Goal: Task Accomplishment & Management: Manage account settings

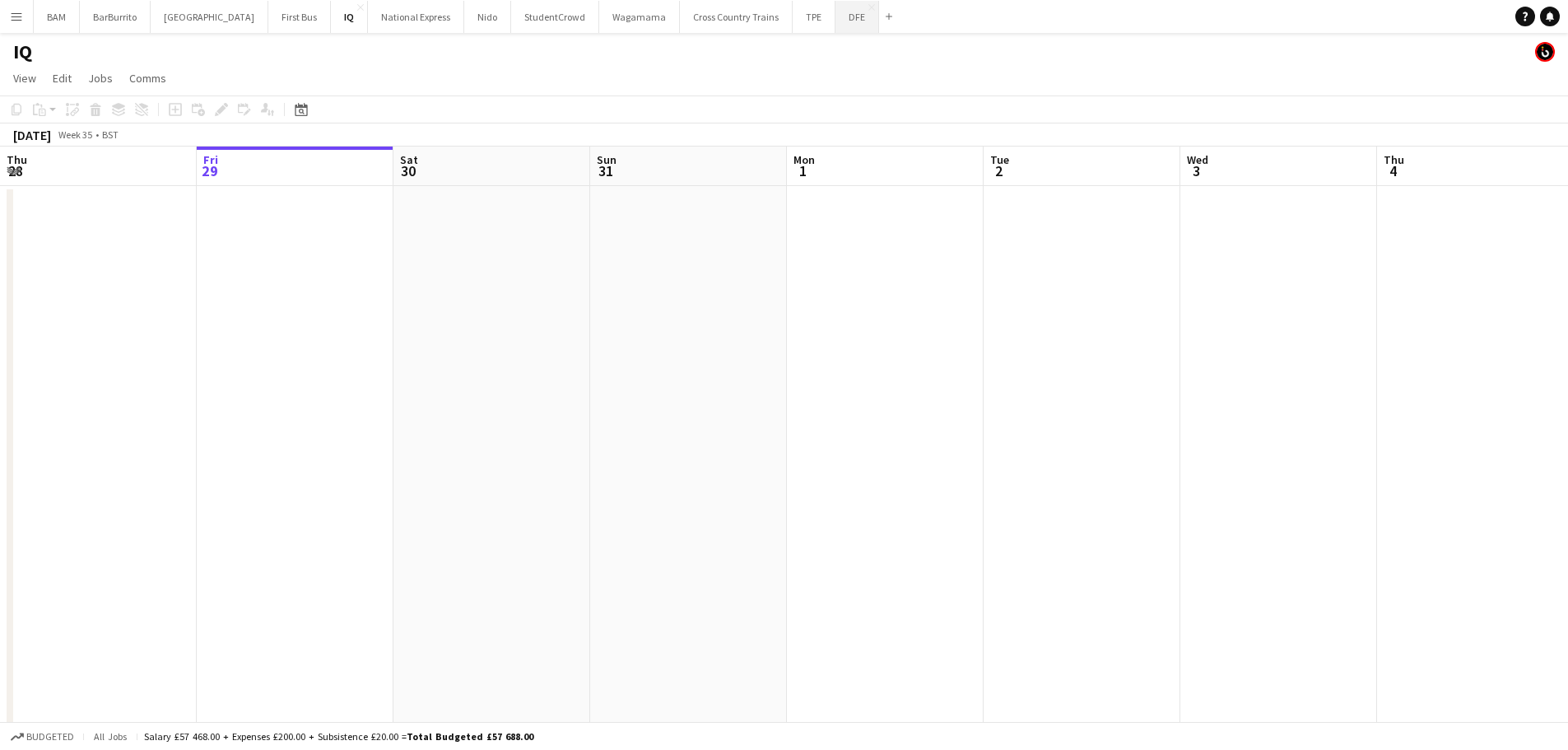
click at [835, 16] on button "DFE Close" at bounding box center [857, 17] width 44 height 32
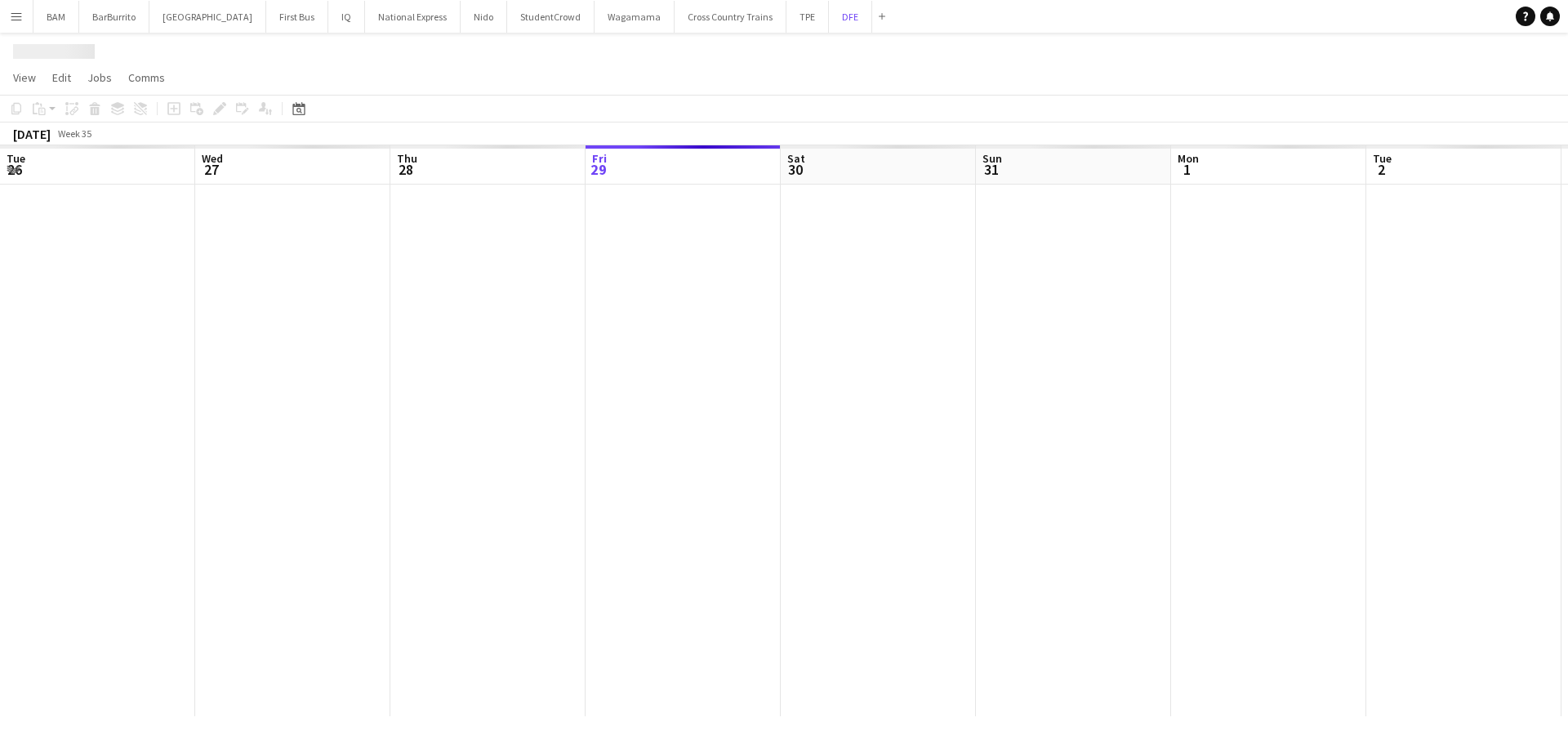
scroll to position [0, 390]
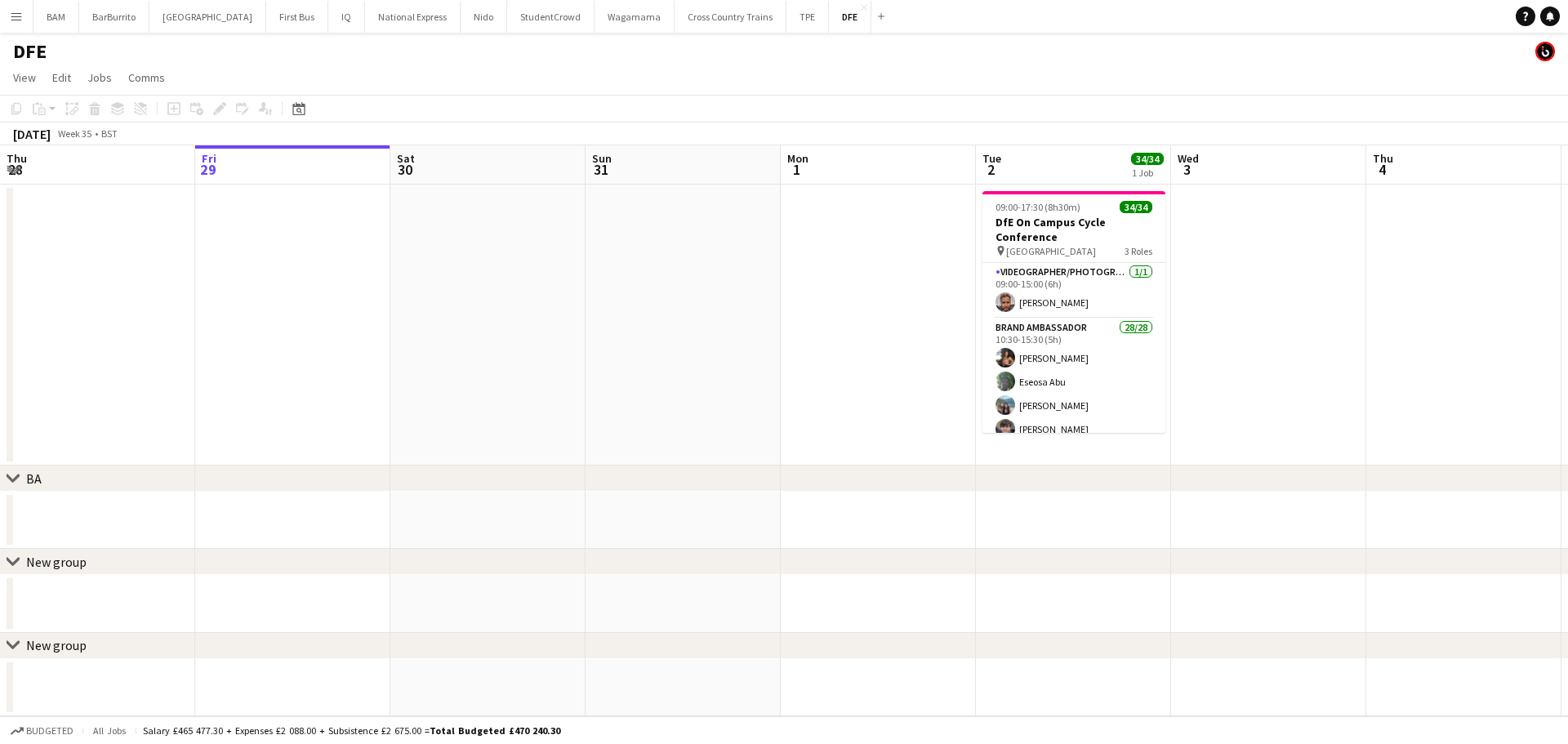
click at [285, 112] on div "Date picker [DATE] [DATE] [DATE] M [DATE] T [DATE] W [DATE] T [DATE] F [DATE] S…" at bounding box center [293, 108] width 36 height 20
click at [293, 109] on icon at bounding box center [299, 108] width 12 height 13
click at [438, 165] on span "Next month" at bounding box center [431, 164] width 33 height 33
click at [394, 313] on span "26" at bounding box center [388, 313] width 20 height 20
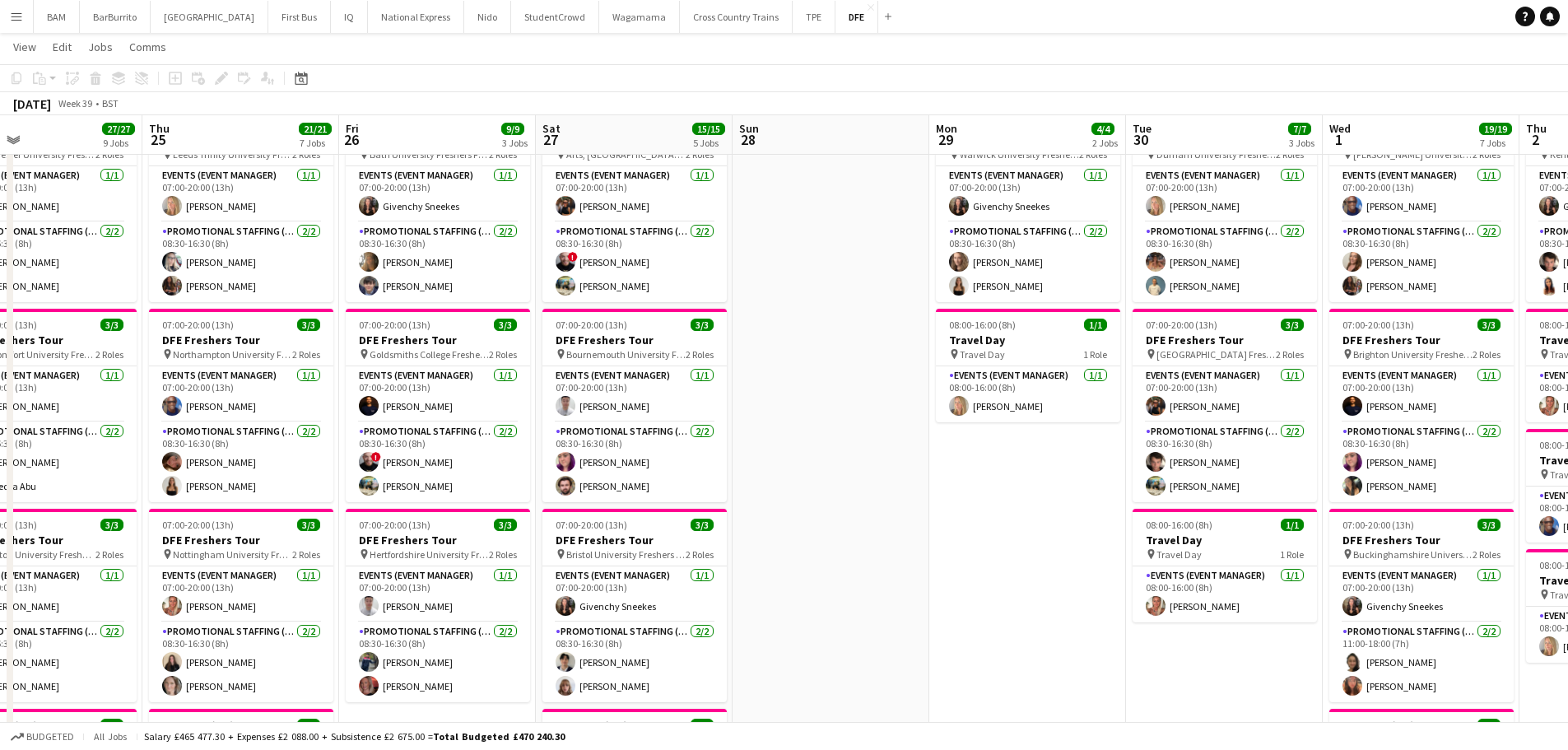
scroll to position [0, 645]
drag, startPoint x: 955, startPoint y: 349, endPoint x: 876, endPoint y: 350, distance: 79.0
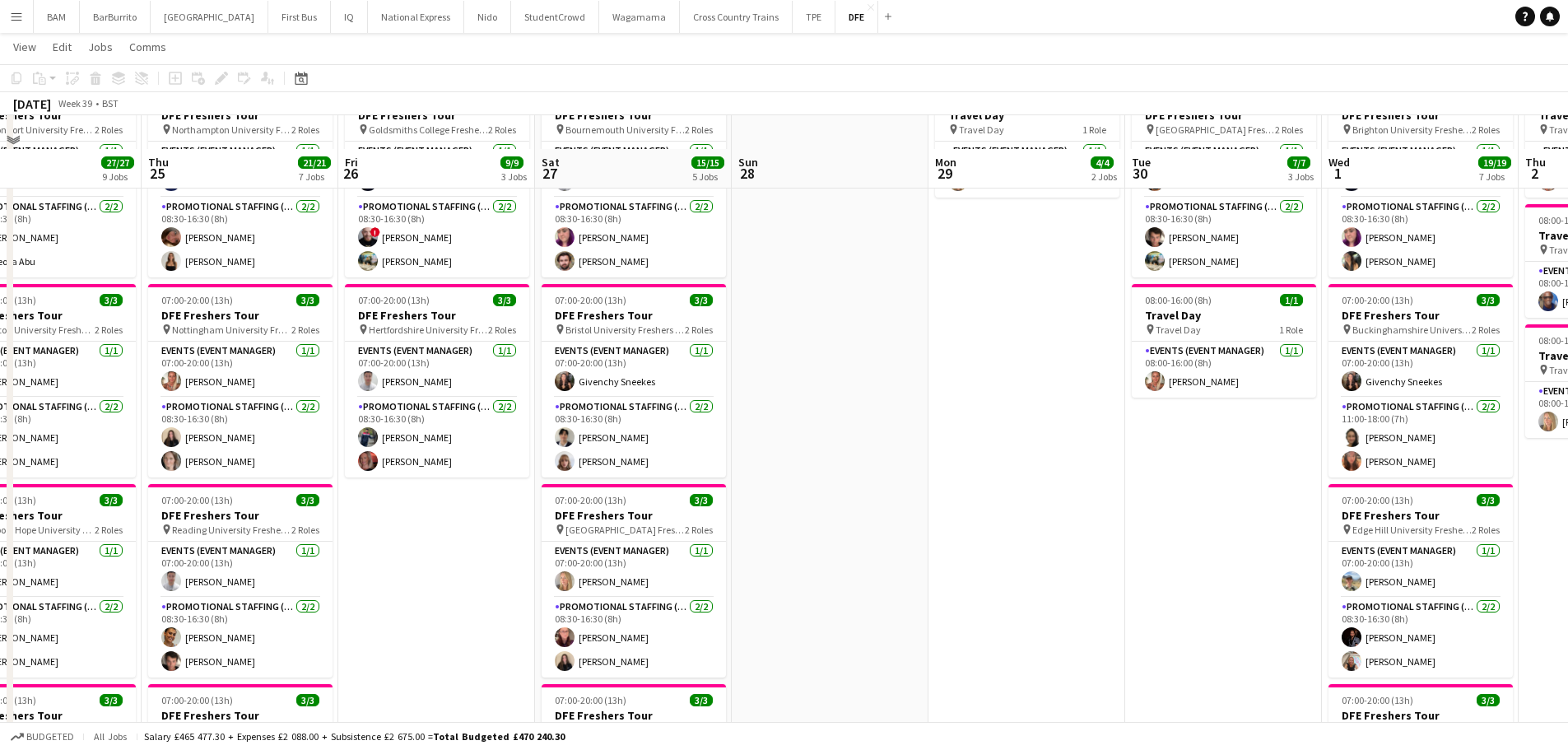
scroll to position [411, 0]
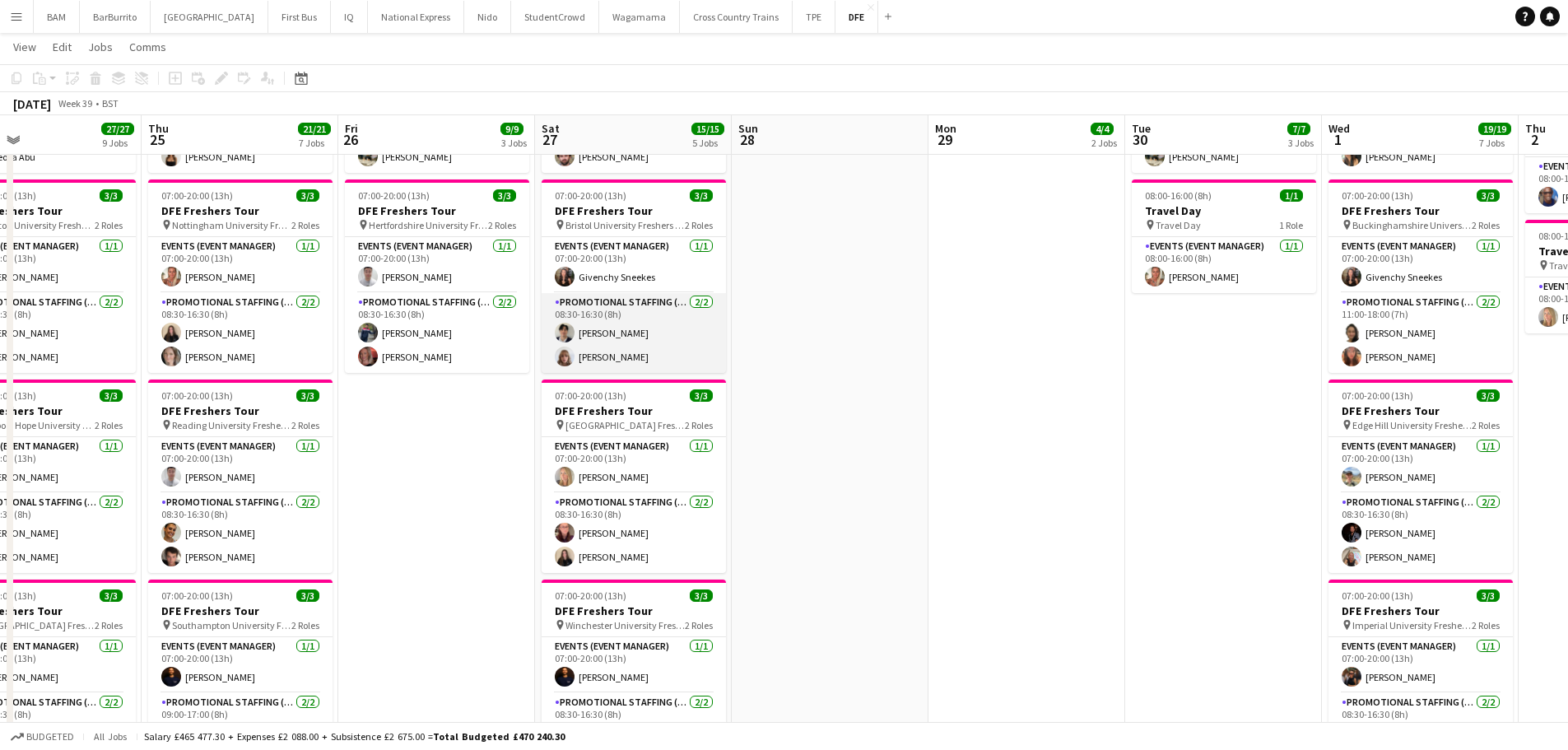
click at [704, 336] on app-card-role "Promotional Staffing (Brand Ambassadors) [DATE] 08:30-16:30 (8h) [PERSON_NAME] …" at bounding box center [633, 332] width 185 height 80
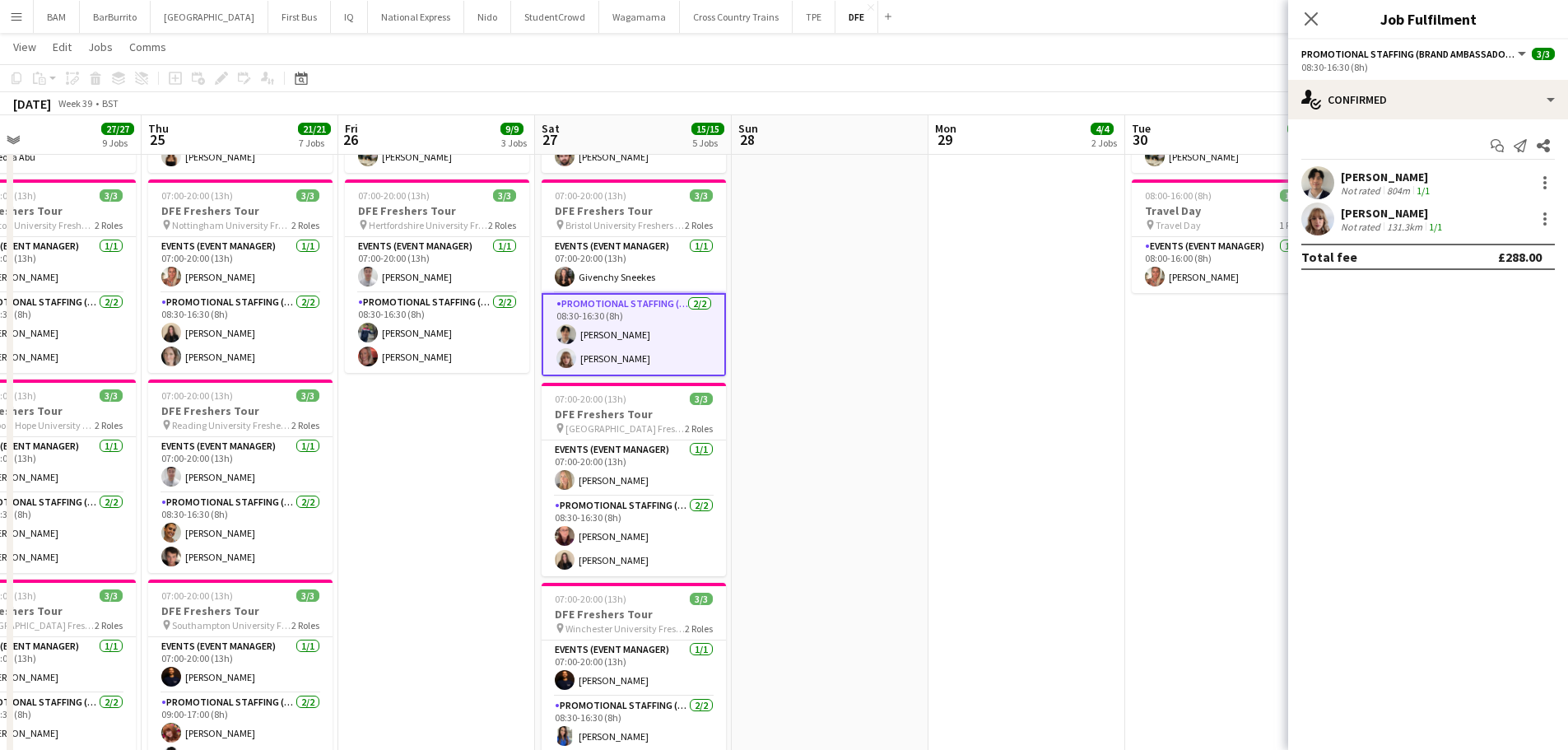
click at [848, 76] on app-toolbar "Copy Paste Paste Ctrl+V Paste with crew Ctrl+Shift+V Paste linked Job [GEOGRAPH…" at bounding box center [784, 78] width 1568 height 28
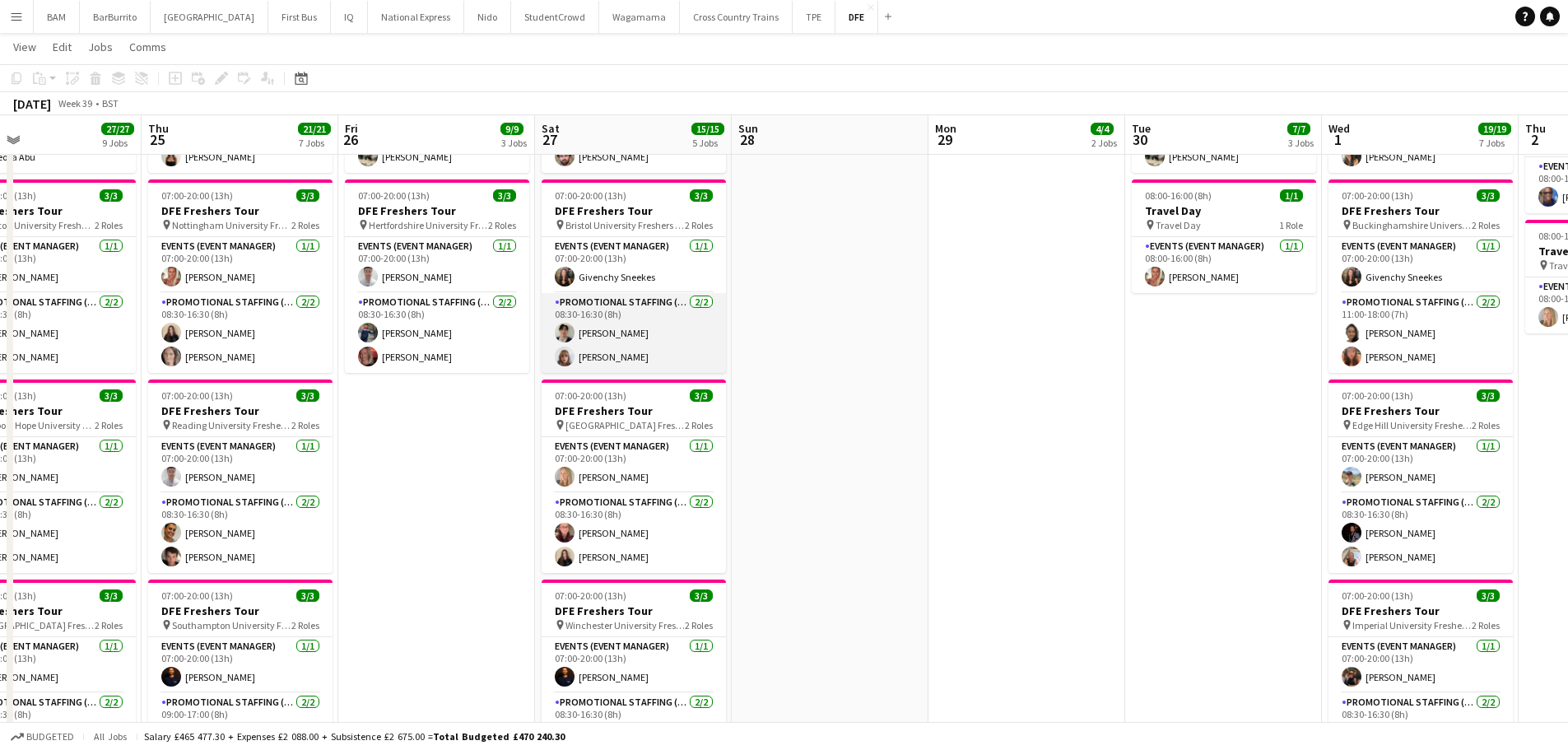
click at [701, 323] on app-card-role "Promotional Staffing (Brand Ambassadors) [DATE] 08:30-16:30 (8h) [PERSON_NAME] …" at bounding box center [633, 332] width 185 height 80
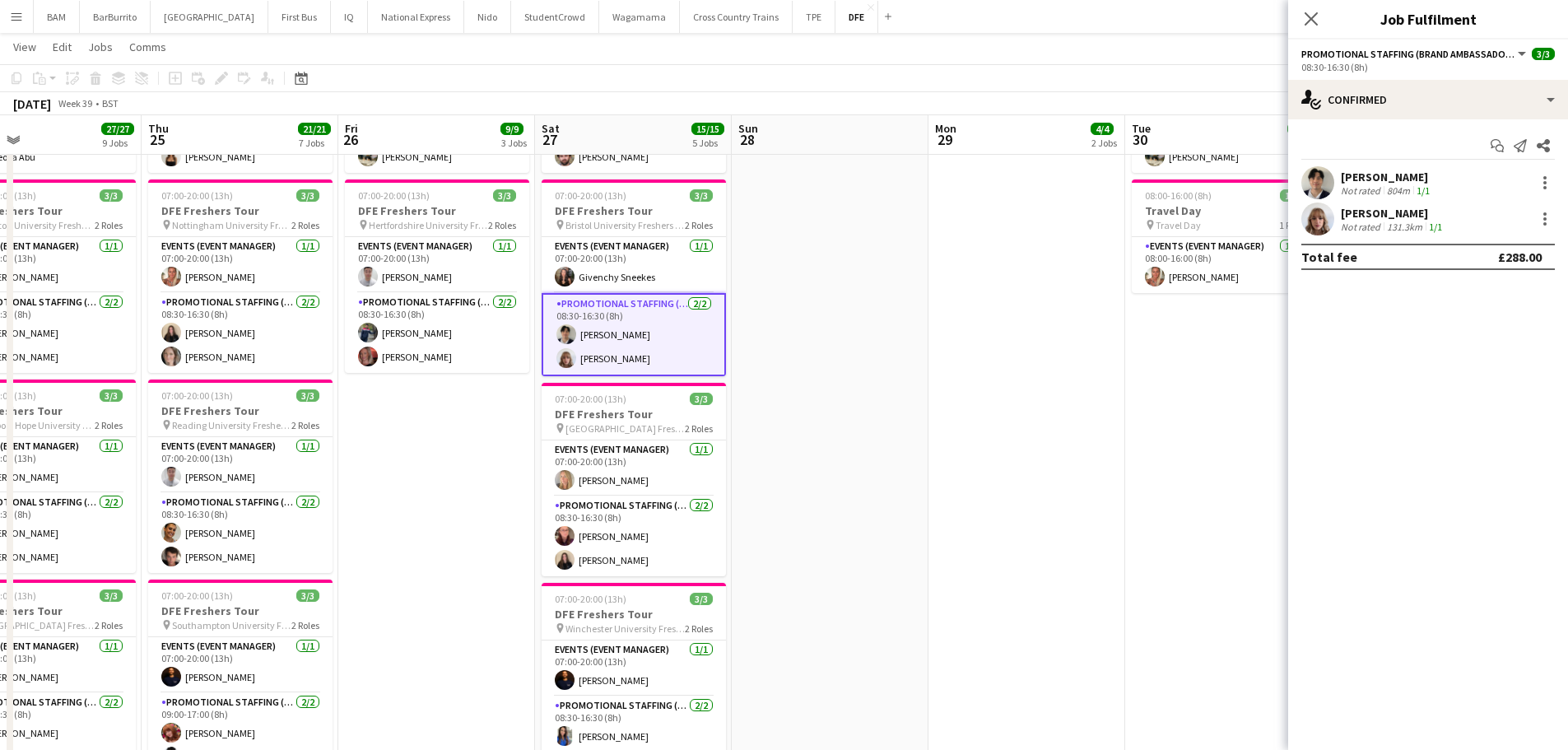
click at [1379, 211] on div "[PERSON_NAME]" at bounding box center [1392, 213] width 105 height 15
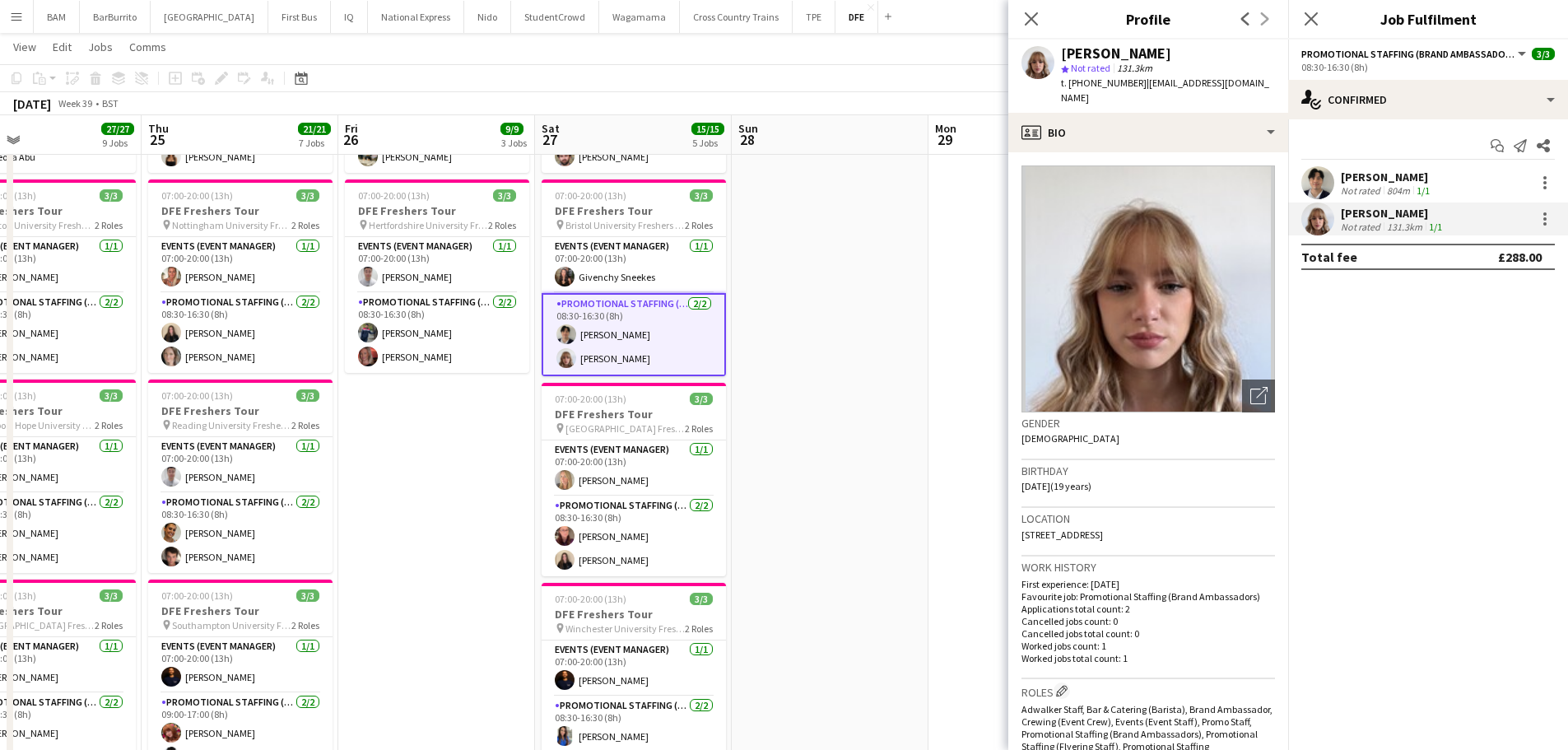
drag, startPoint x: 1058, startPoint y: 49, endPoint x: 1180, endPoint y: 56, distance: 122.2
click at [1180, 56] on div "[PERSON_NAME] star Not rated 131.3km t. [PHONE_NUMBER] | [EMAIL_ADDRESS][DOMAIN…" at bounding box center [1148, 76] width 280 height 73
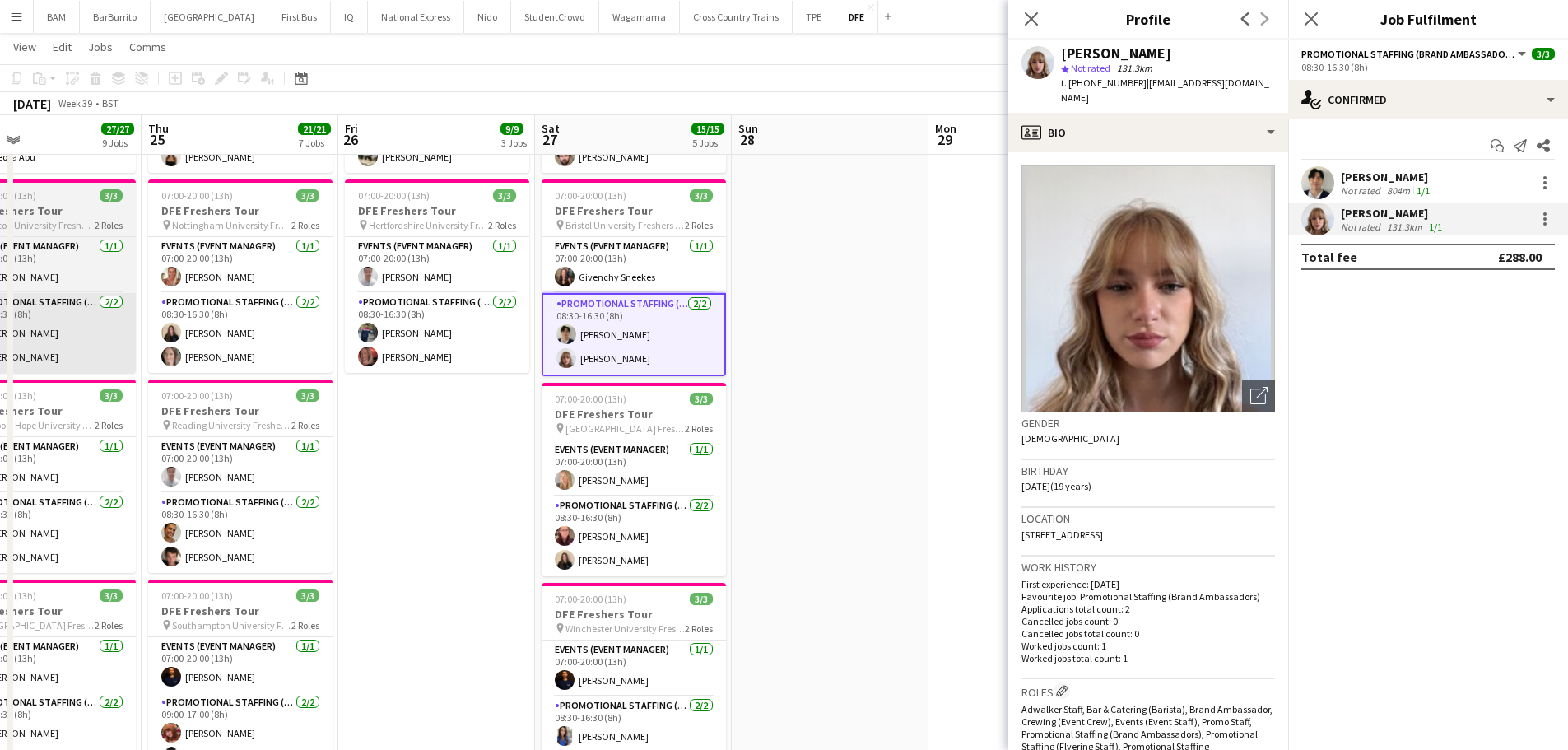
copy div "[PERSON_NAME]"
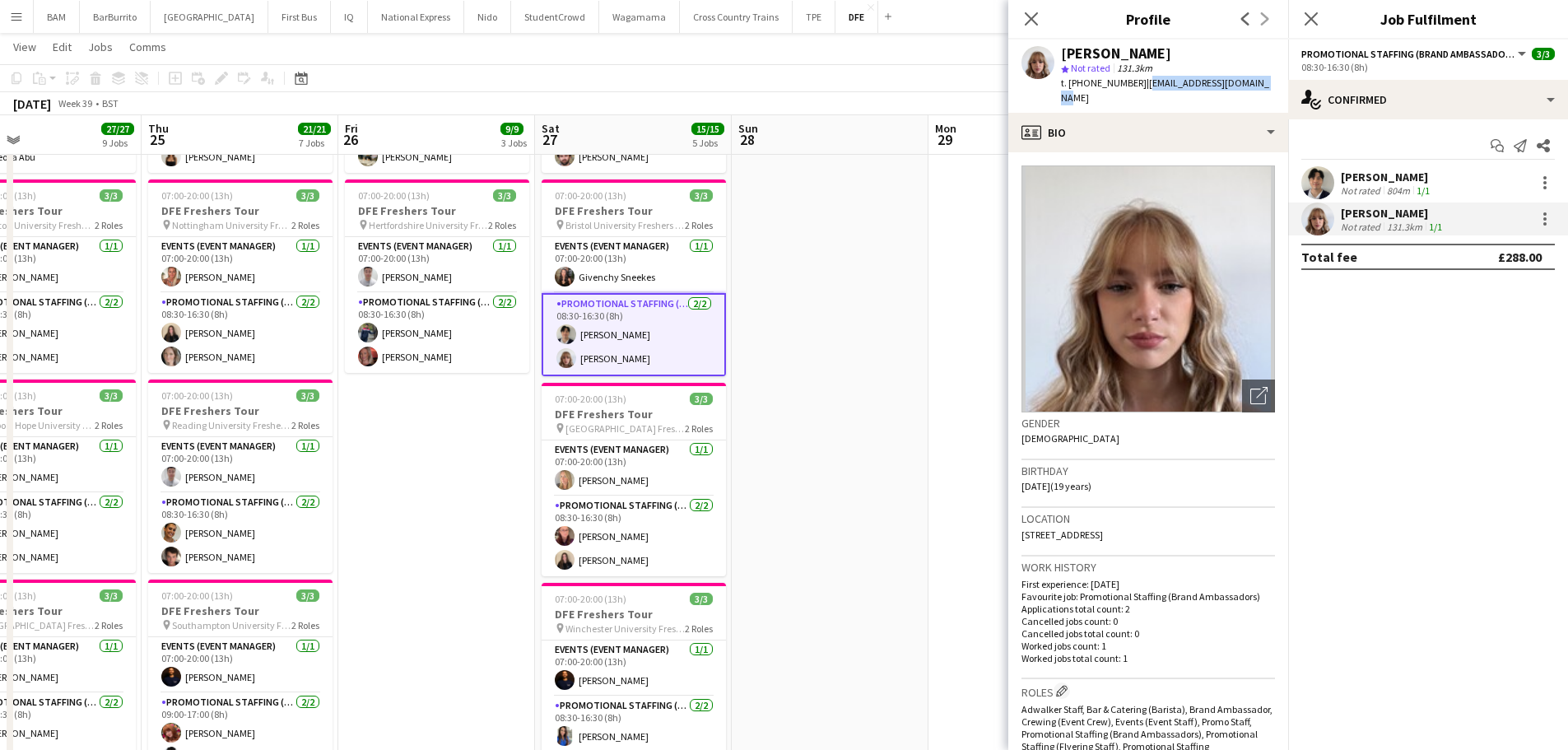
drag, startPoint x: 1139, startPoint y: 83, endPoint x: 1259, endPoint y: 81, distance: 120.0
click at [1259, 81] on div "[PERSON_NAME] star Not rated 131.3km t. [PHONE_NUMBER] | [EMAIL_ADDRESS][DOMAIN…" at bounding box center [1148, 76] width 280 height 73
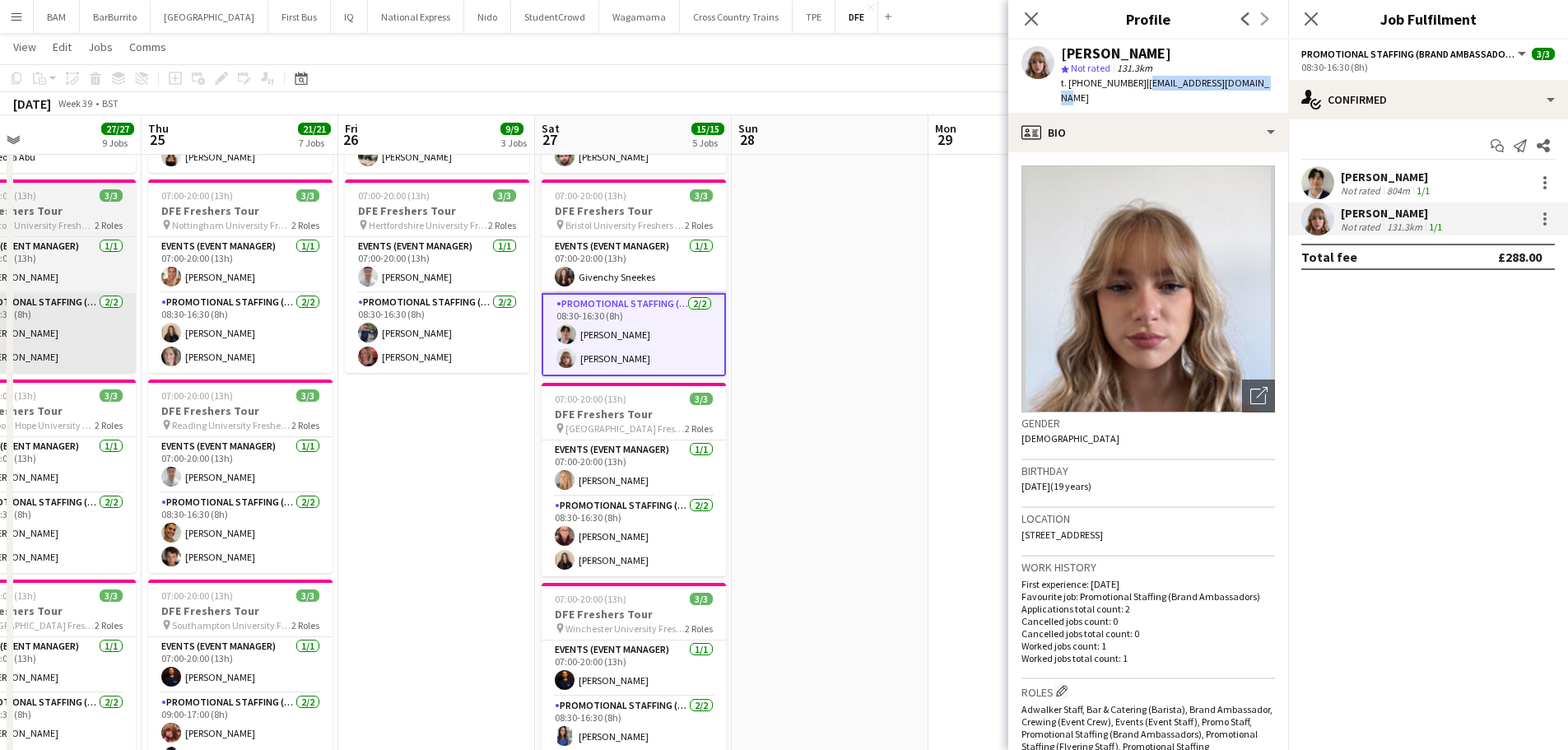
copy span "[EMAIL_ADDRESS][DOMAIN_NAME]"
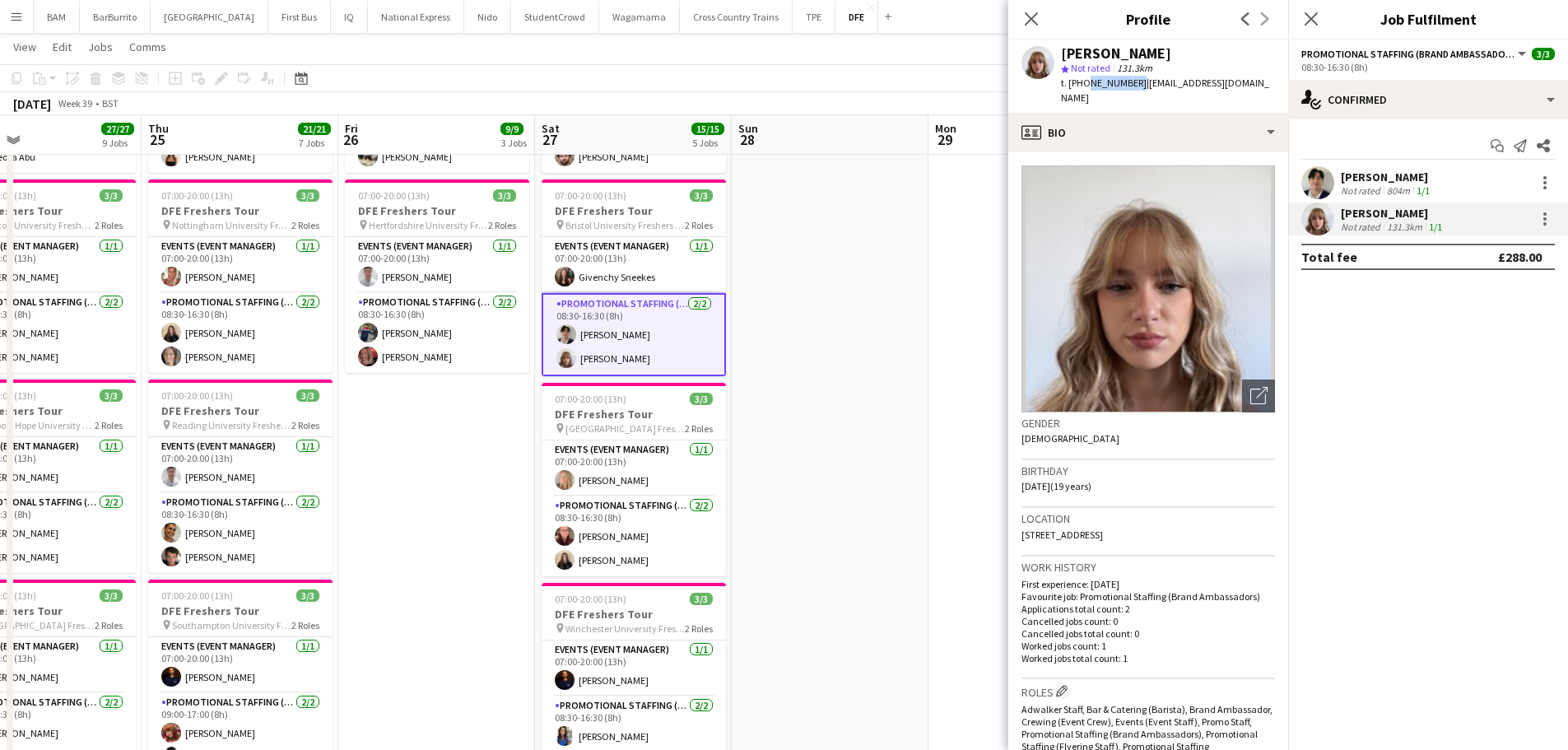
drag, startPoint x: 1084, startPoint y: 82, endPoint x: 1131, endPoint y: 86, distance: 47.2
click at [1131, 86] on span "t. [PHONE_NUMBER]" at bounding box center [1104, 82] width 86 height 13
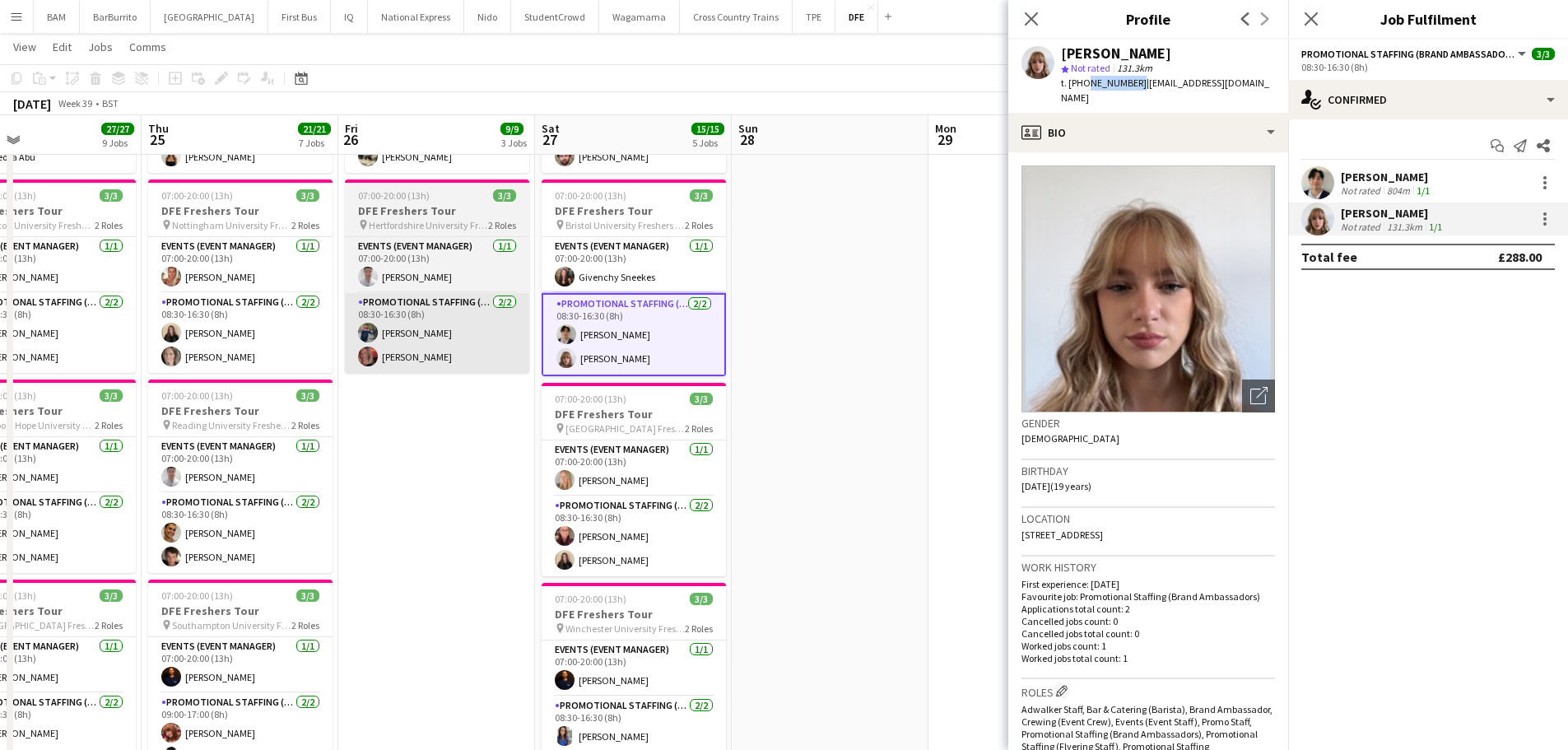
copy span "7543205473"
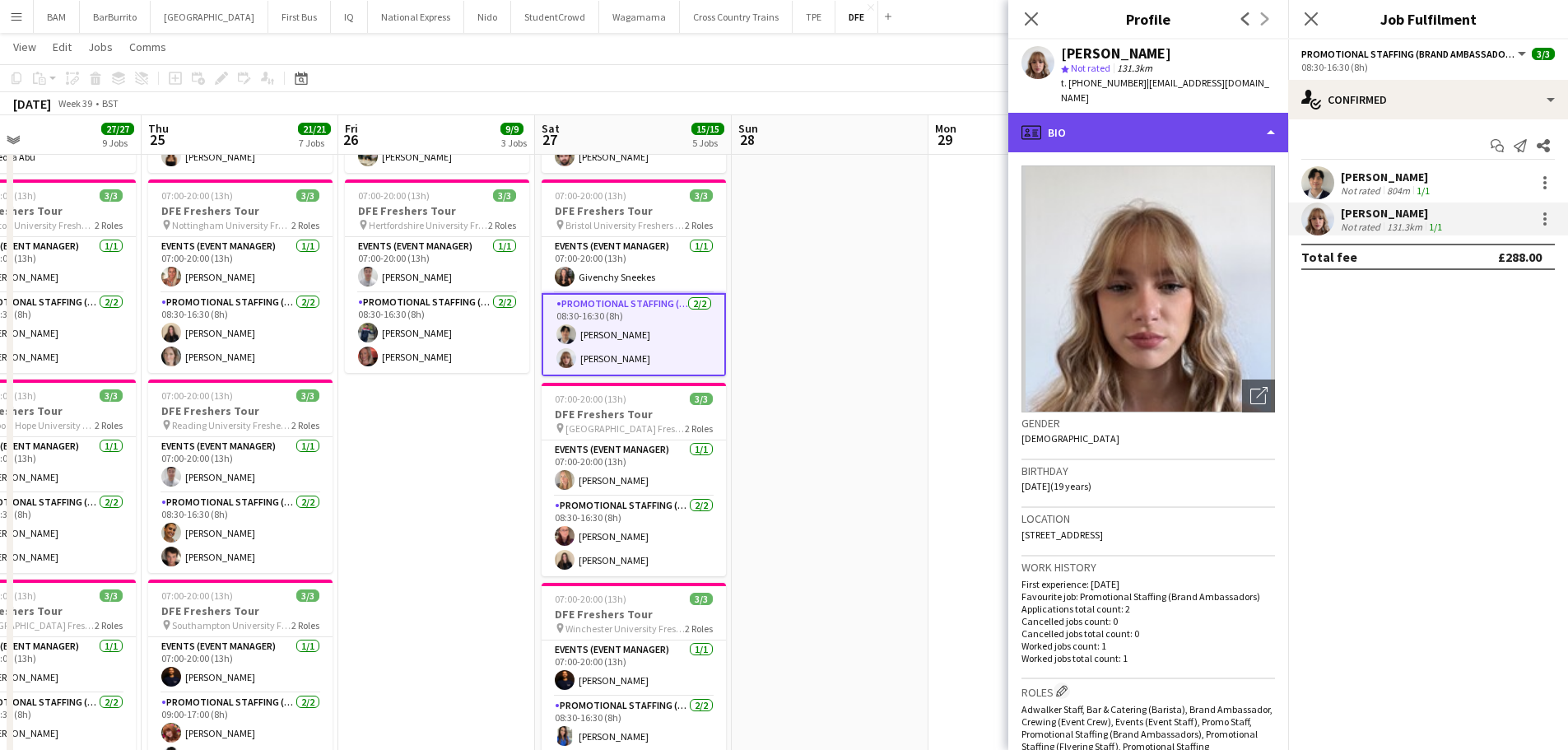
click at [1185, 116] on div "profile Bio" at bounding box center [1148, 133] width 280 height 39
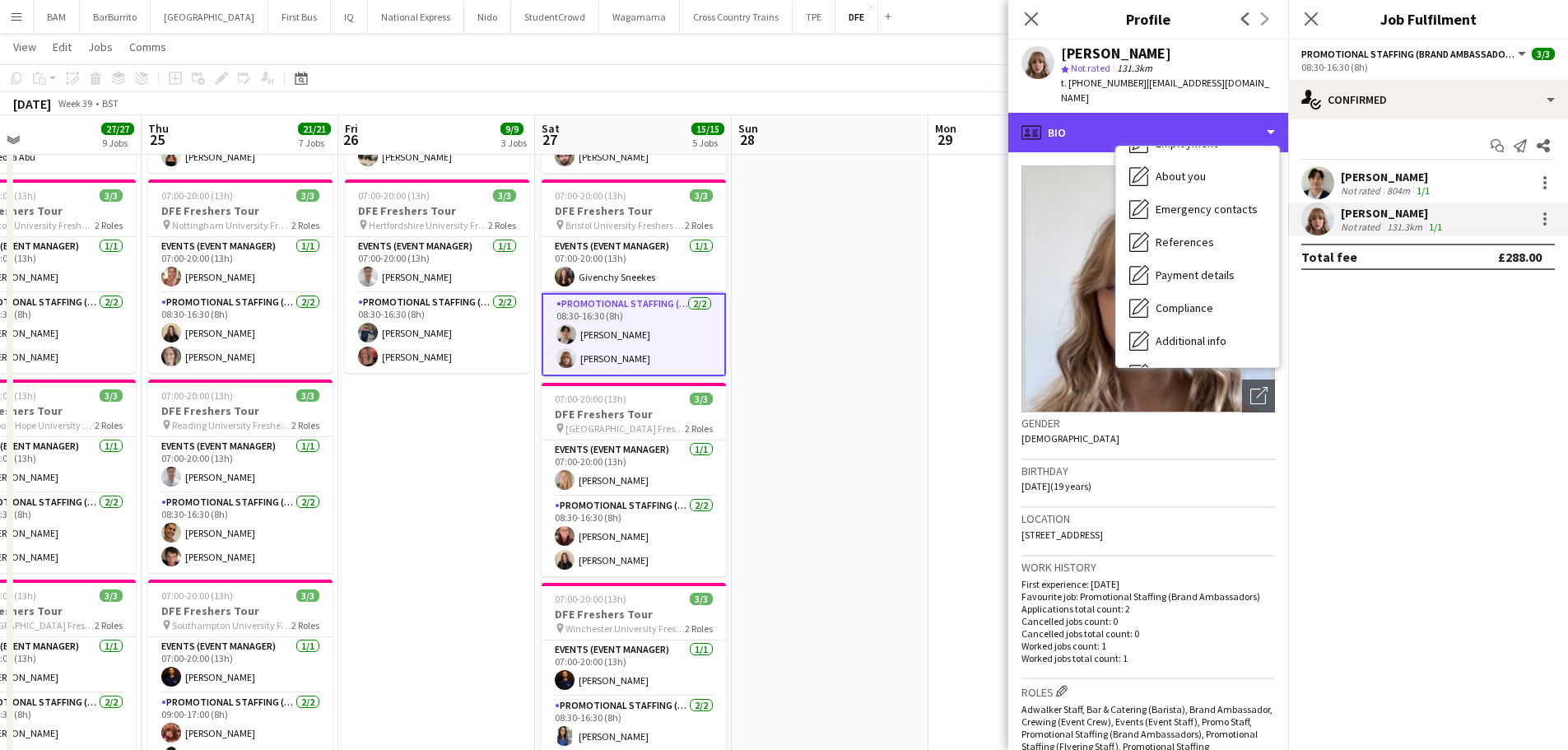
scroll to position [187, 0]
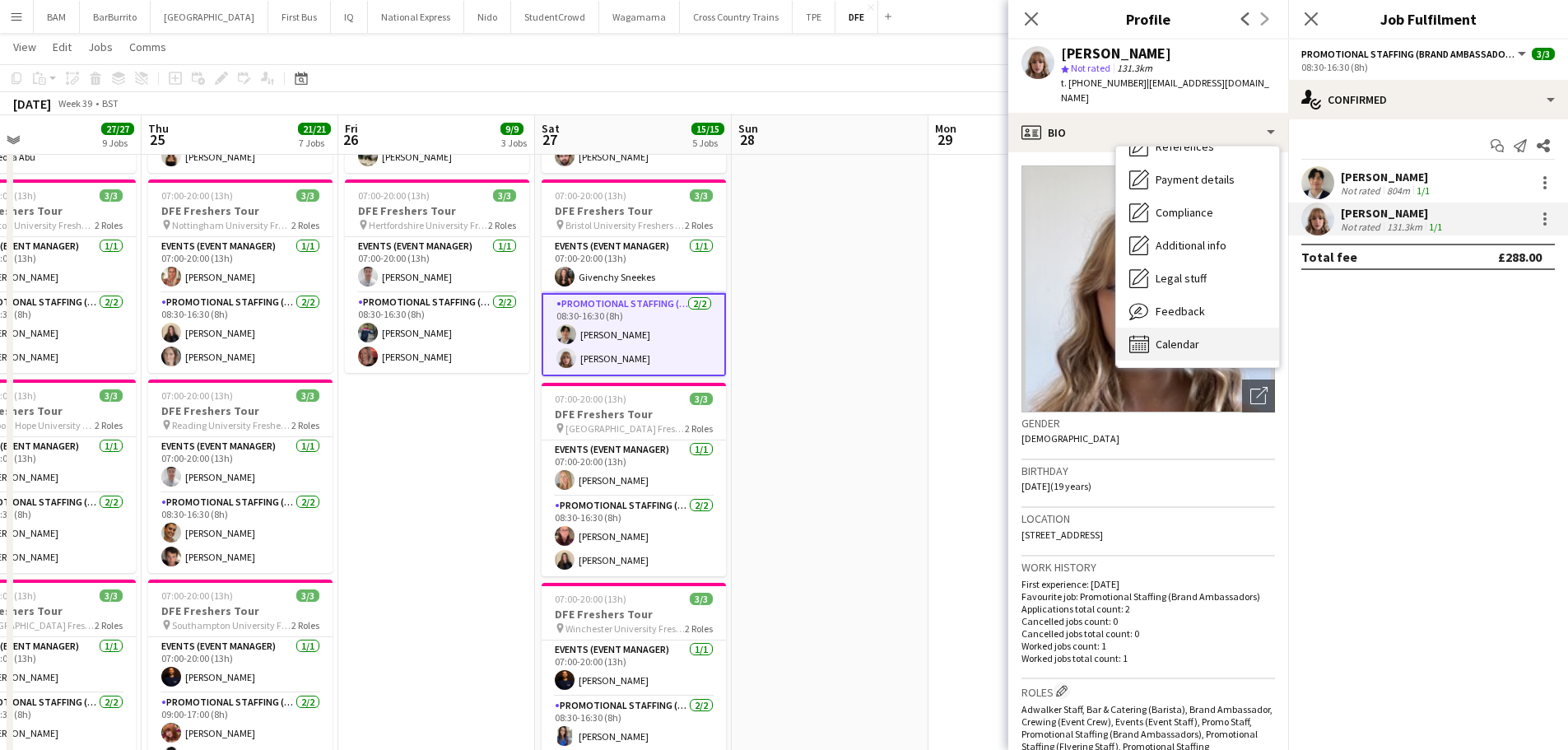
click at [1222, 328] on div "Calendar Calendar" at bounding box center [1197, 344] width 163 height 33
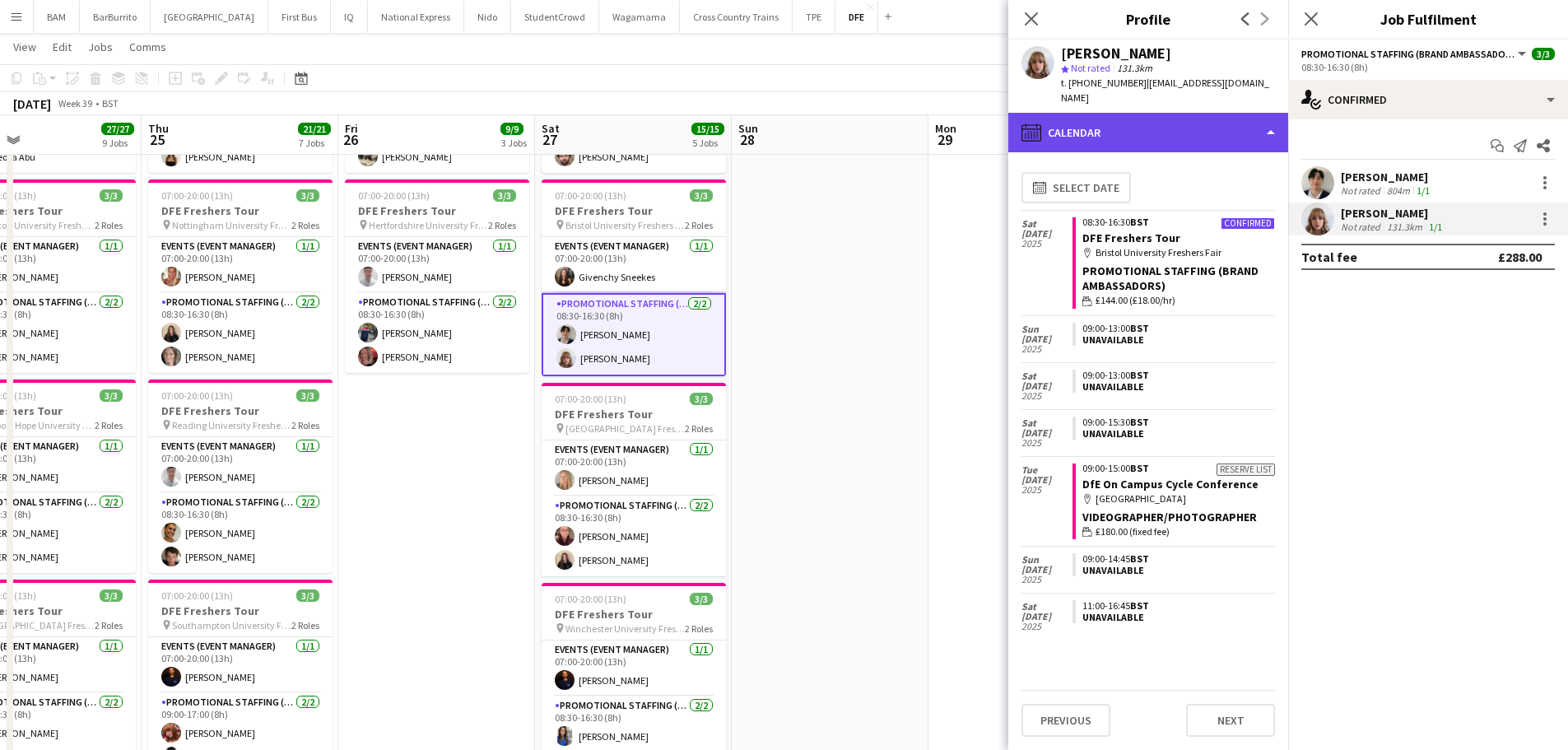
click at [1133, 113] on div "calendar-full Calendar" at bounding box center [1148, 133] width 280 height 39
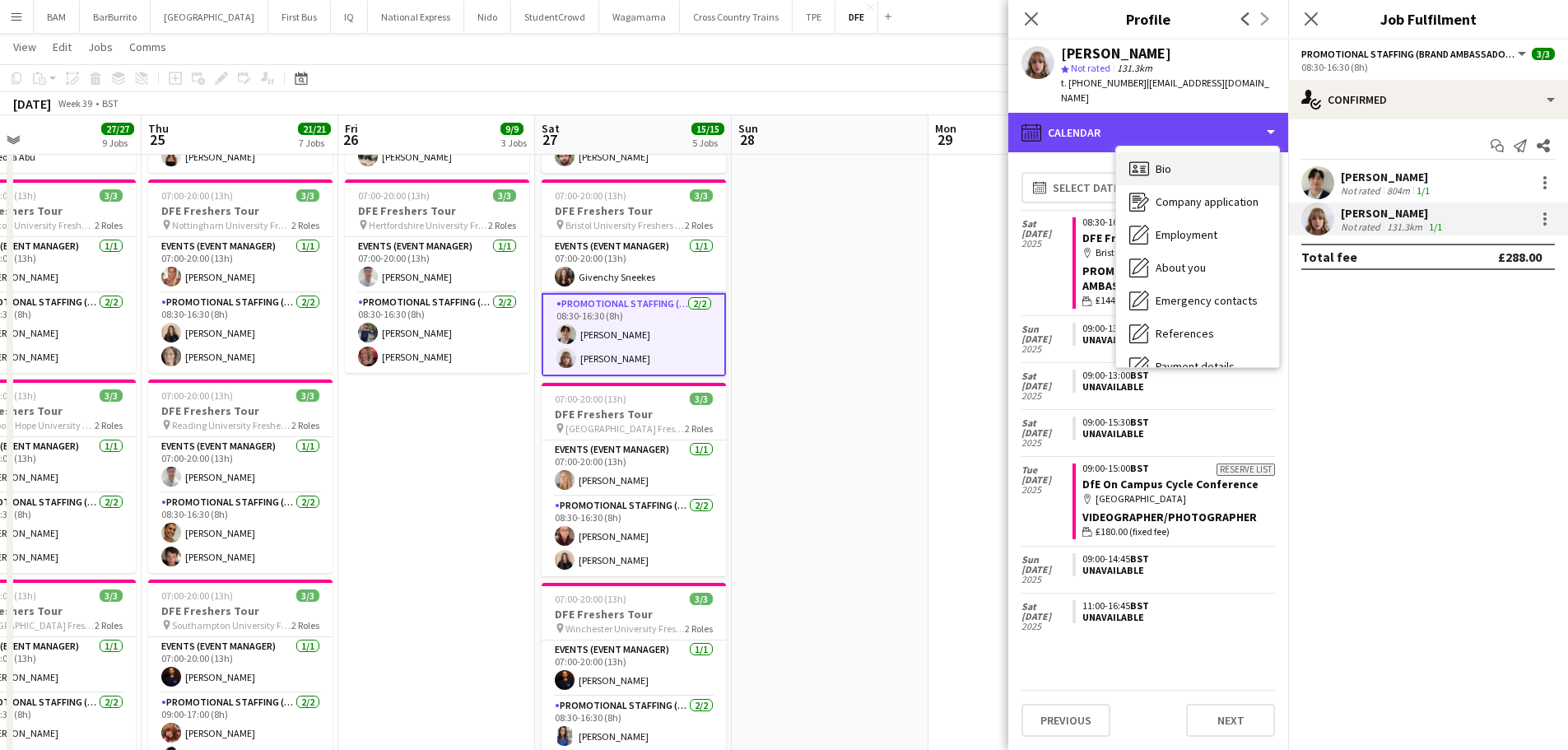
scroll to position [0, 0]
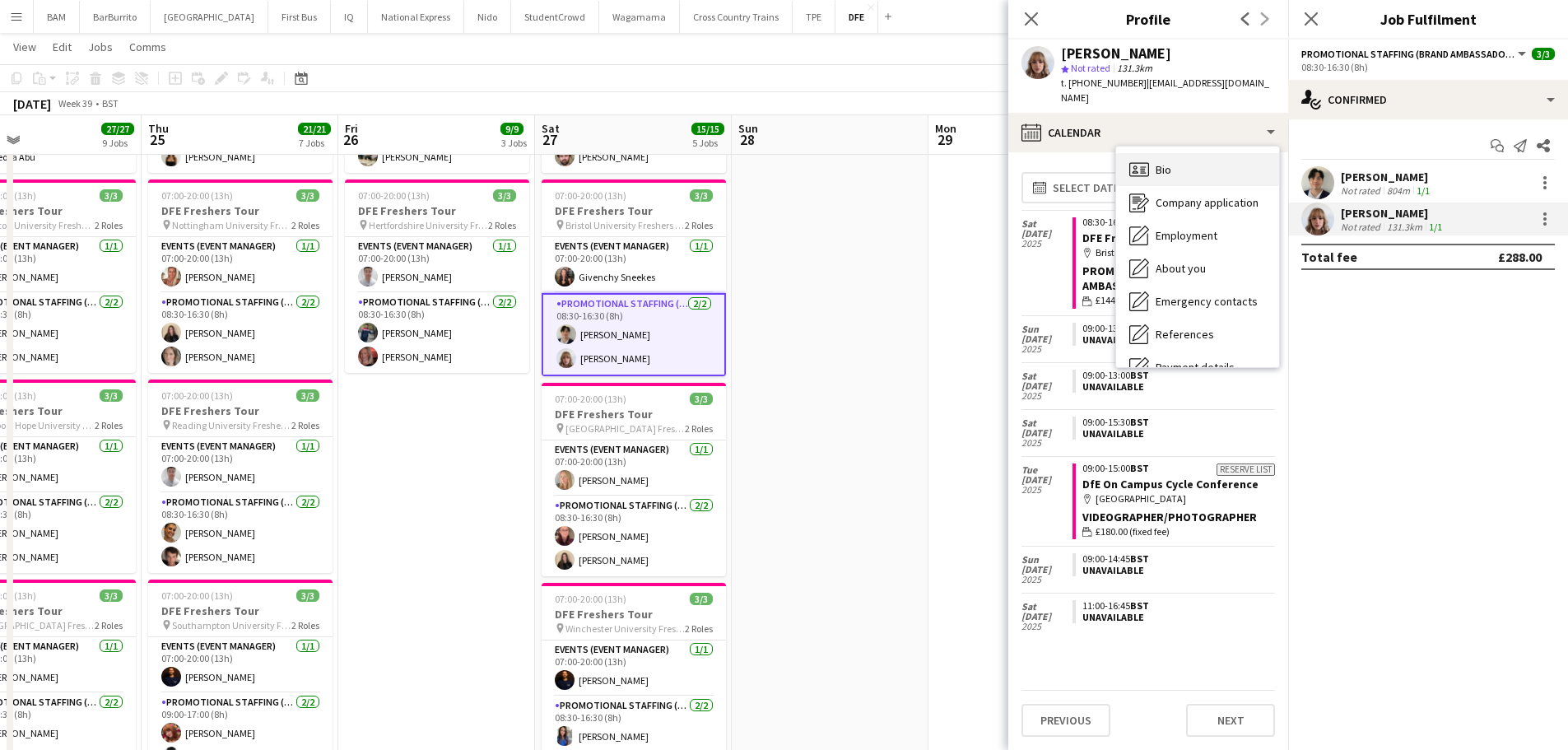
click at [1180, 156] on div "Bio Bio" at bounding box center [1197, 169] width 163 height 33
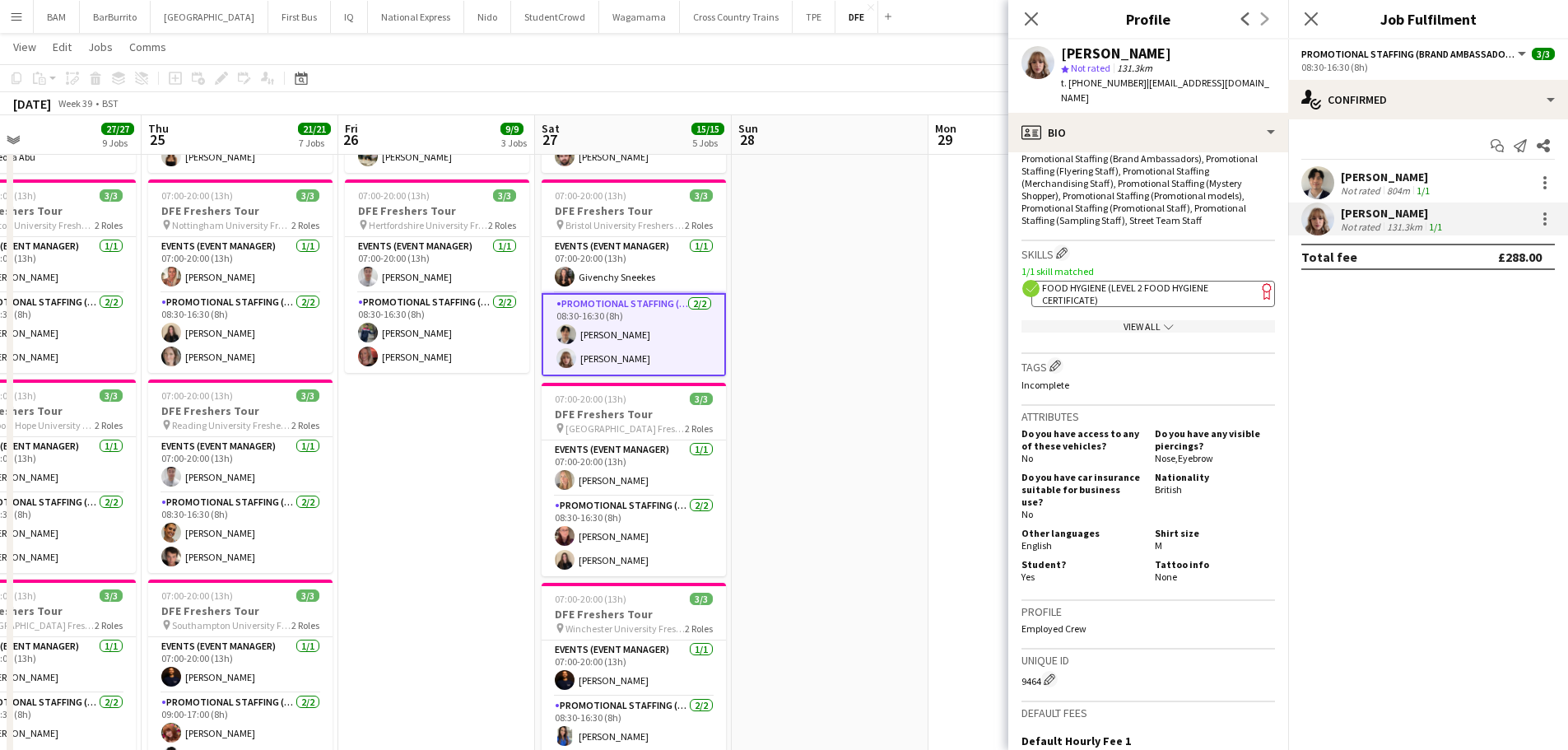
scroll to position [576, 0]
click at [1084, 280] on span "Food Hygiene (Level 2 Food Hygiene Certificate)" at bounding box center [1125, 293] width 167 height 25
click at [826, 216] on app-date-cell at bounding box center [830, 695] width 197 height 1844
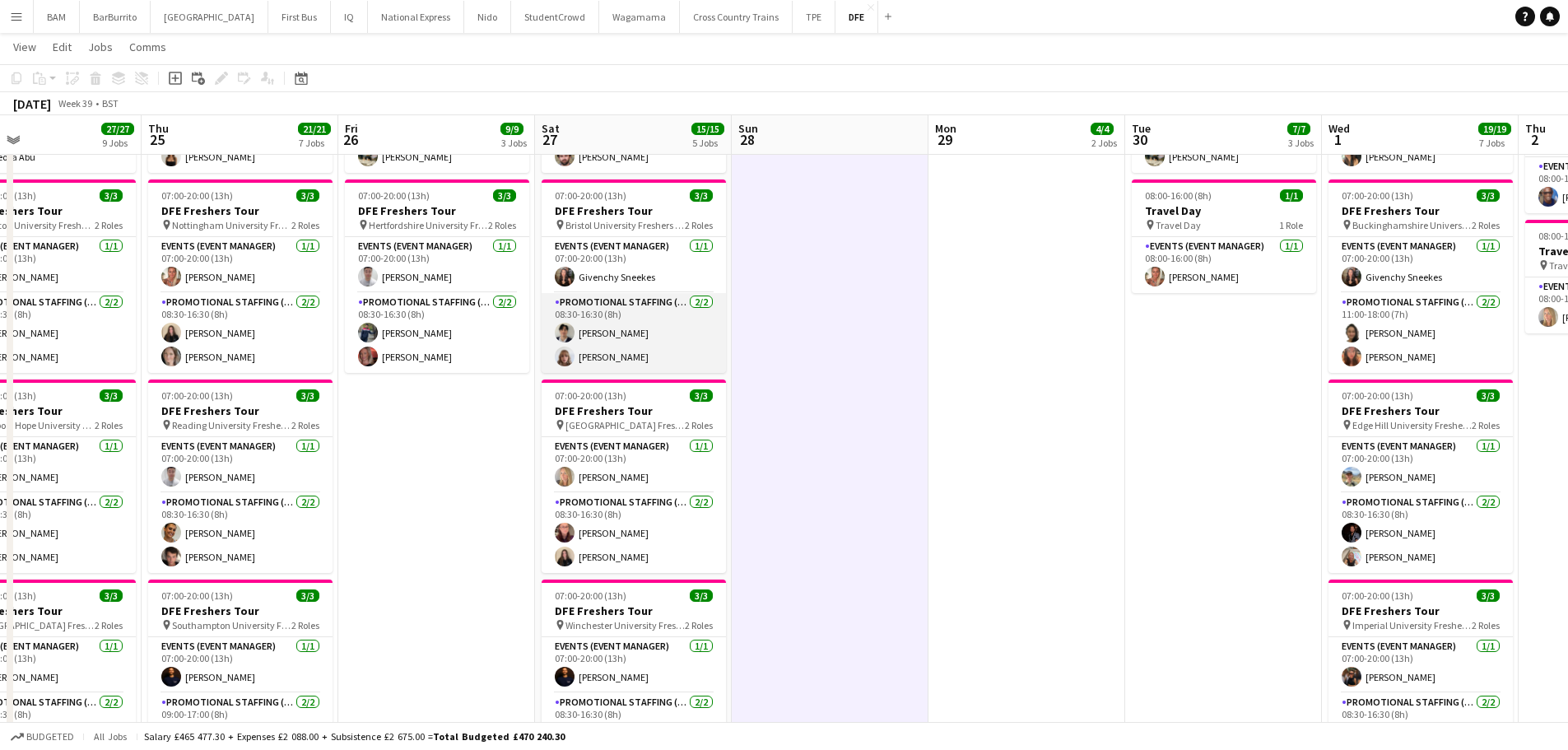
click at [668, 347] on app-card-role "Promotional Staffing (Brand Ambassadors) [DATE] 08:30-16:30 (8h) [PERSON_NAME] …" at bounding box center [633, 332] width 185 height 80
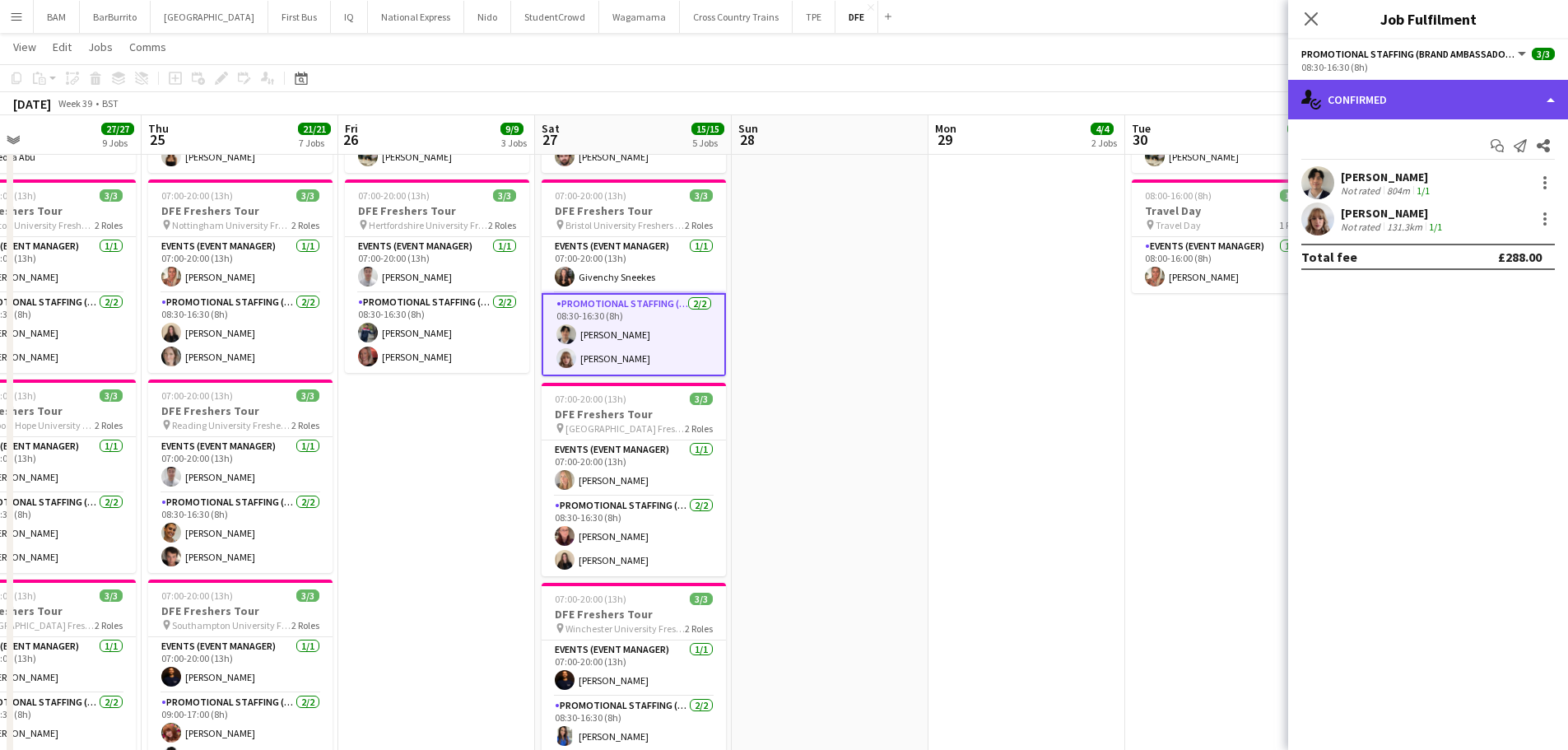
click at [1417, 108] on div "single-neutral-actions-check-2 Confirmed" at bounding box center [1427, 99] width 280 height 39
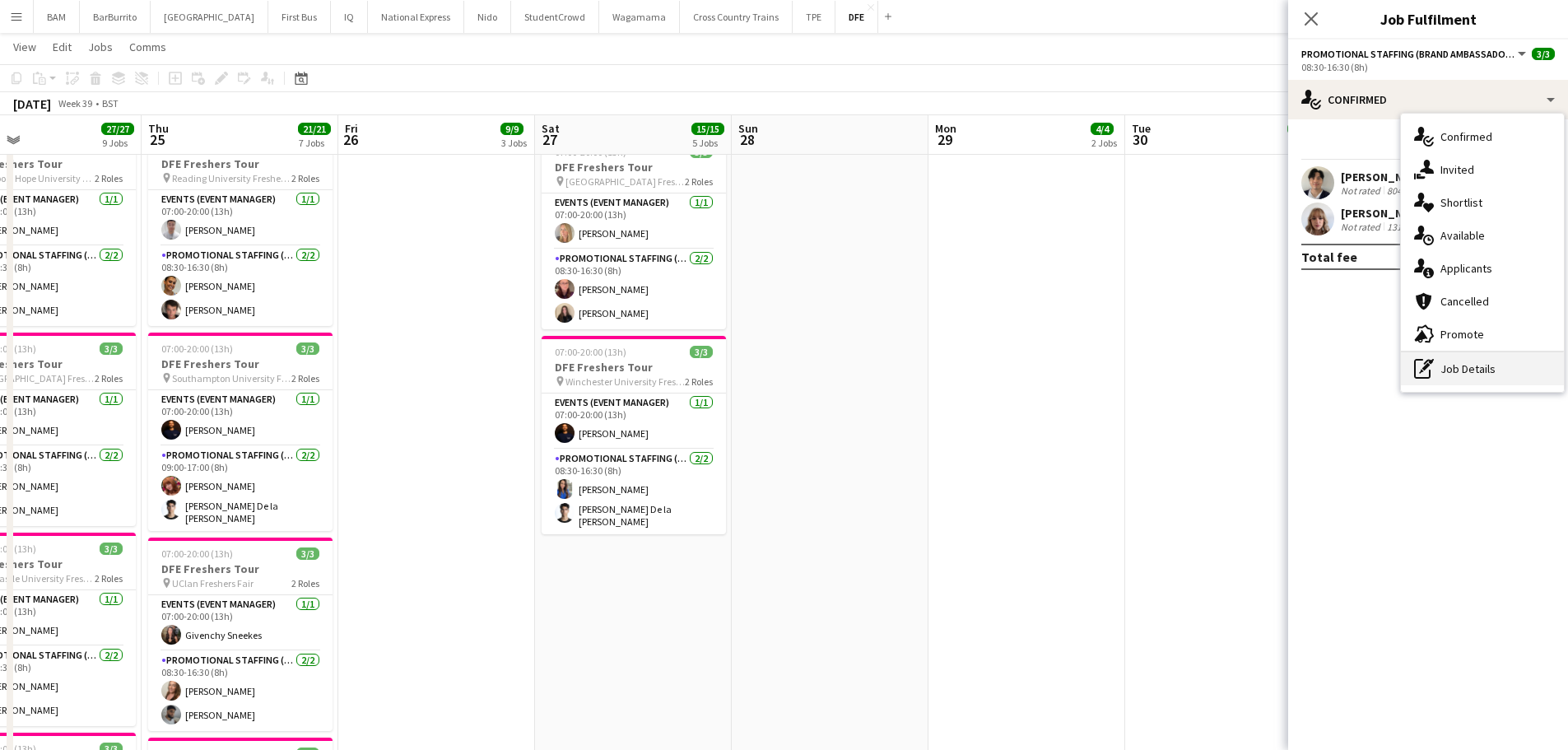
click at [1476, 372] on div "pen-write Job Details" at bounding box center [1482, 368] width 163 height 33
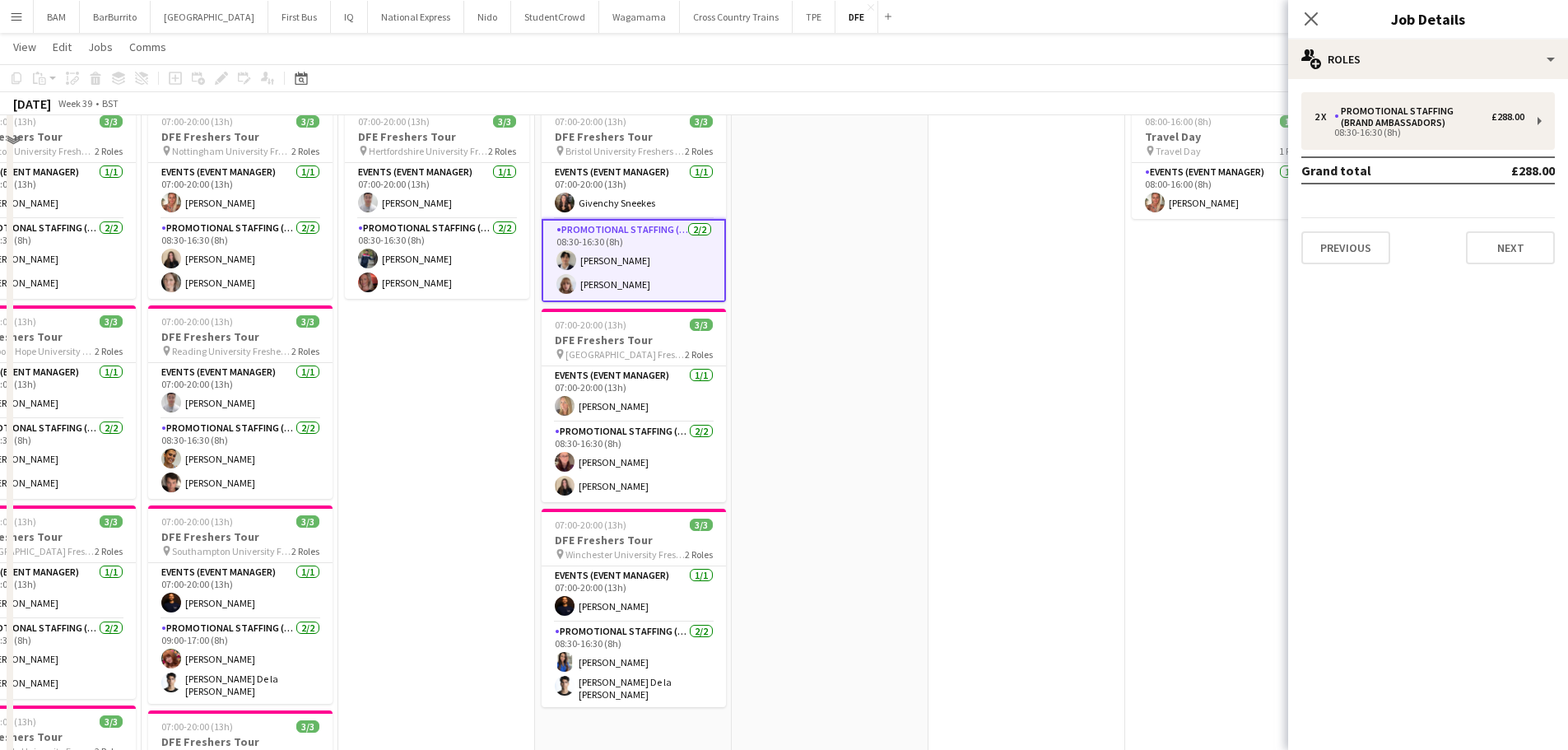
scroll to position [329, 0]
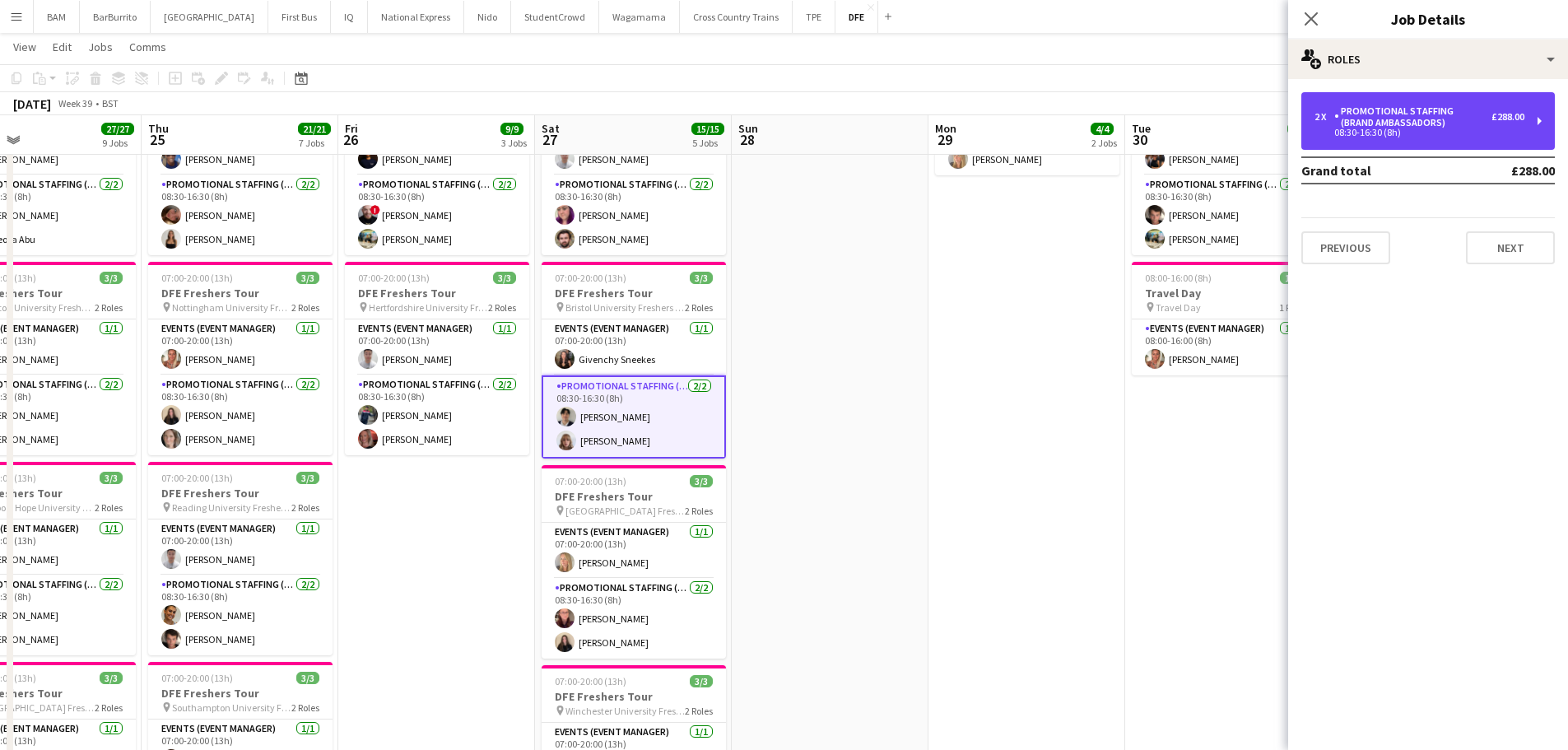
drag, startPoint x: 1469, startPoint y: 134, endPoint x: 1497, endPoint y: 224, distance: 94.3
click at [1469, 134] on div "08:30-16:30 (8h)" at bounding box center [1419, 132] width 210 height 8
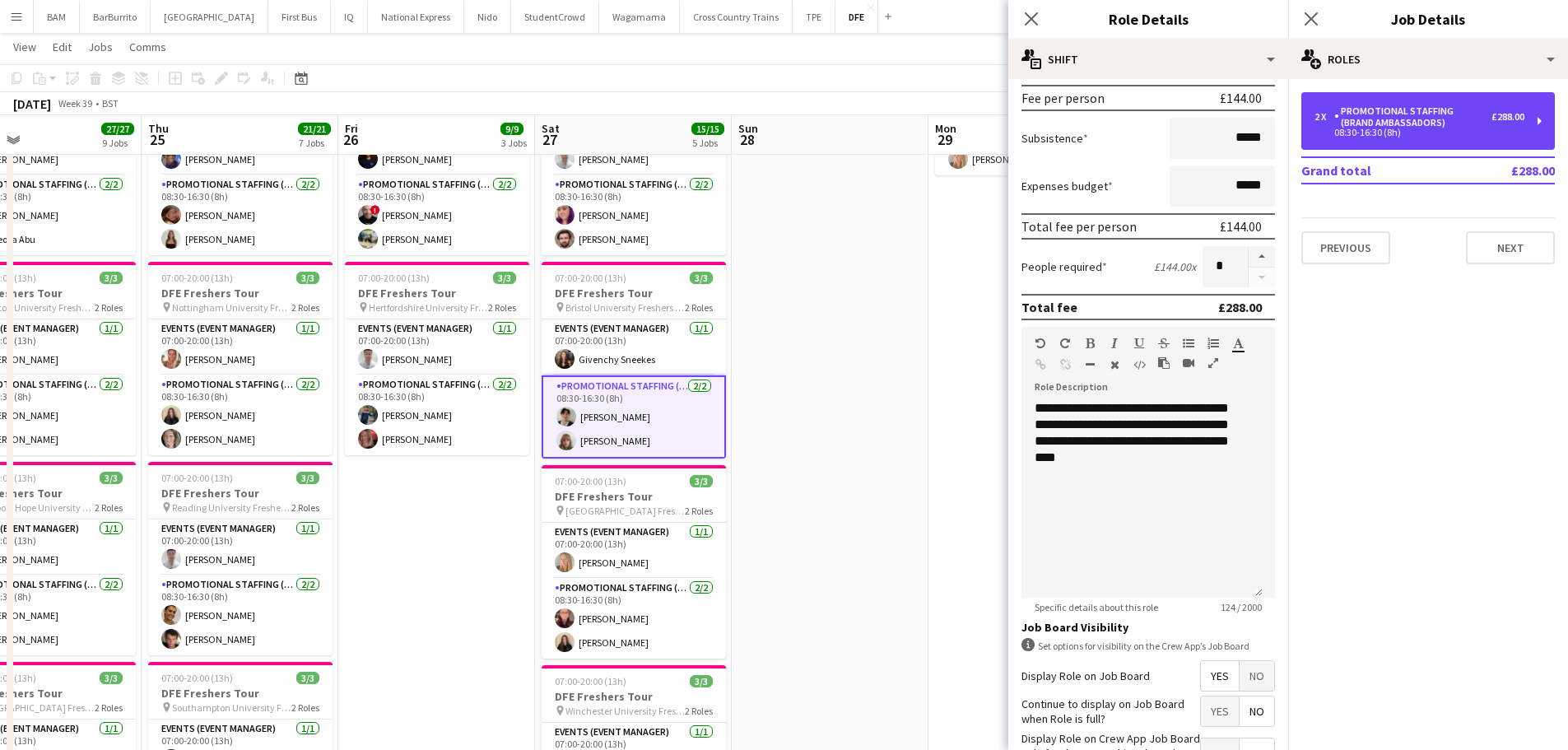
scroll to position [247, 0]
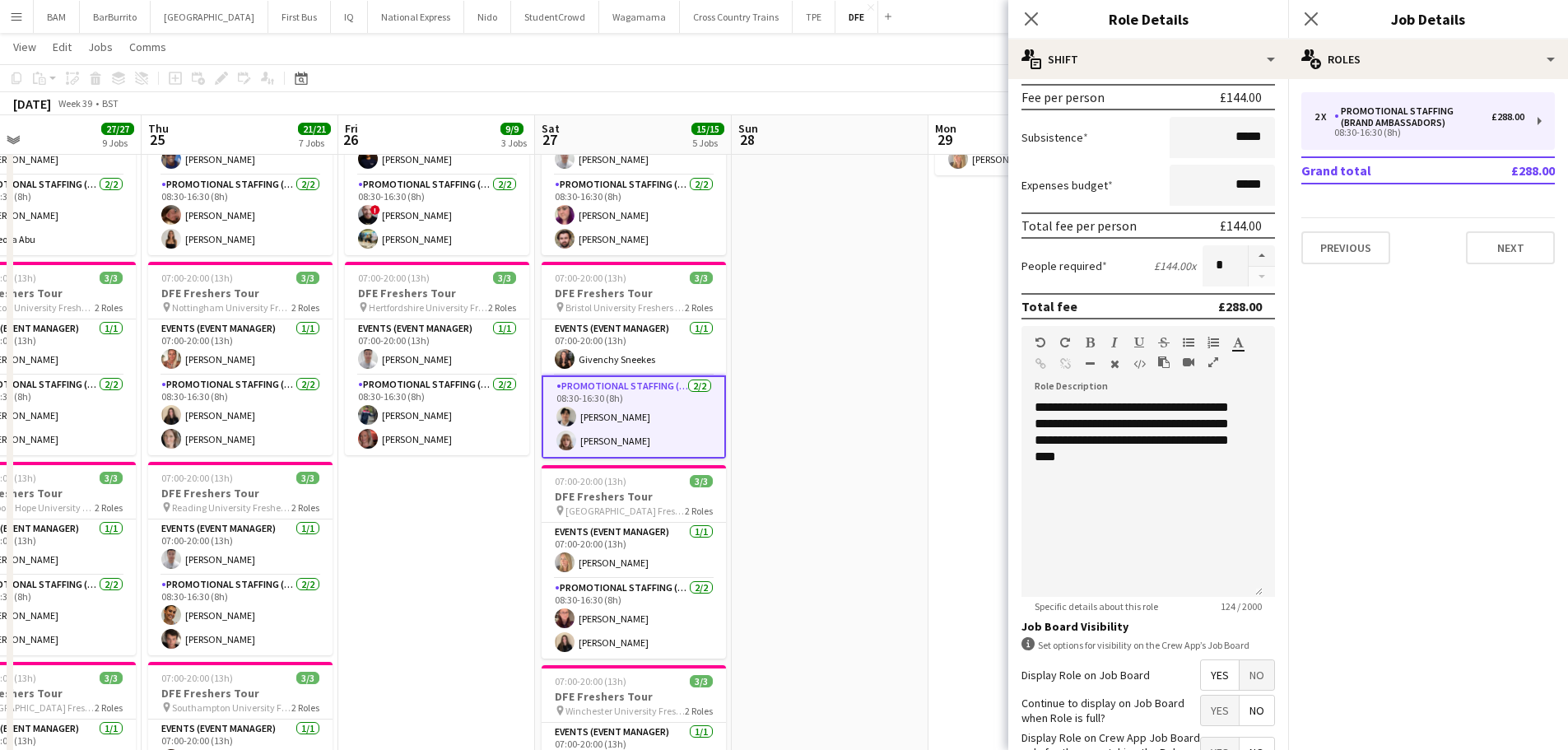
click at [1248, 278] on div at bounding box center [1261, 266] width 27 height 41
click at [1223, 266] on input "*" at bounding box center [1225, 266] width 46 height 41
click at [625, 432] on app-card-role "Promotional Staffing (Brand Ambassadors) [DATE] 08:30-16:30 (8h) [PERSON_NAME] …" at bounding box center [633, 417] width 185 height 83
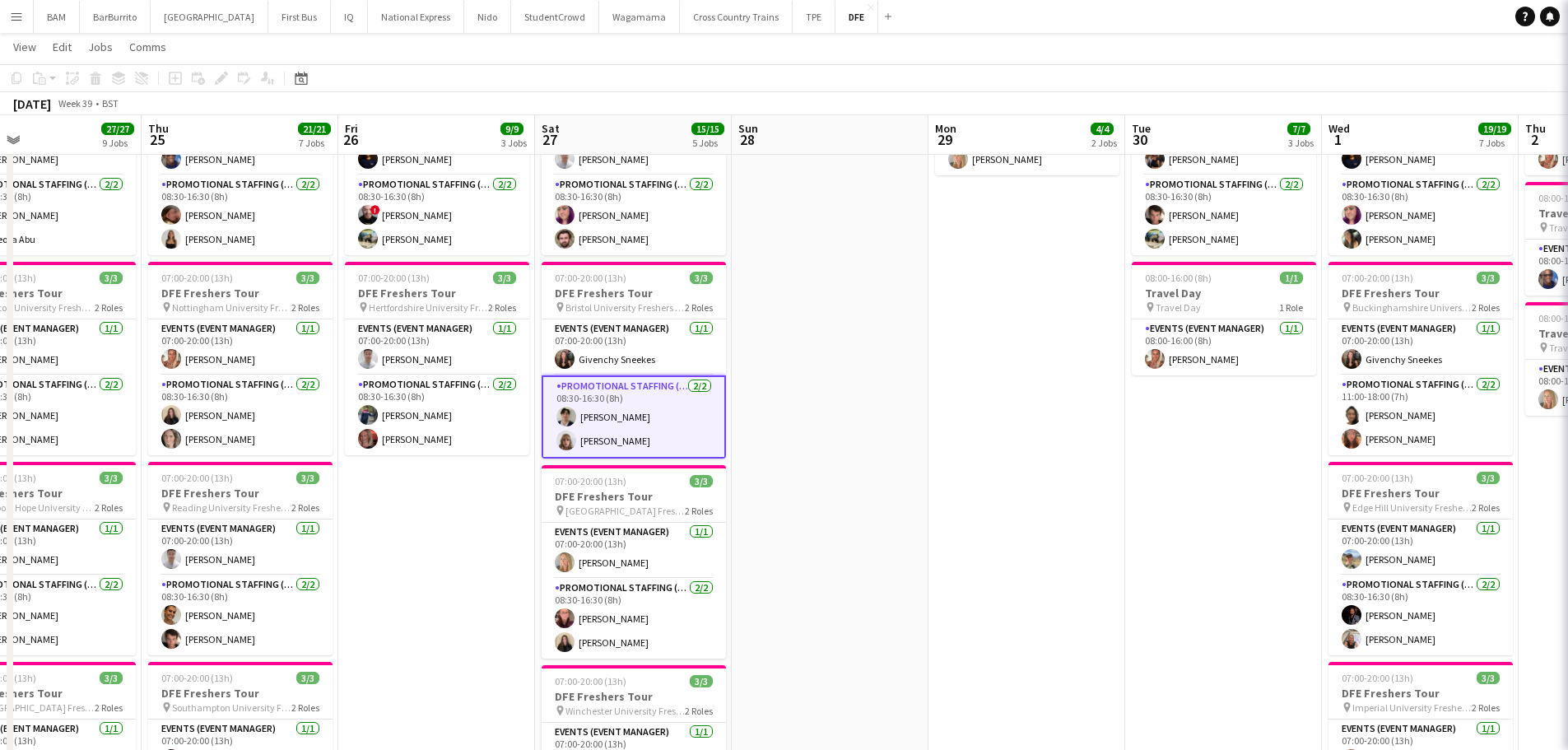
scroll to position [0, 643]
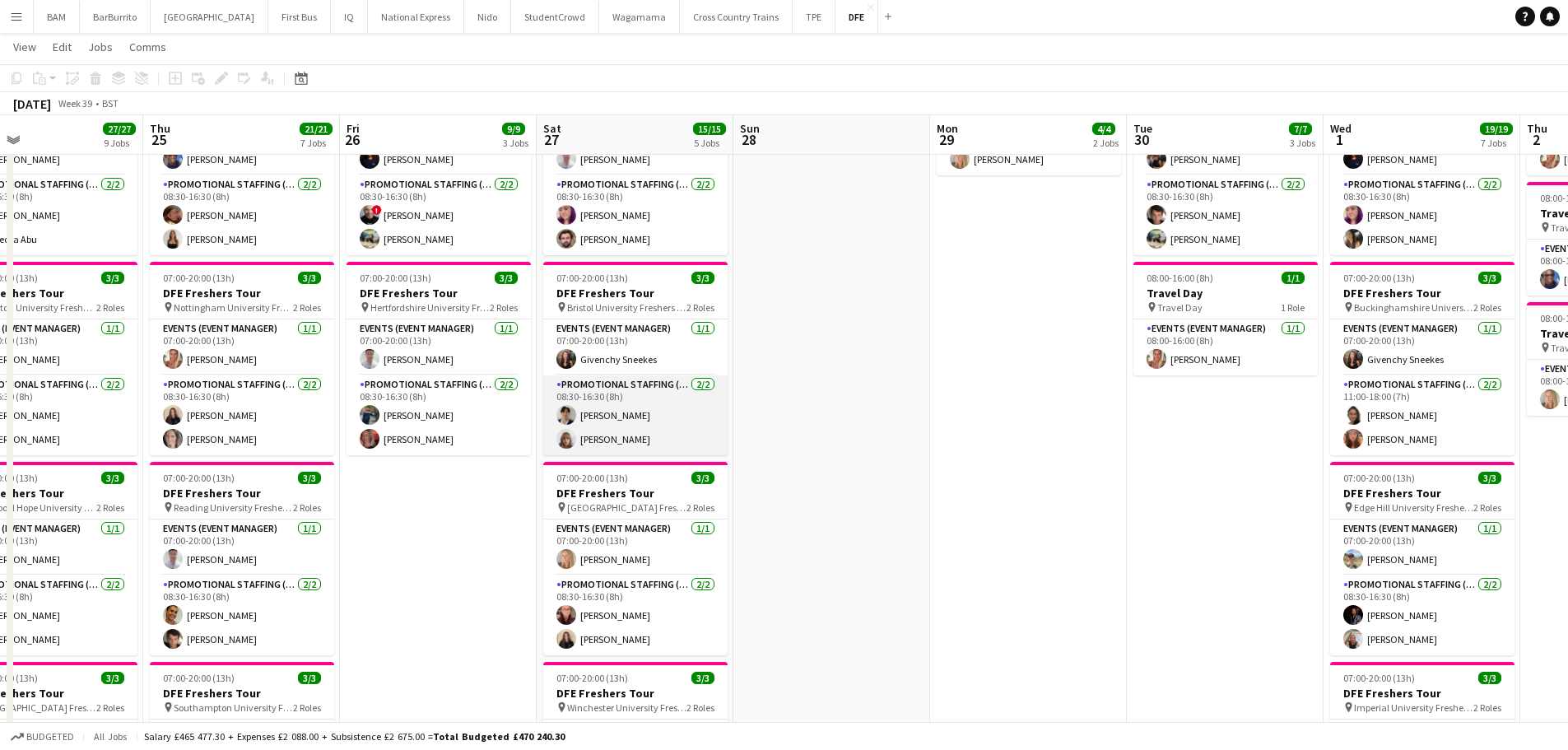
click at [637, 428] on app-card-role "Promotional Staffing (Brand Ambassadors) [DATE] 08:30-16:30 (8h) [PERSON_NAME] …" at bounding box center [635, 415] width 185 height 80
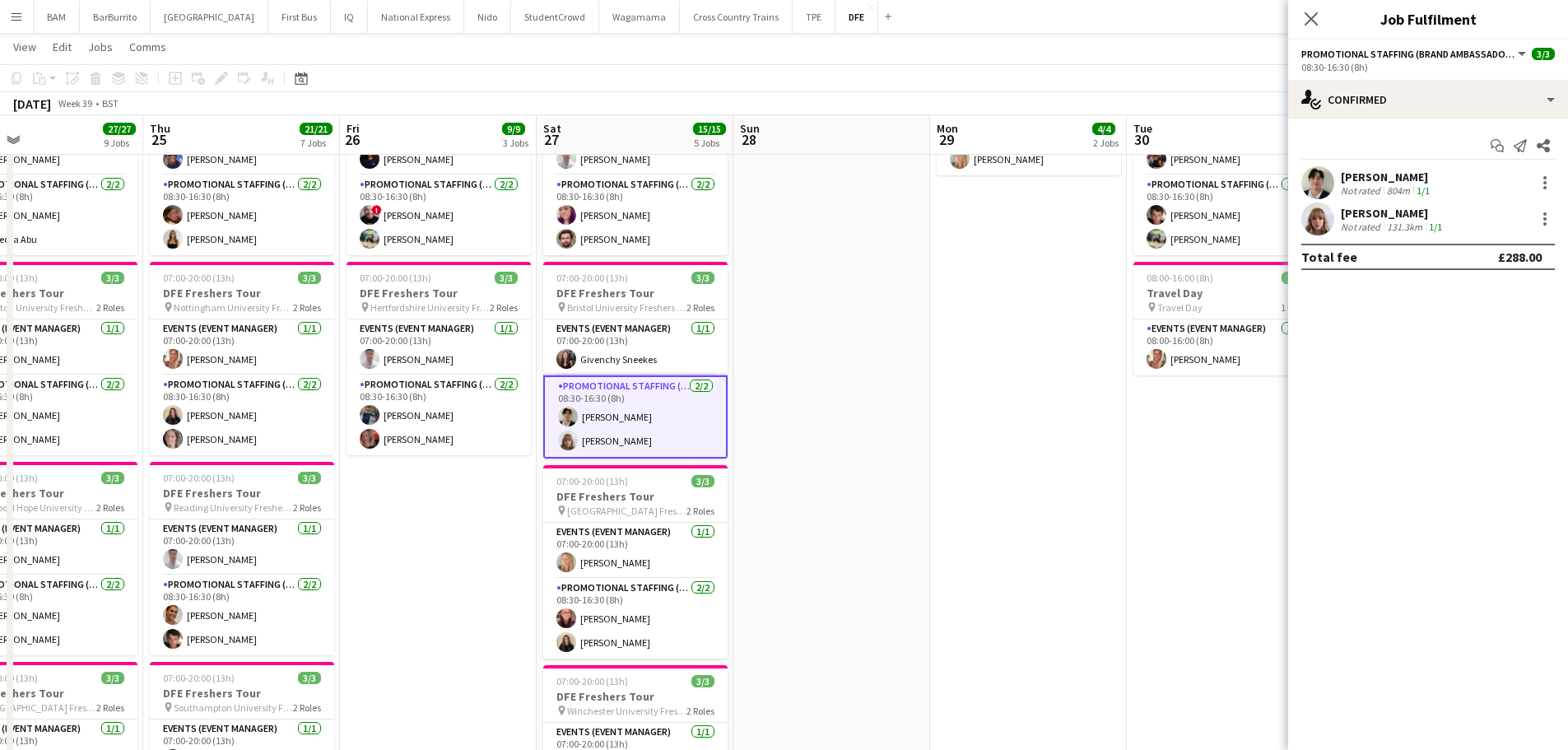
click at [1383, 220] on div "131.3km" at bounding box center [1404, 227] width 42 height 13
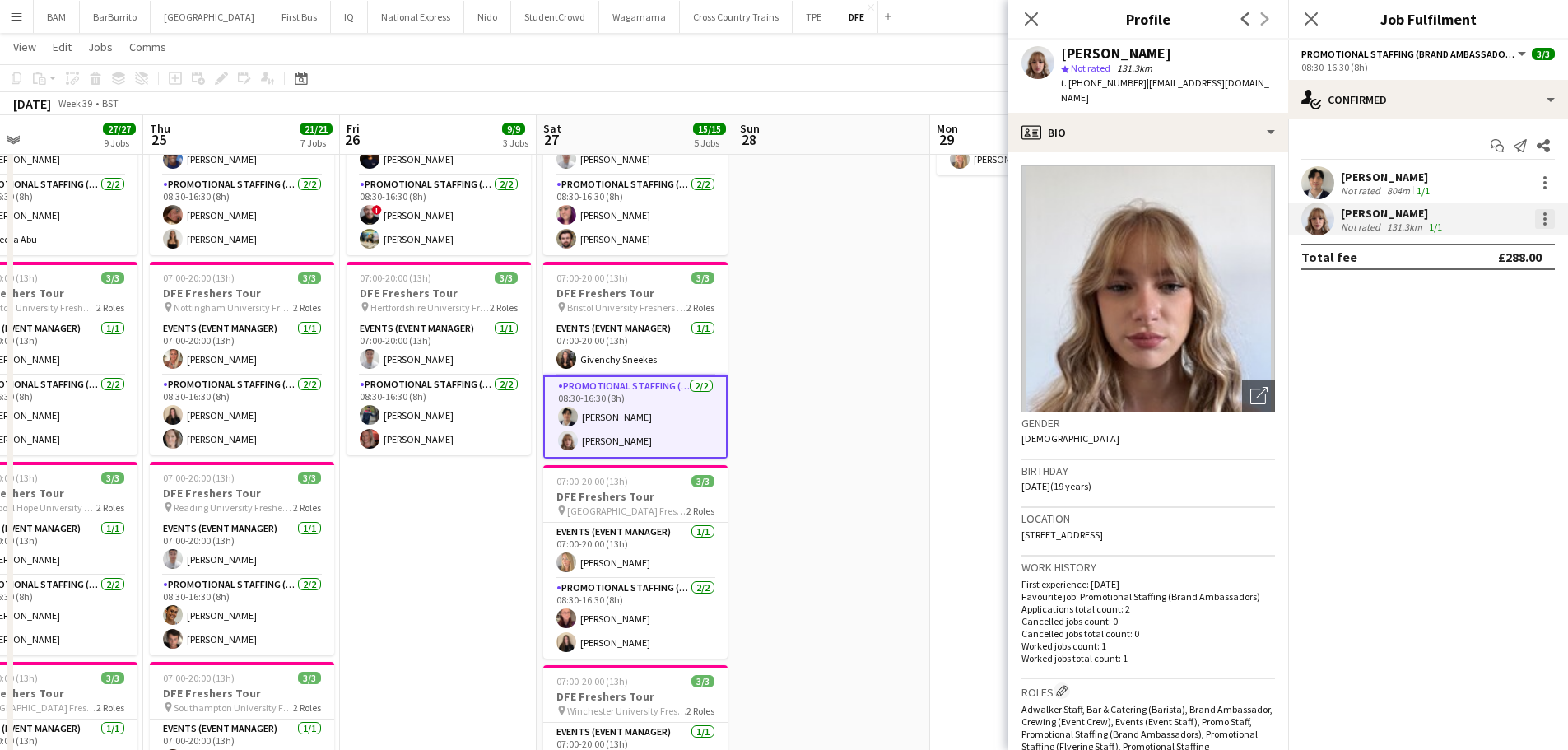
click at [1550, 219] on div at bounding box center [1545, 219] width 20 height 20
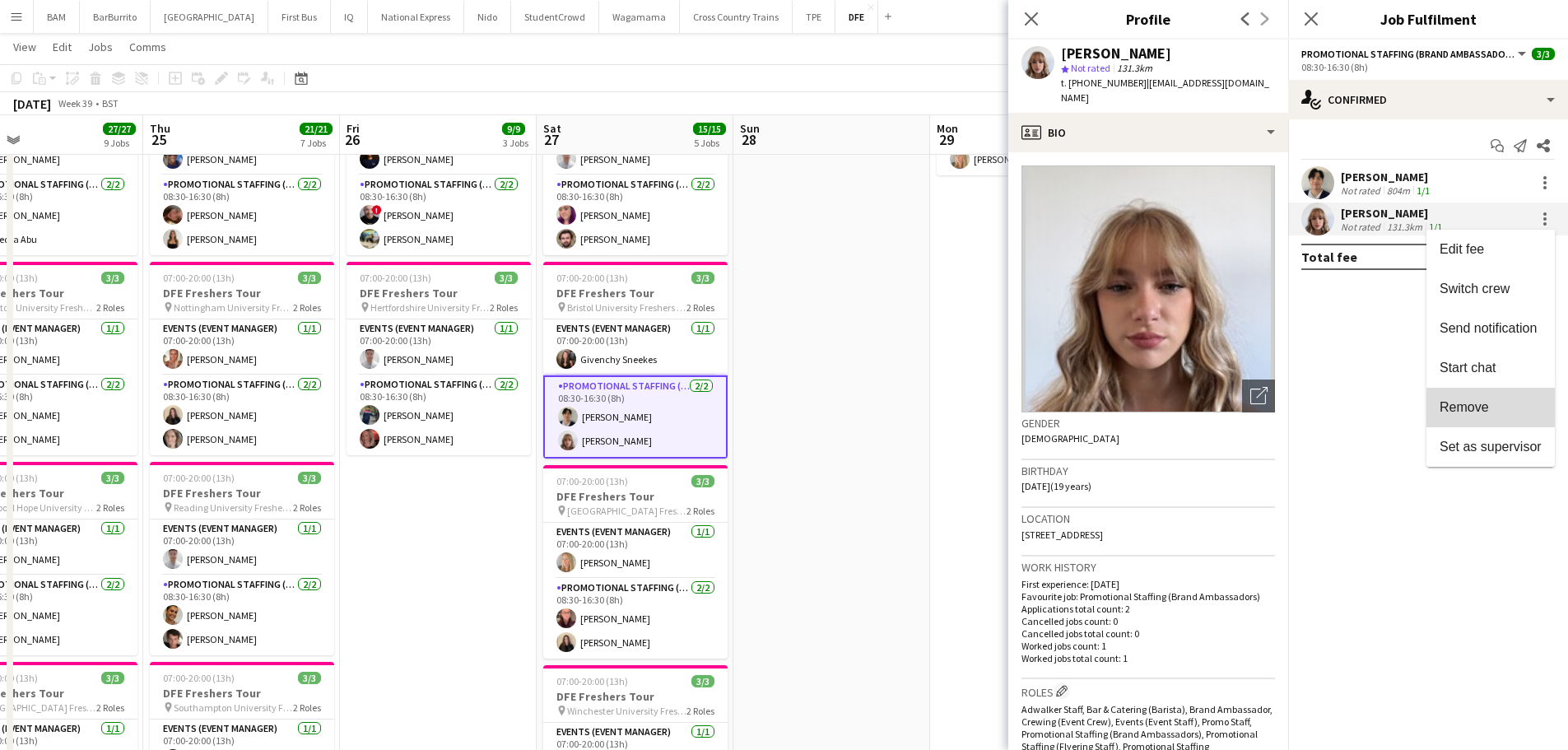
click at [1484, 406] on span "Remove" at bounding box center [1463, 407] width 49 height 14
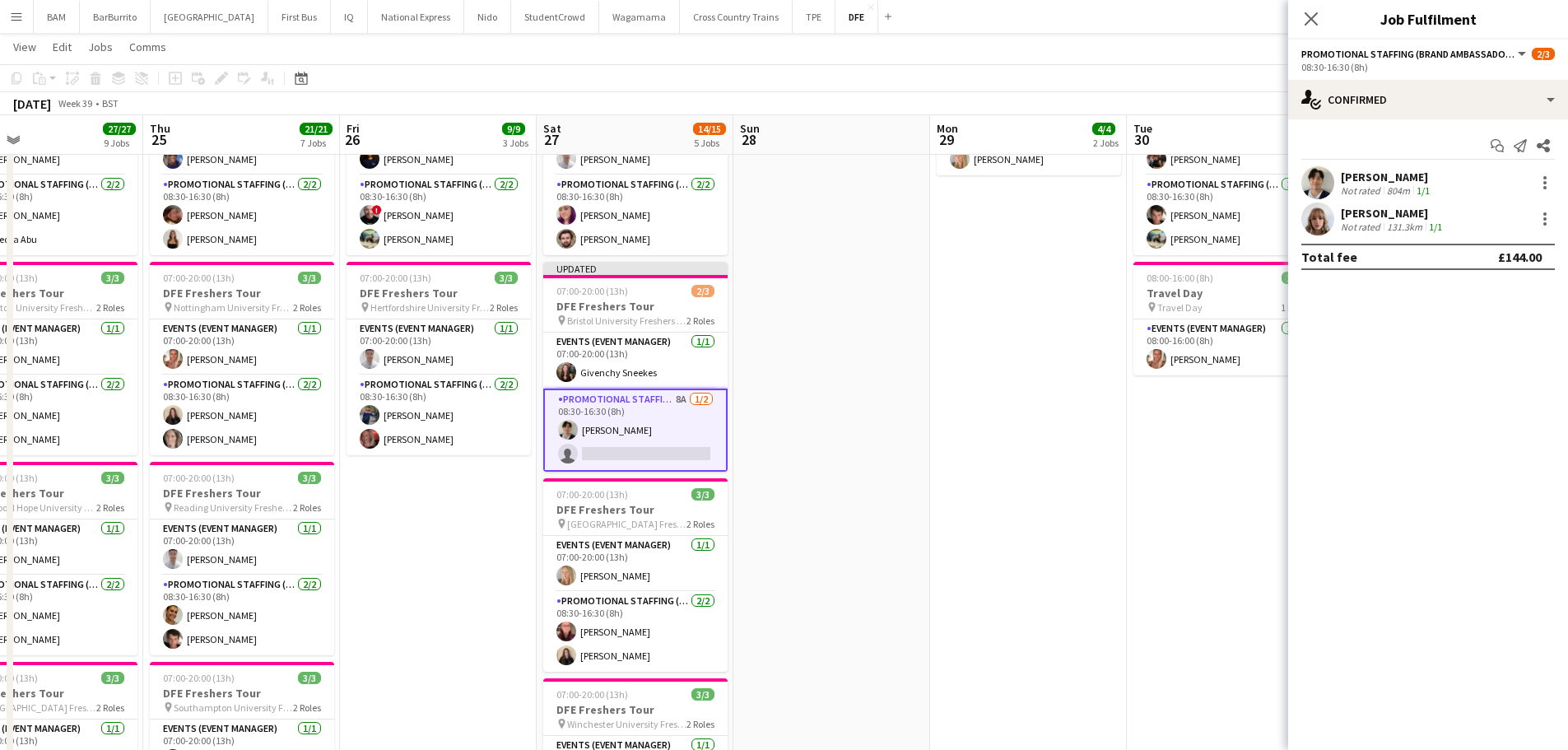
click at [890, 79] on app-toolbar "Copy Paste Paste Ctrl+V Paste with crew Ctrl+Shift+V Paste linked Job [GEOGRAPH…" at bounding box center [784, 78] width 1568 height 28
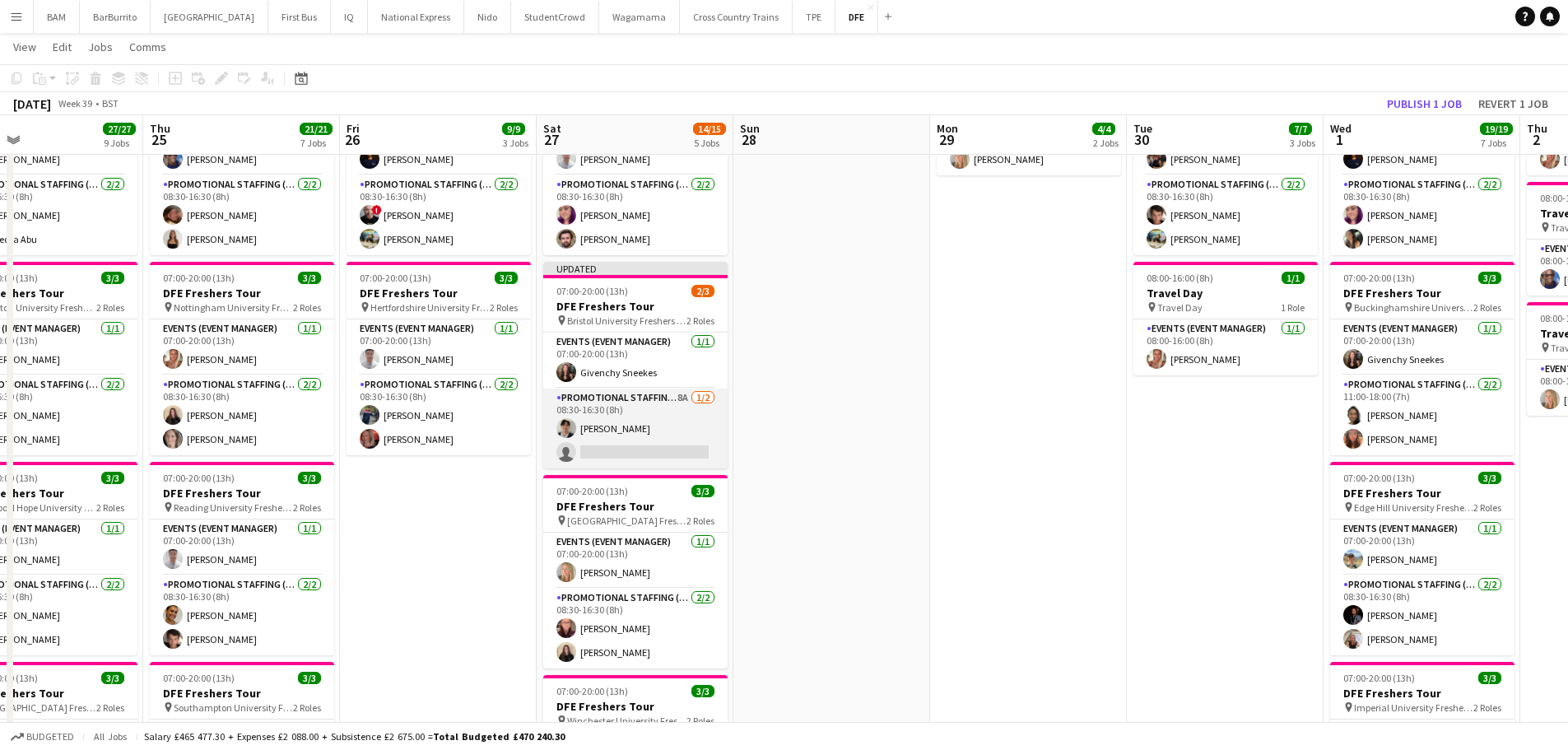
click at [647, 439] on app-card-role "Promotional Staffing (Brand Ambassadors) 8A [DATE] 08:30-16:30 (8h) [PERSON_NAM…" at bounding box center [635, 427] width 185 height 80
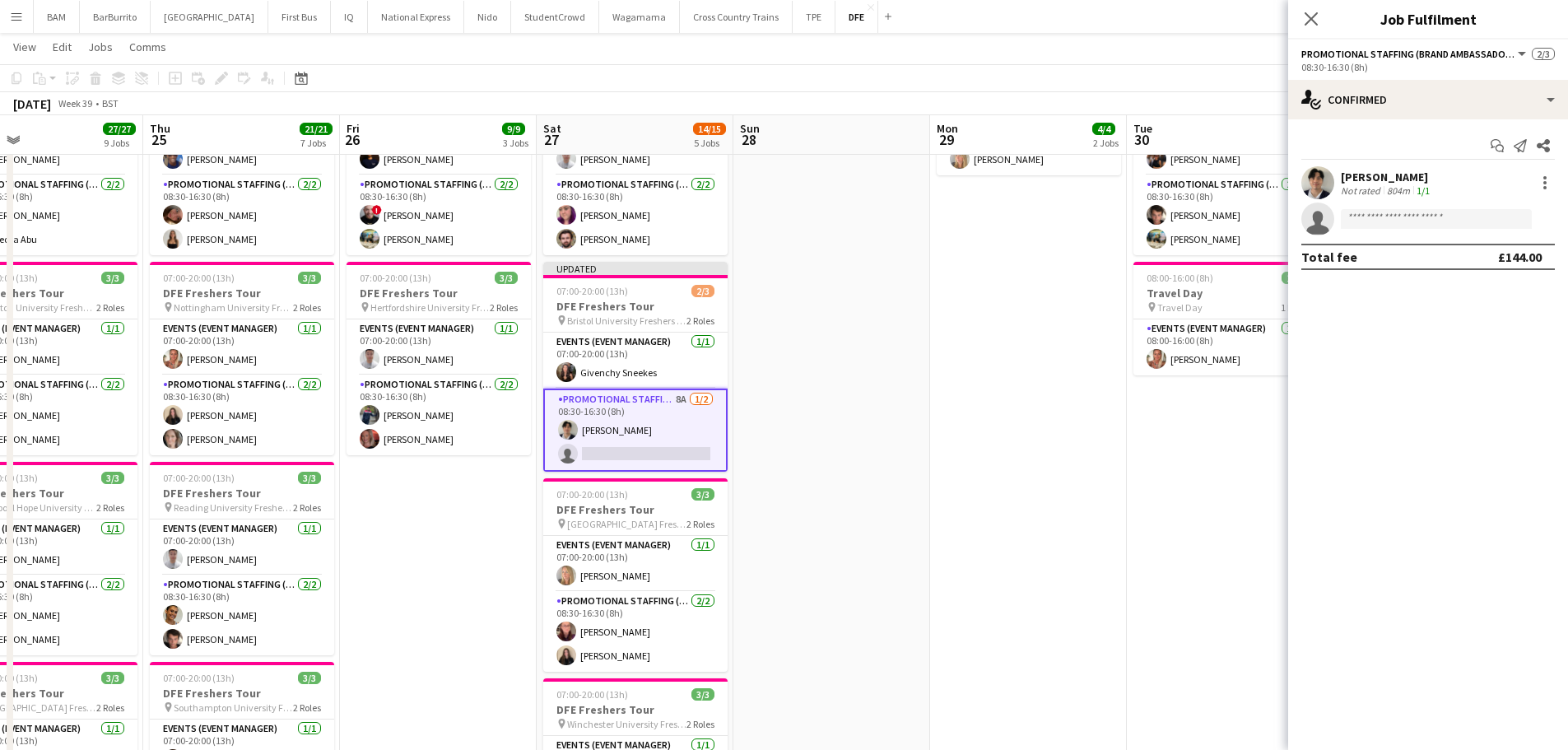
click at [1440, 192] on div "[PERSON_NAME] Not rated 804m 1/1" at bounding box center [1427, 183] width 280 height 33
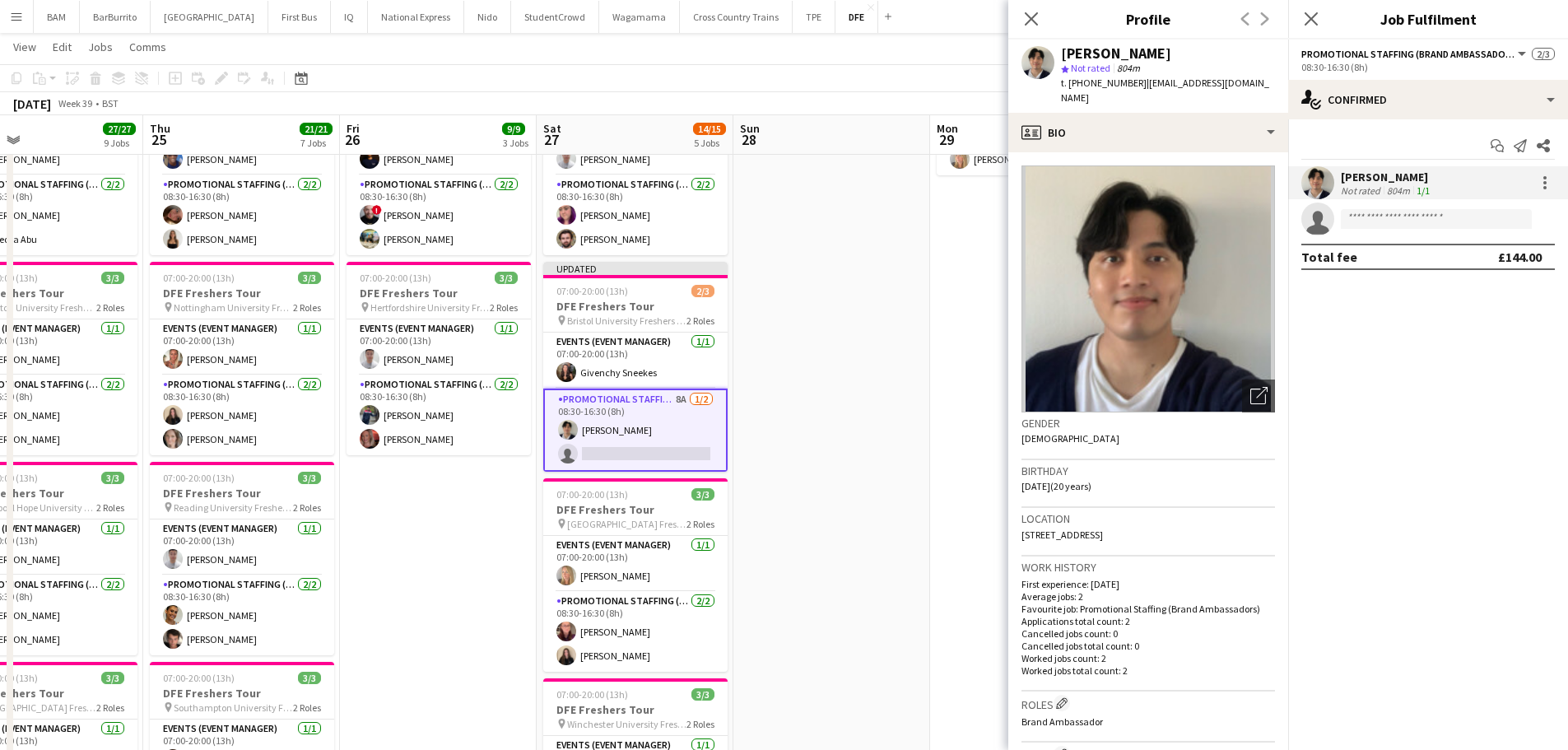
click at [798, 75] on app-toolbar "Copy Paste Paste Ctrl+V Paste with crew Ctrl+Shift+V Paste linked Job [GEOGRAPH…" at bounding box center [784, 78] width 1568 height 28
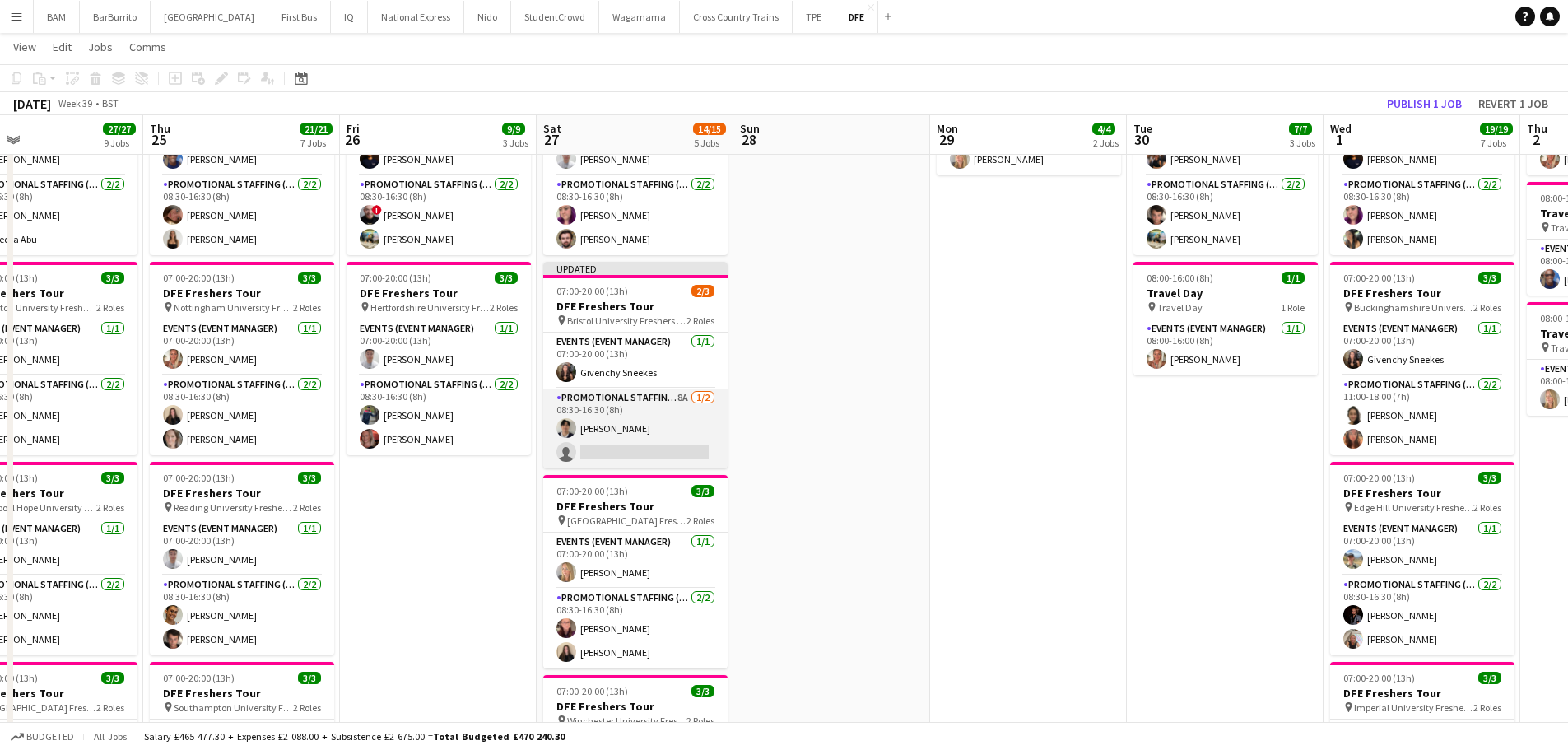
click at [577, 425] on app-card-role "Promotional Staffing (Brand Ambassadors) 8A [DATE] 08:30-16:30 (8h) [PERSON_NAM…" at bounding box center [635, 427] width 185 height 80
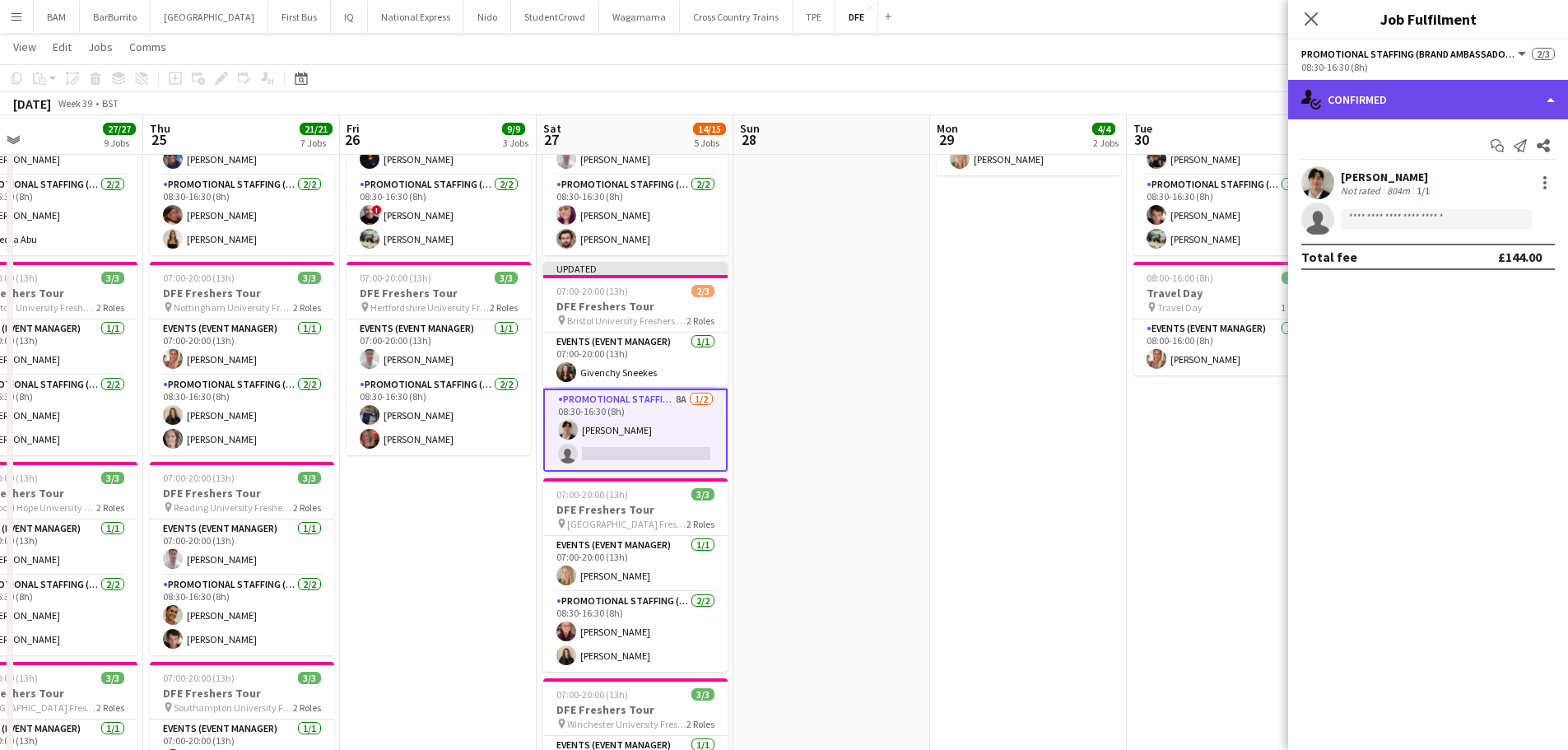
click at [1443, 101] on div "single-neutral-actions-check-2 Confirmed" at bounding box center [1427, 99] width 280 height 39
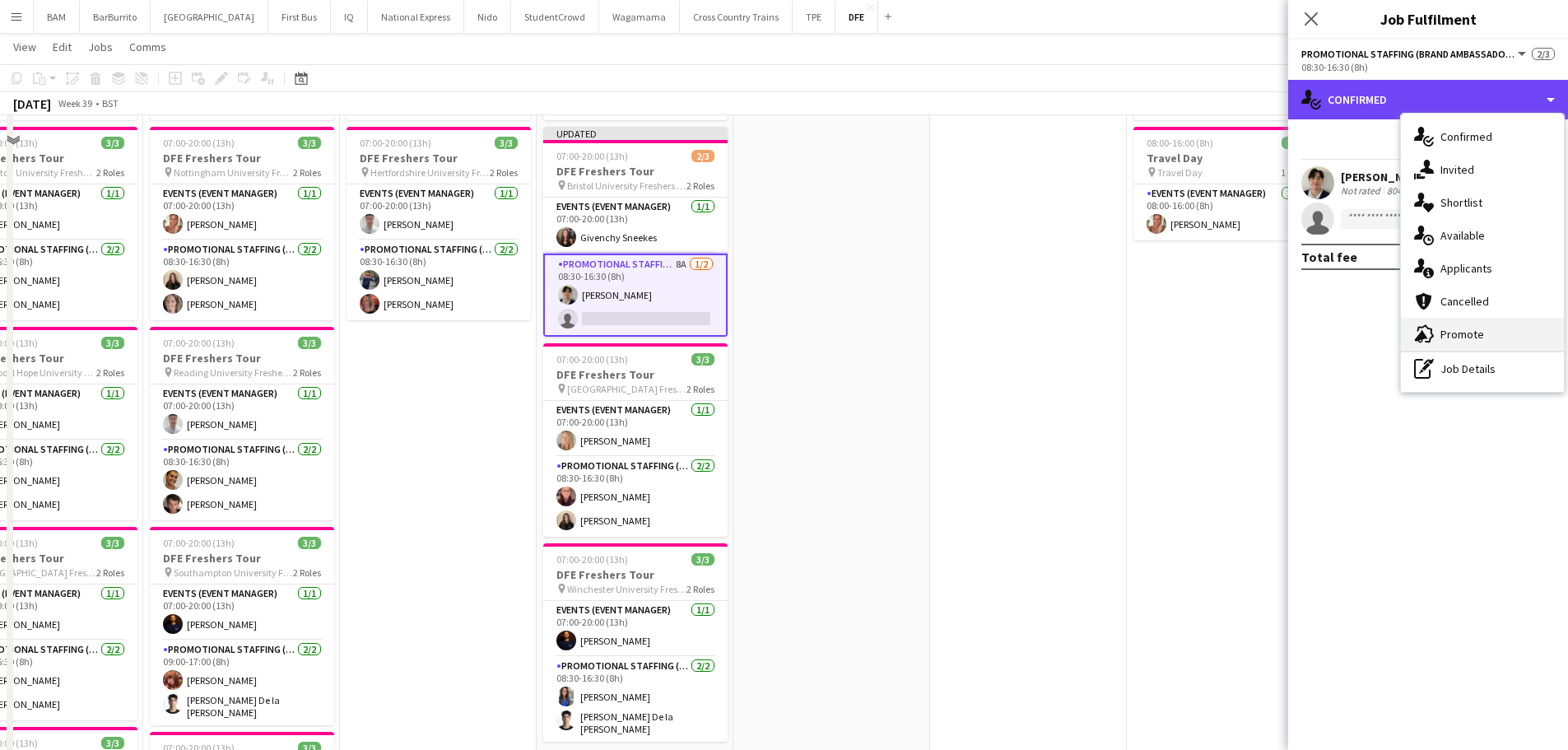
scroll to position [576, 0]
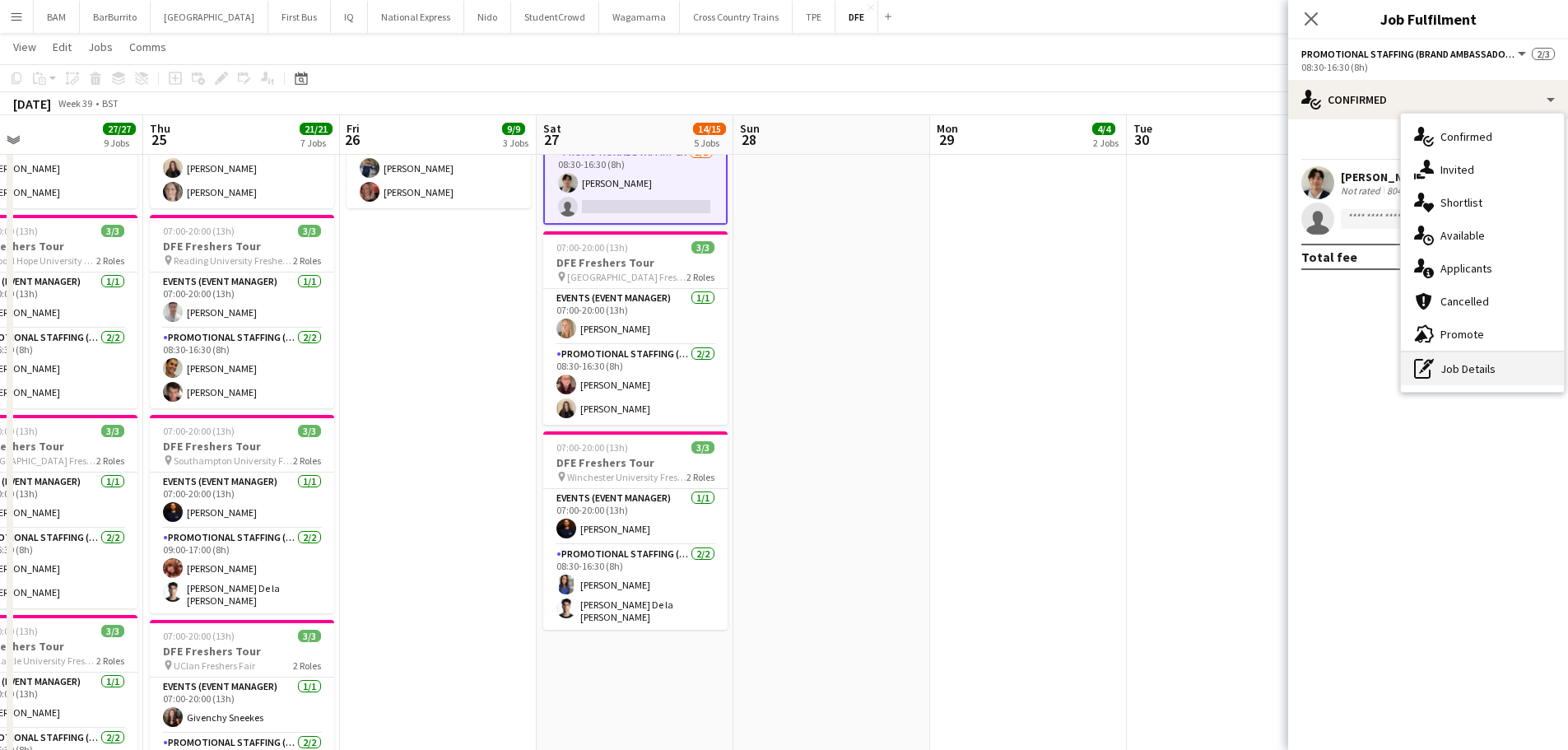
click at [1493, 359] on div "pen-write Job Details" at bounding box center [1482, 368] width 163 height 33
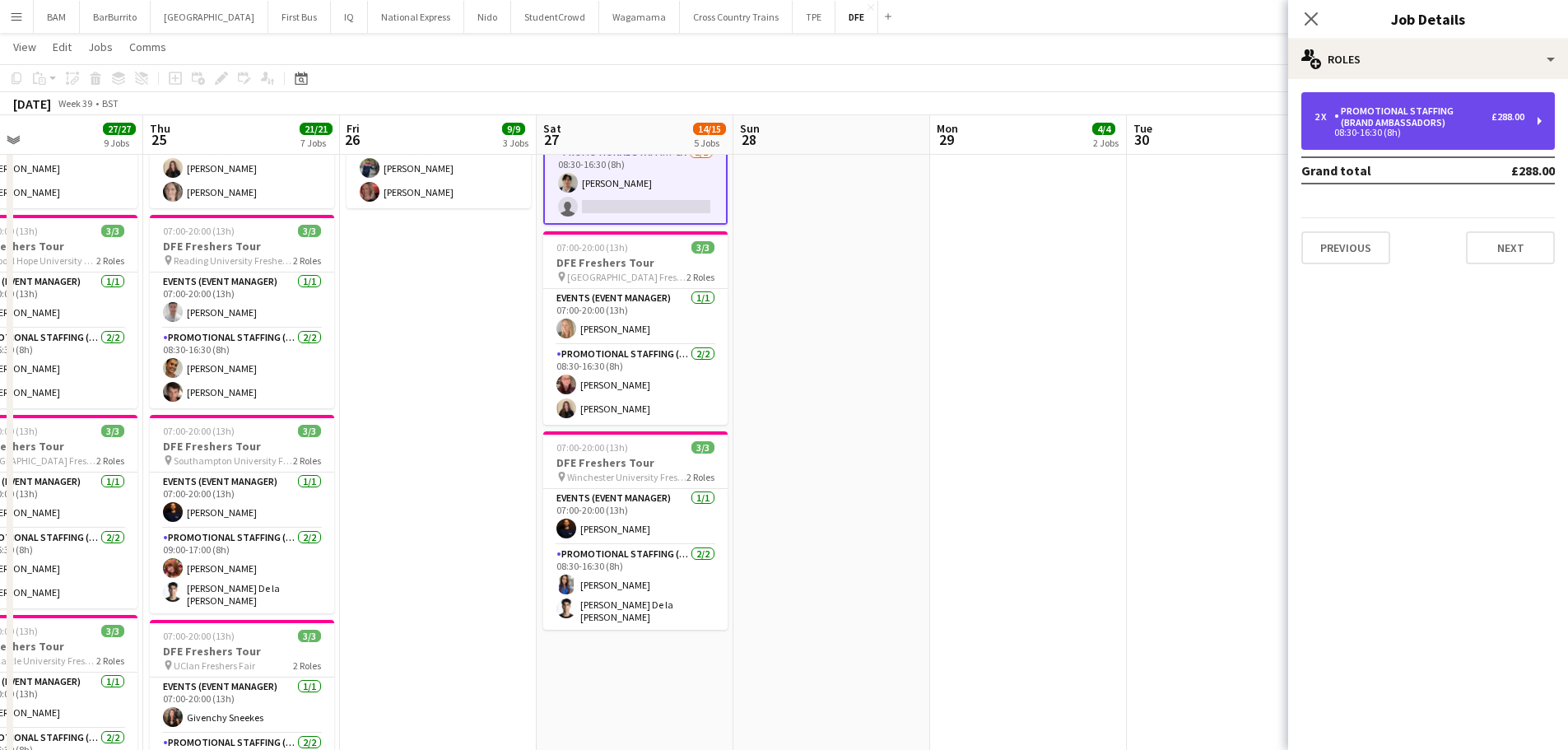
click at [1433, 128] on div "08:30-16:30 (8h)" at bounding box center [1419, 132] width 210 height 8
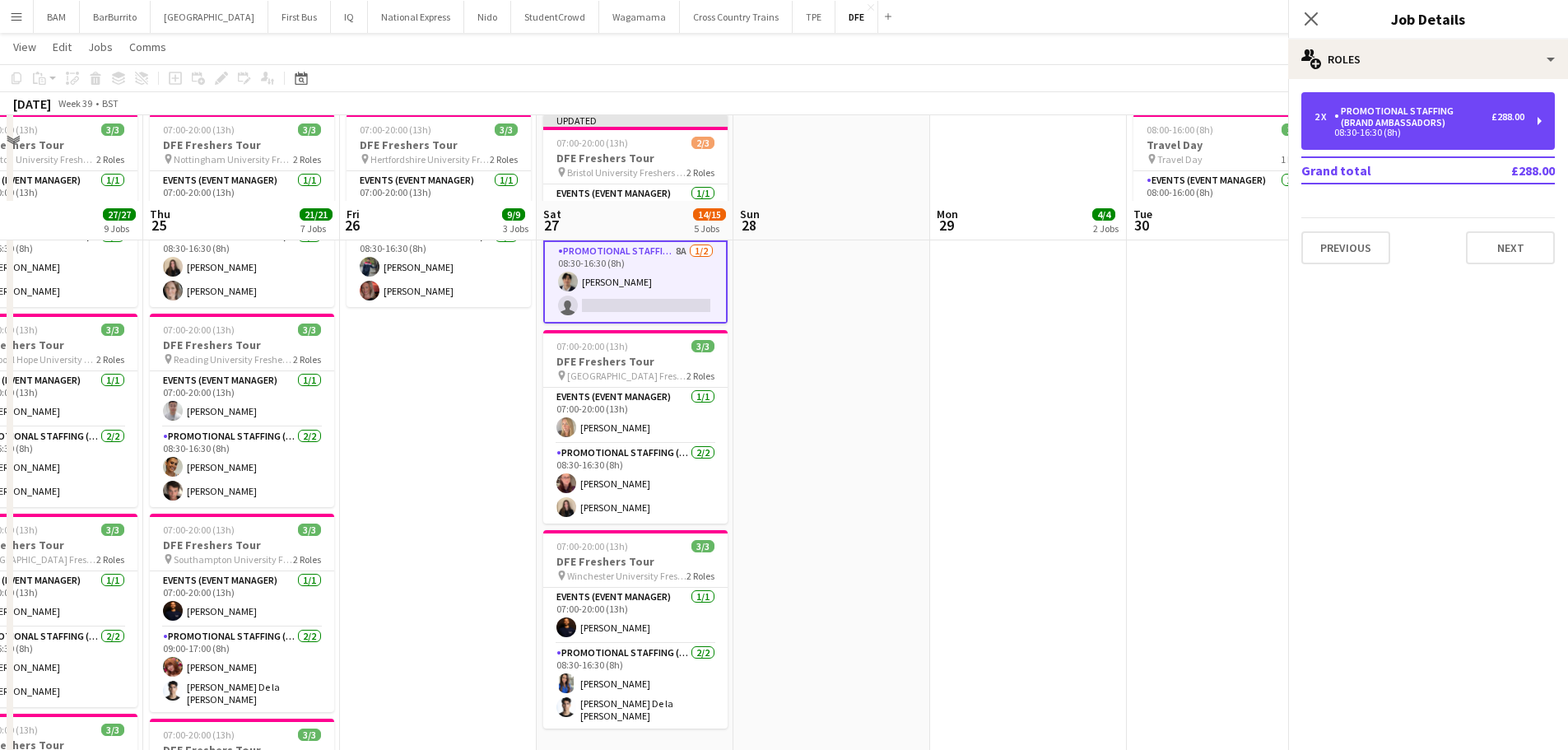
scroll to position [329, 0]
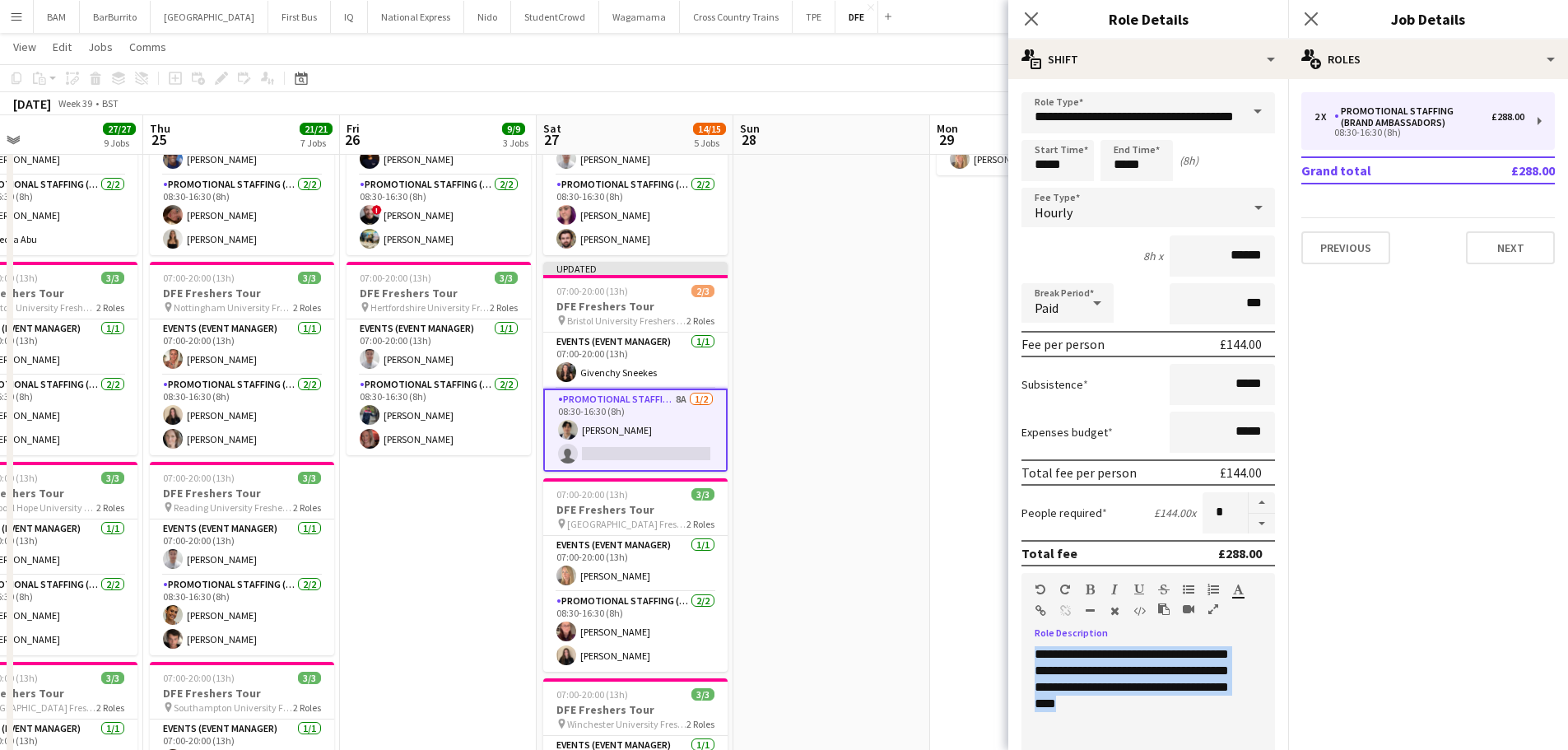
drag, startPoint x: 1084, startPoint y: 699, endPoint x: 995, endPoint y: 646, distance: 103.6
copy div "**********"
click at [1248, 522] on button "button" at bounding box center [1261, 523] width 26 height 21
type input "*"
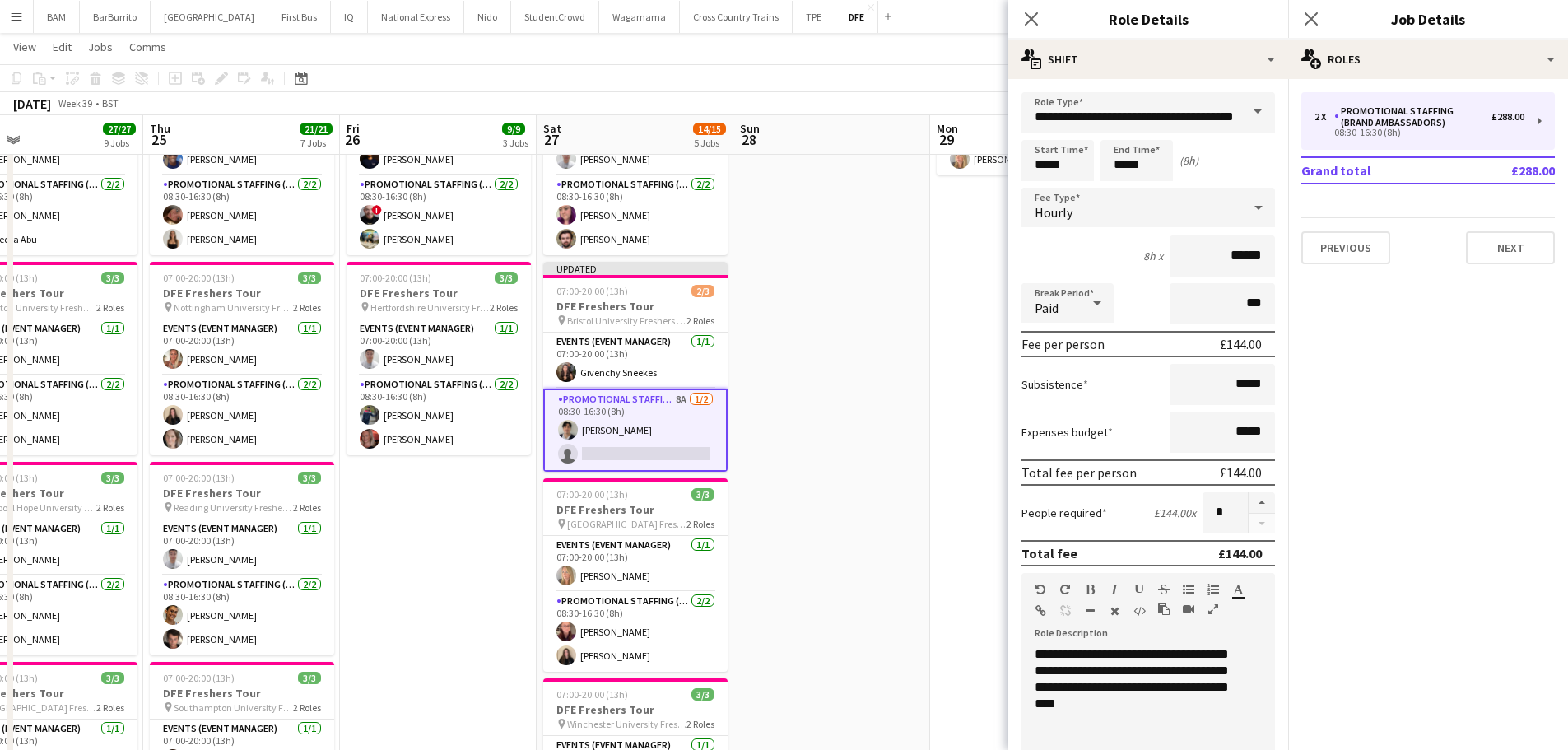
click at [820, 44] on app-page-menu "View Day view expanded Day view collapsed Month view Date picker Jump to [DATE]…" at bounding box center [784, 48] width 1568 height 31
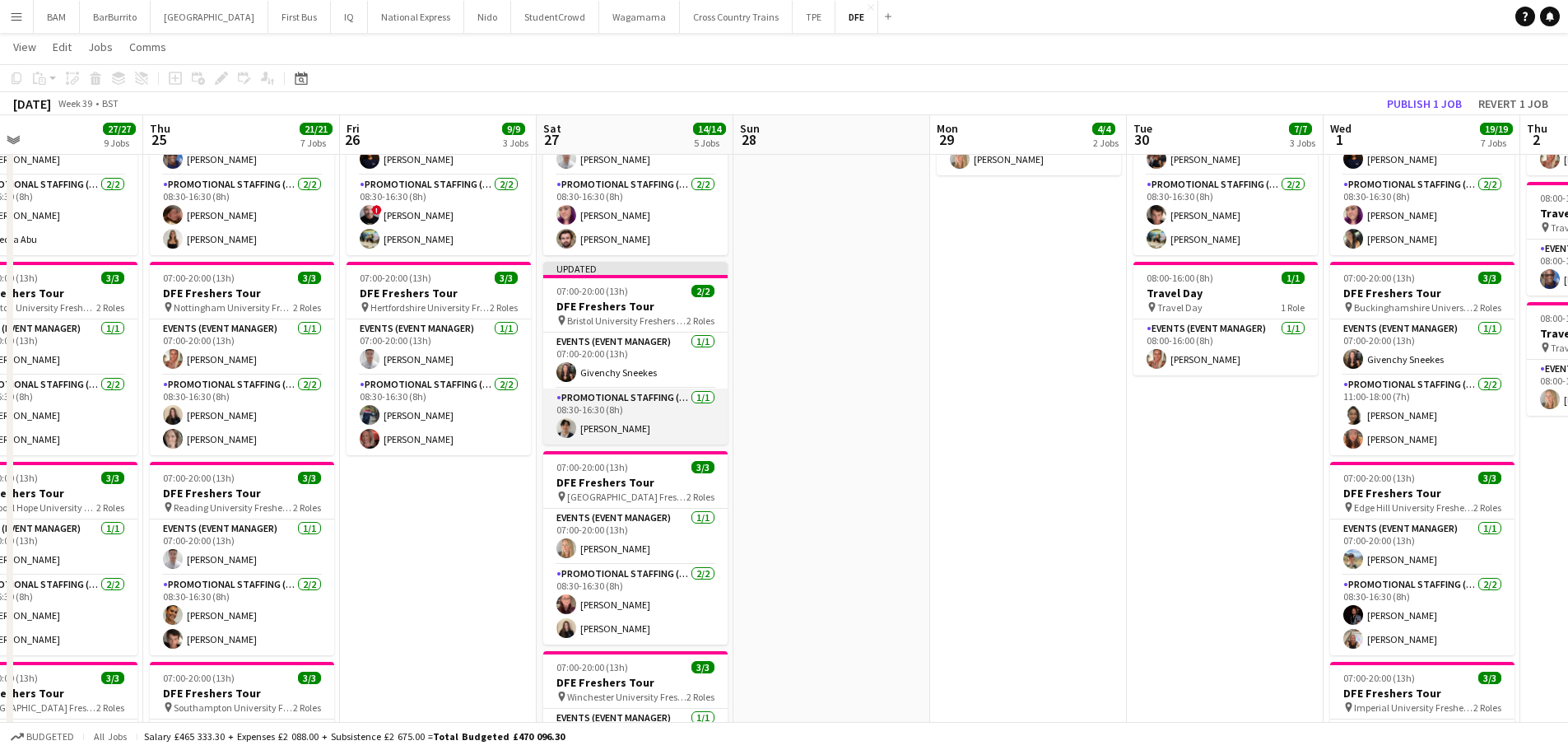
click at [622, 414] on app-card-role "Promotional Staffing (Brand Ambassadors) [DATE] 08:30-16:30 (8h) [PERSON_NAME]" at bounding box center [635, 416] width 185 height 56
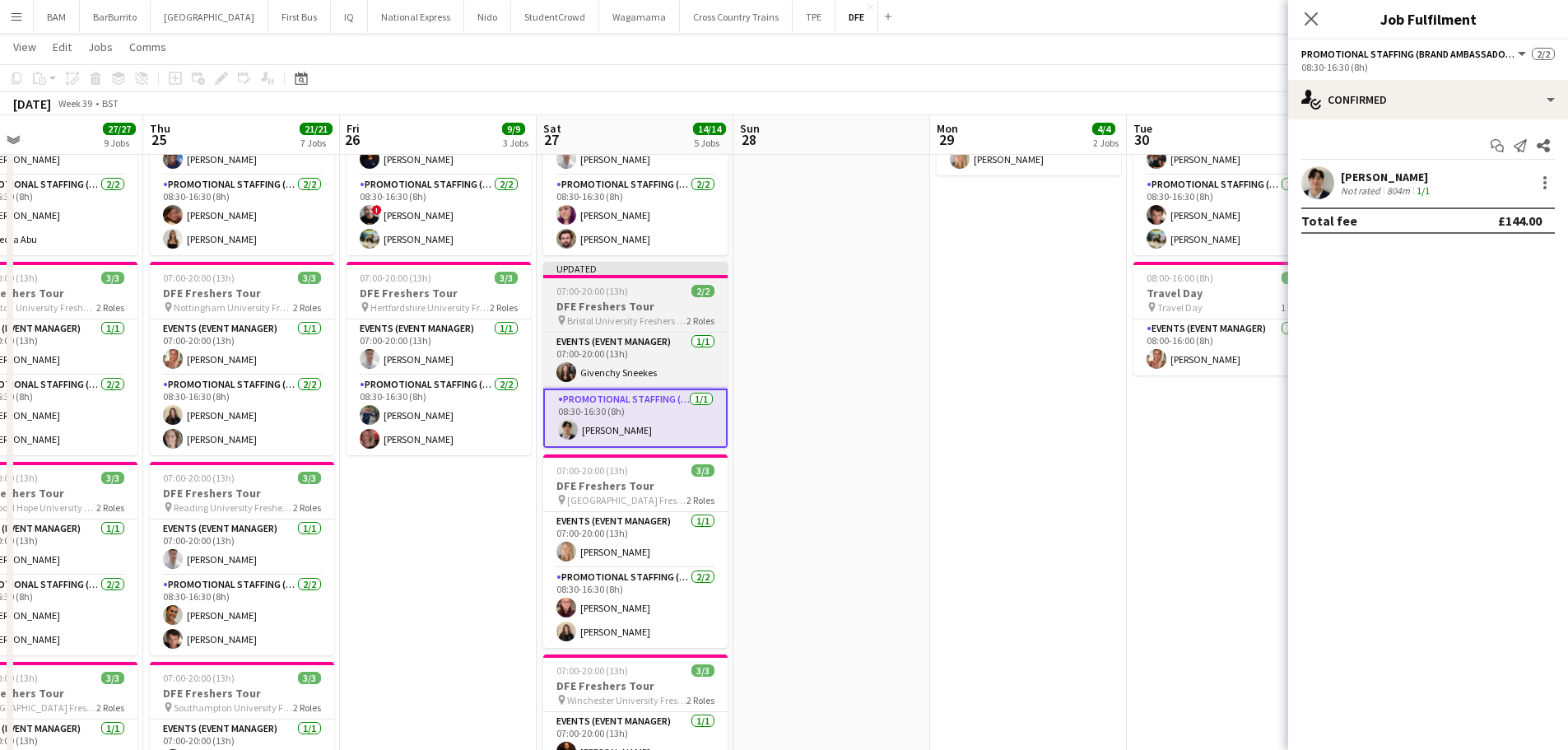
click at [629, 316] on span "Bristol University Freshers Fair" at bounding box center [626, 321] width 119 height 13
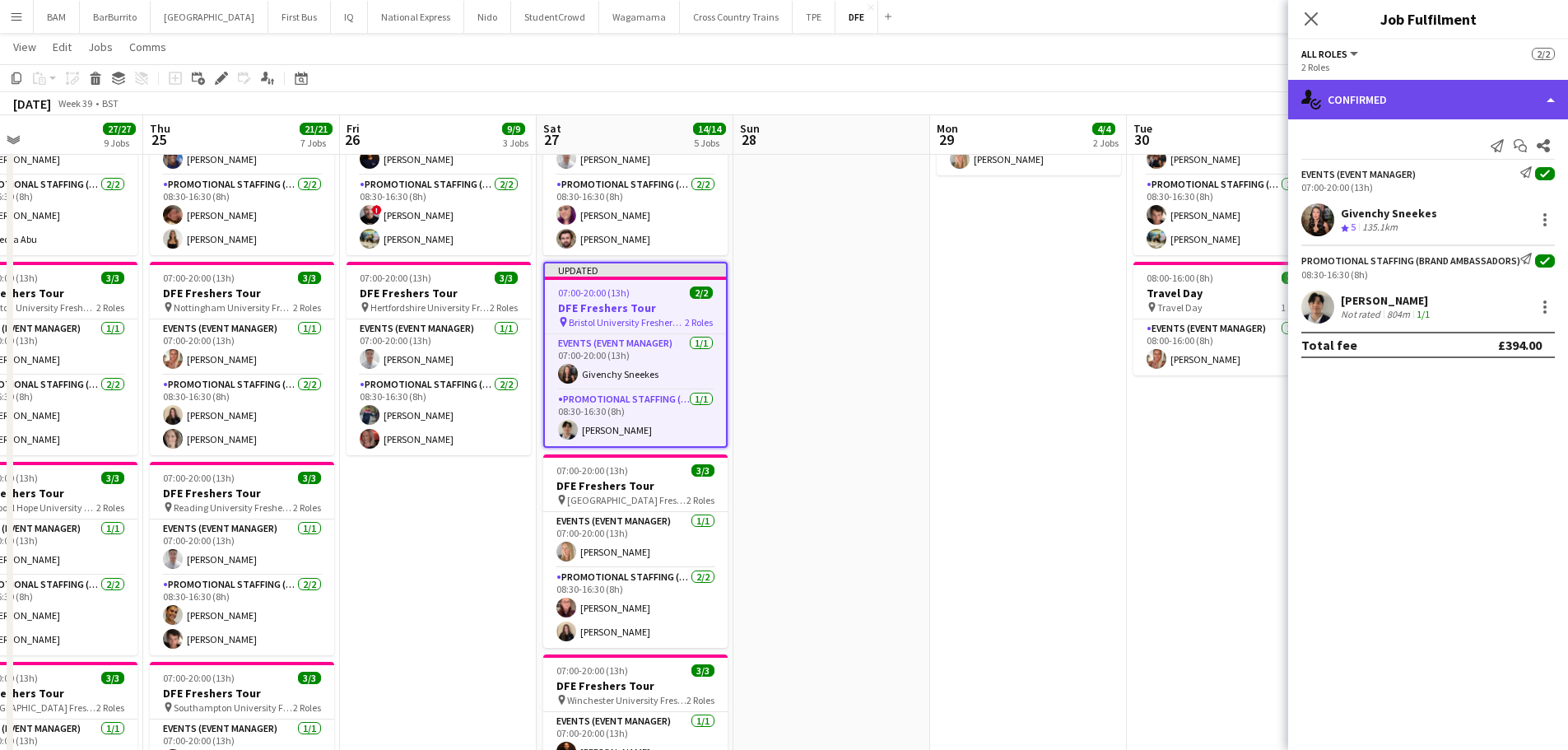
click at [1376, 91] on div "single-neutral-actions-check-2 Confirmed" at bounding box center [1427, 99] width 280 height 39
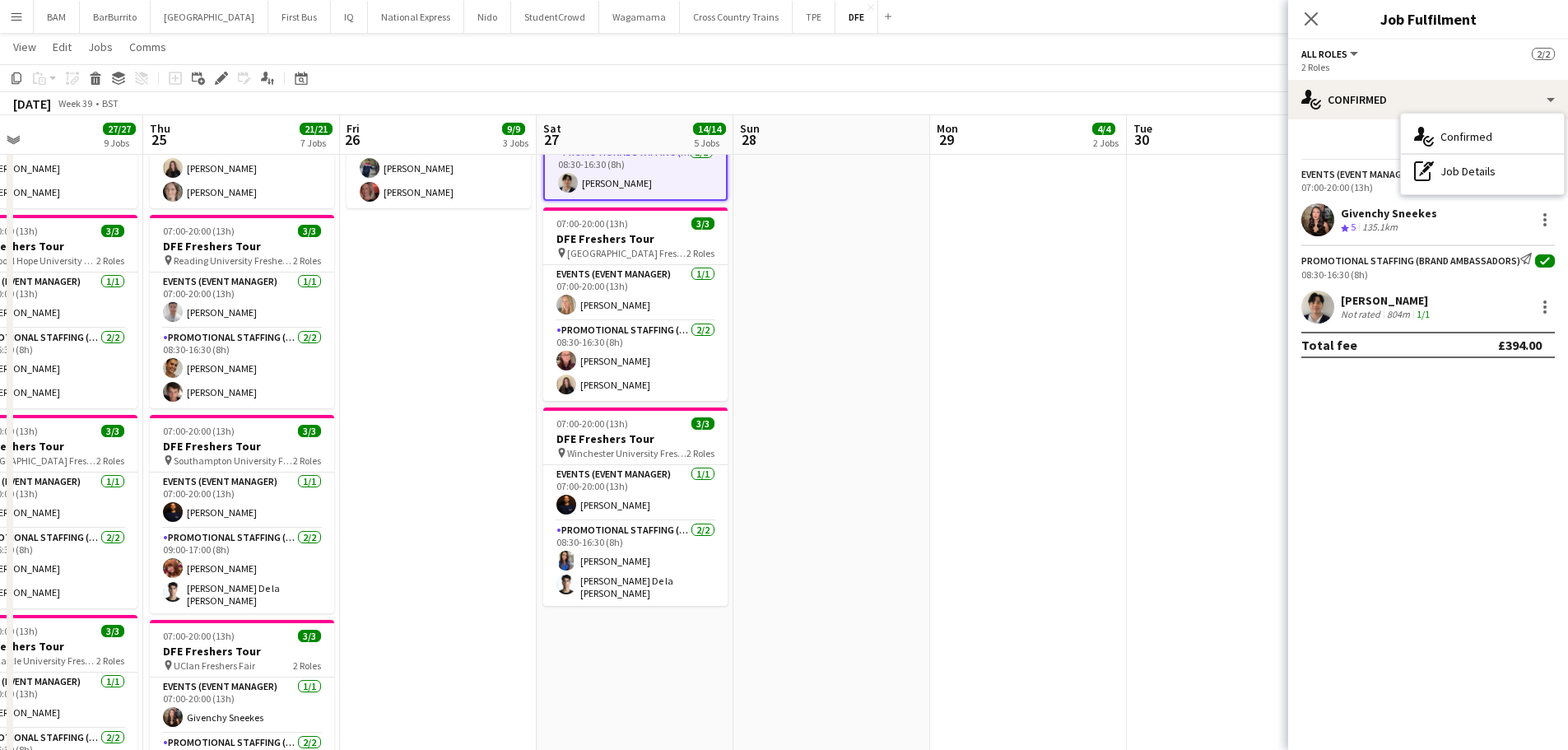
click at [798, 53] on app-page-menu "View Day view expanded Day view collapsed Month view Date picker Jump to [DATE]…" at bounding box center [784, 48] width 1568 height 31
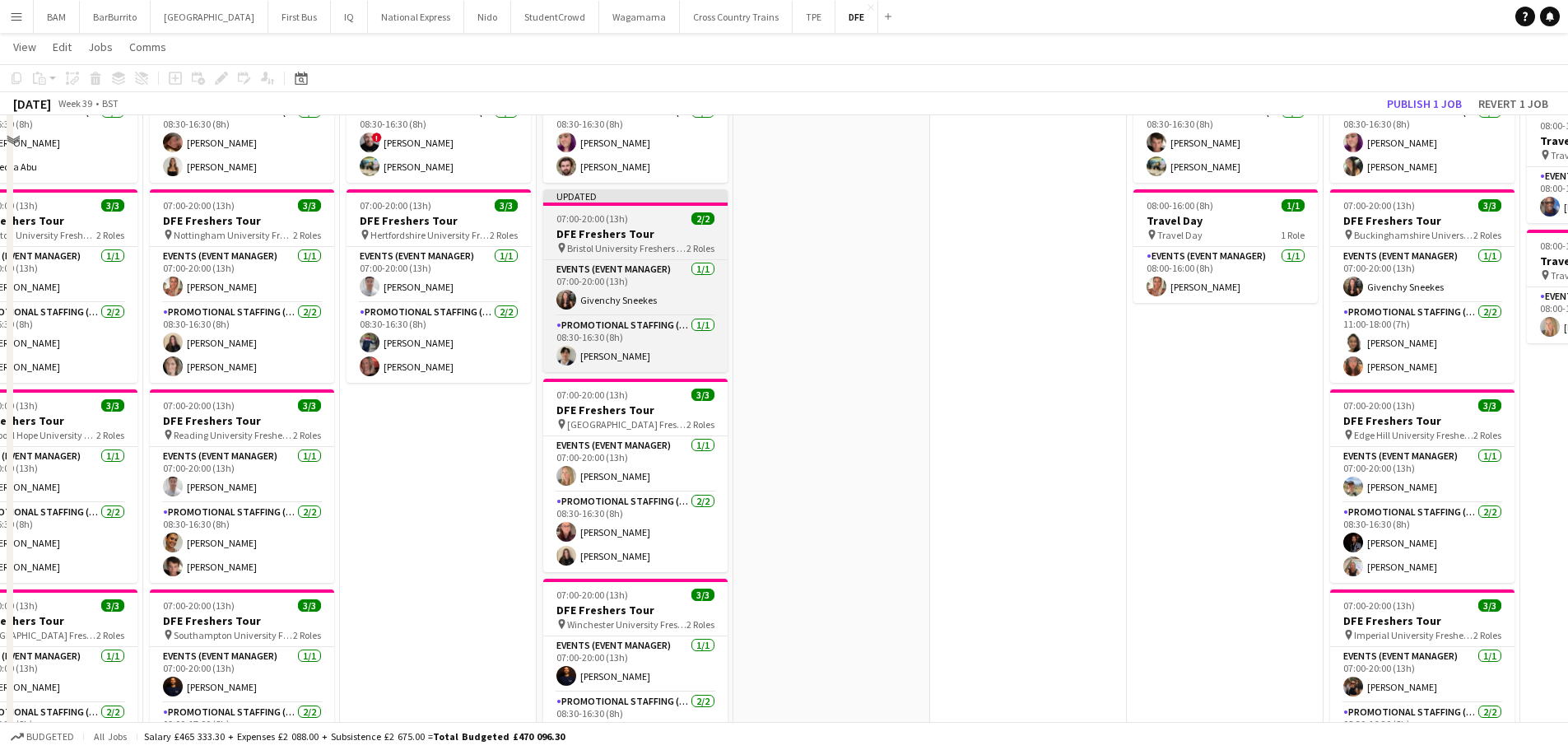
scroll to position [247, 0]
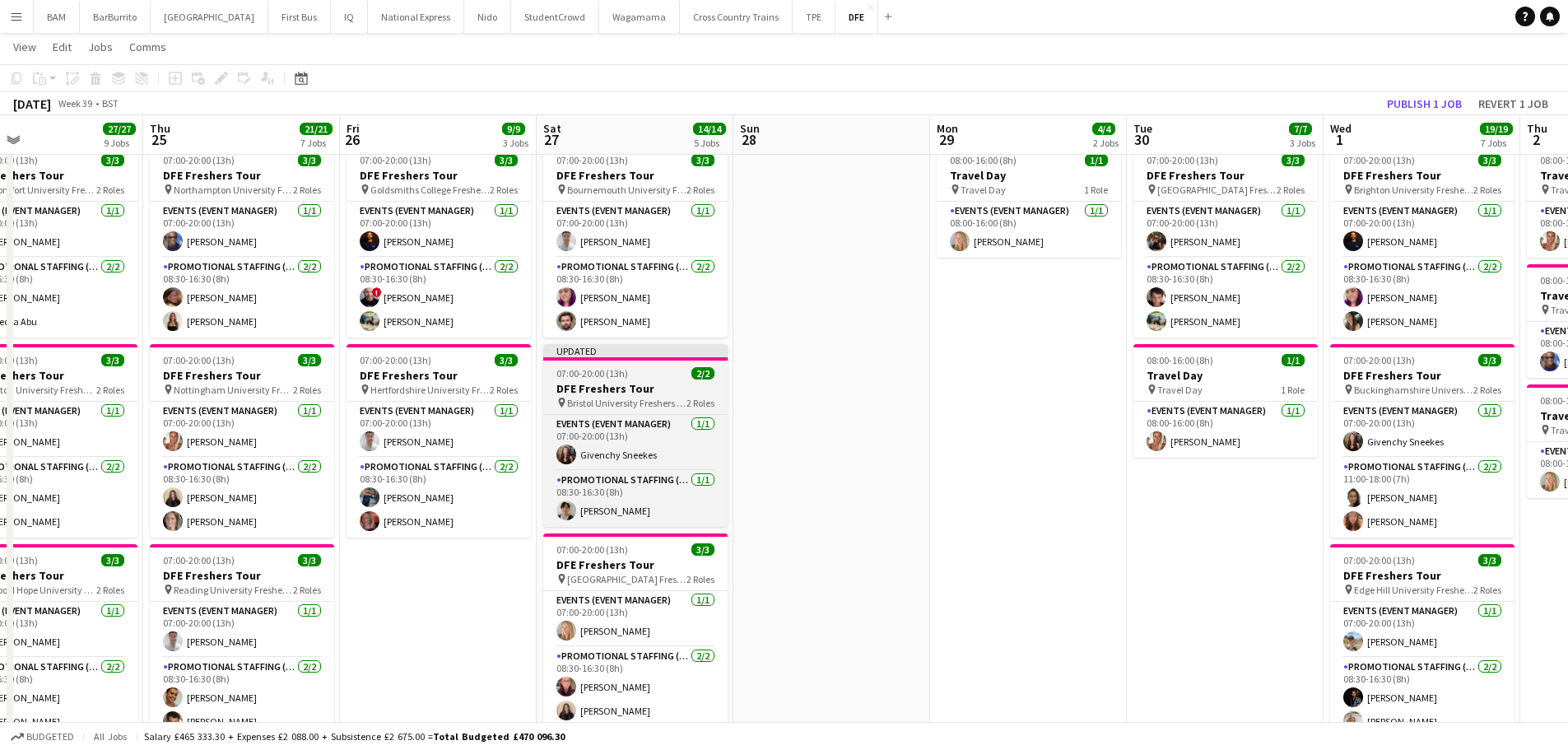
click at [664, 393] on h3 "DFE Freshers Tour" at bounding box center [635, 388] width 185 height 15
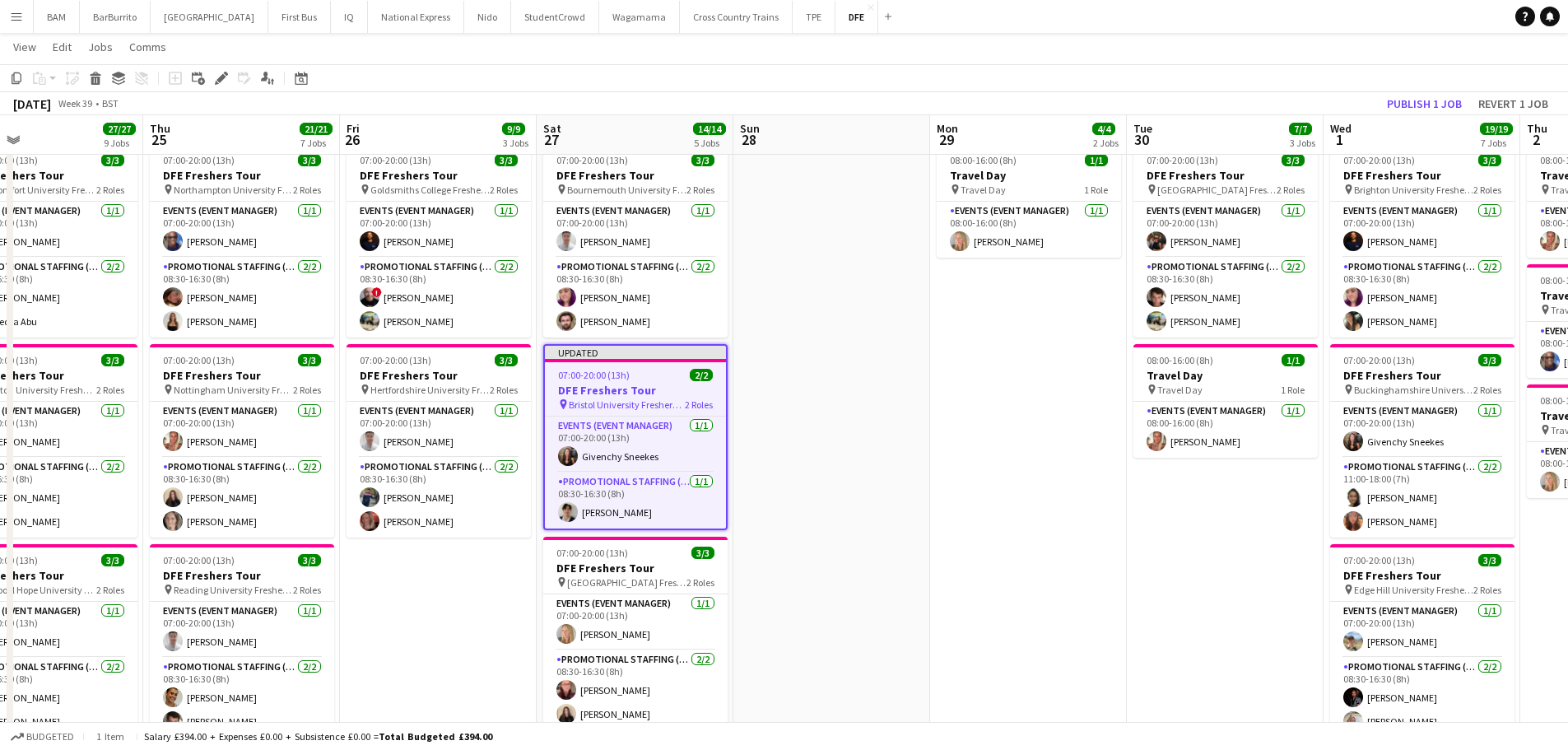
click at [1340, 56] on app-page-menu "View Day view expanded Day view collapsed Month view Date picker Jump to [DATE]…" at bounding box center [784, 48] width 1568 height 31
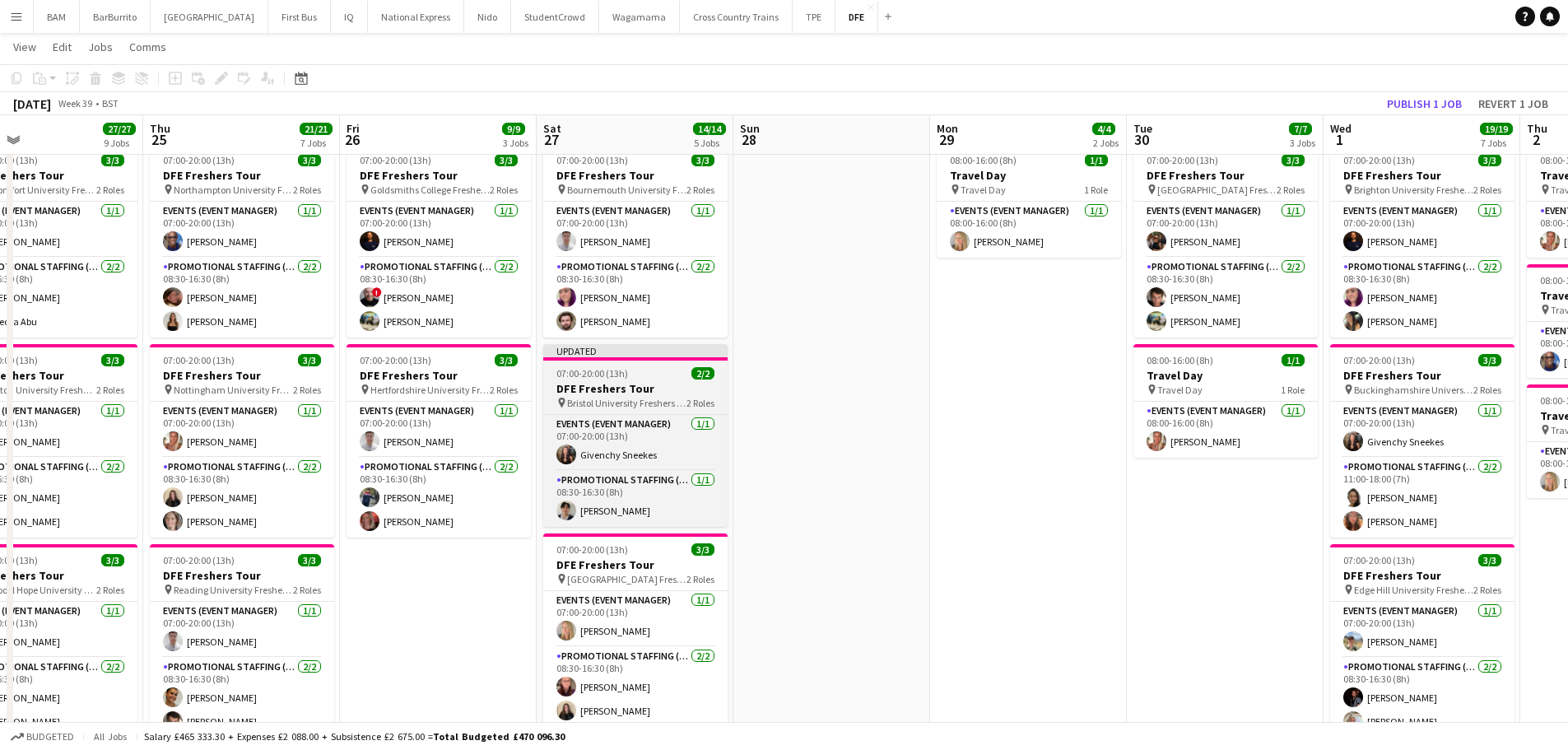
click at [625, 399] on span "Bristol University Freshers Fair" at bounding box center [626, 403] width 119 height 13
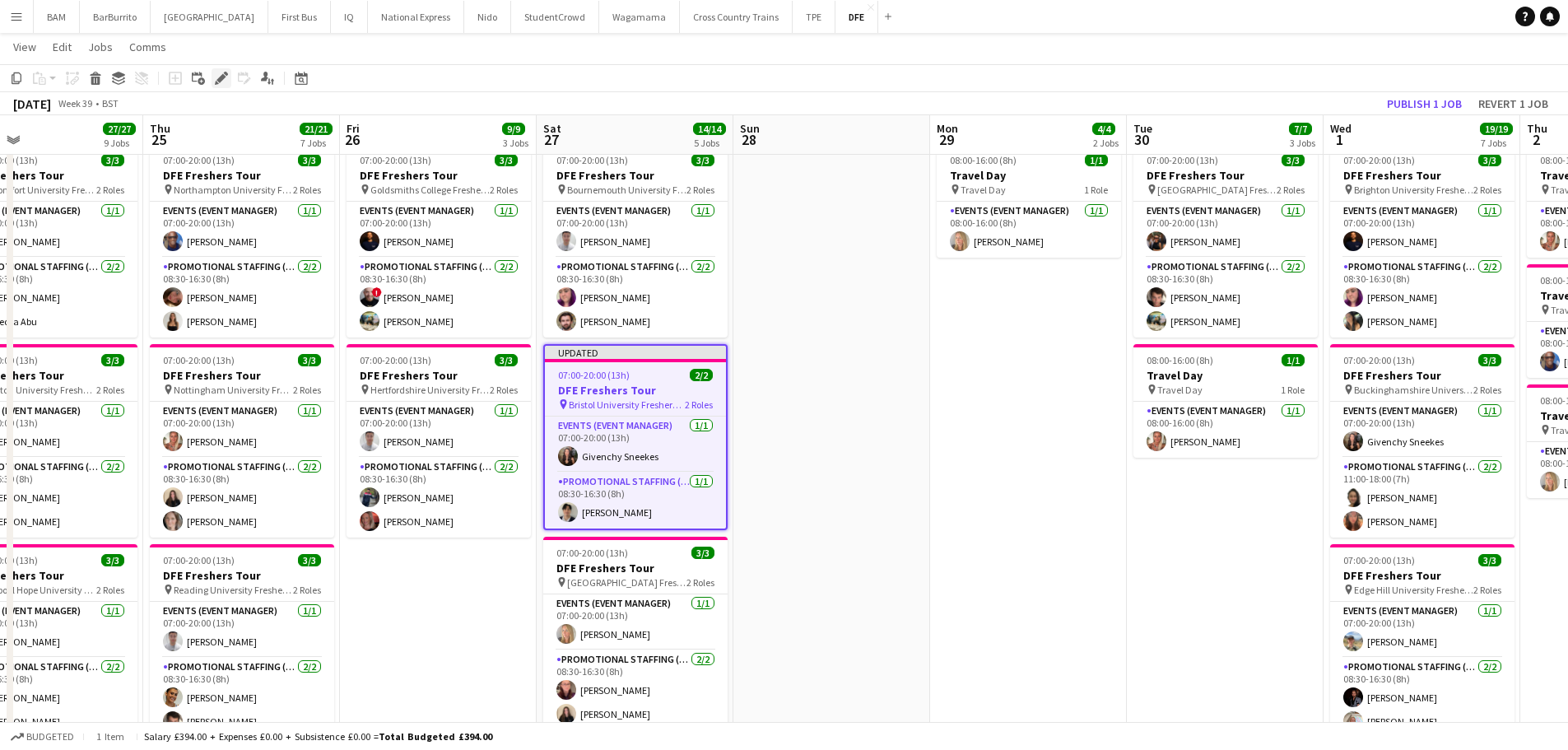
click at [225, 75] on icon at bounding box center [221, 79] width 9 height 9
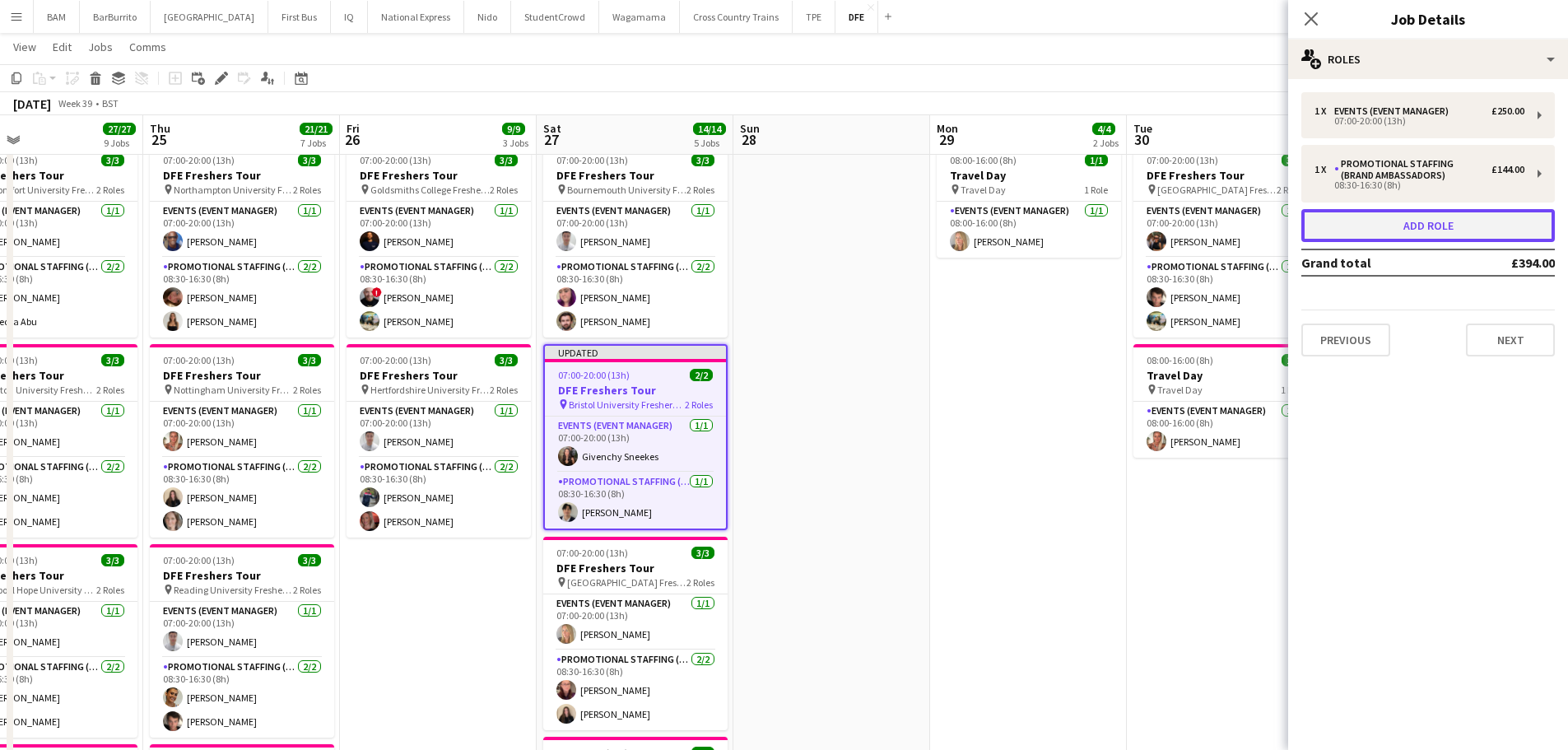
click at [1451, 223] on button "Add role" at bounding box center [1427, 225] width 254 height 33
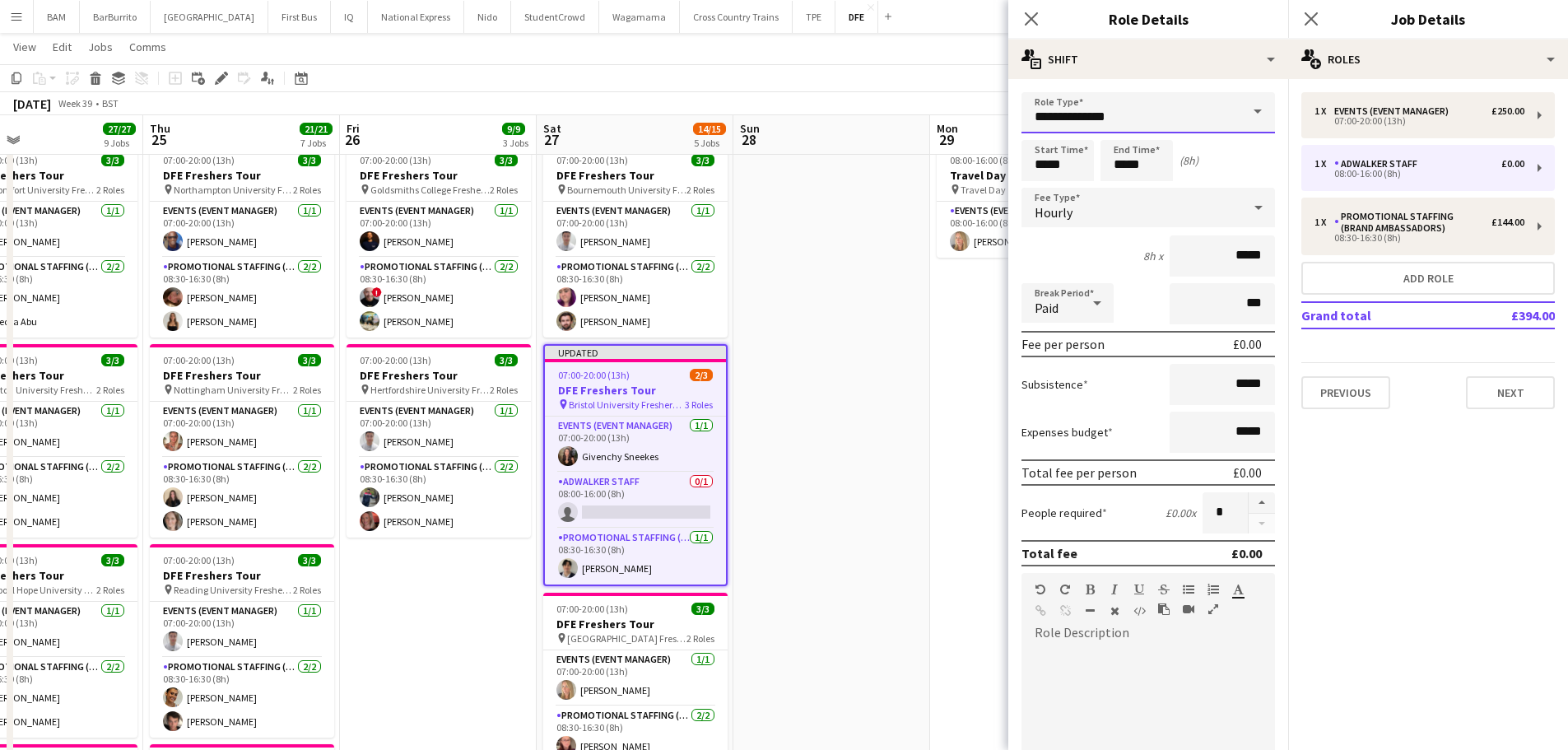
click at [1129, 108] on input "**********" at bounding box center [1148, 113] width 254 height 41
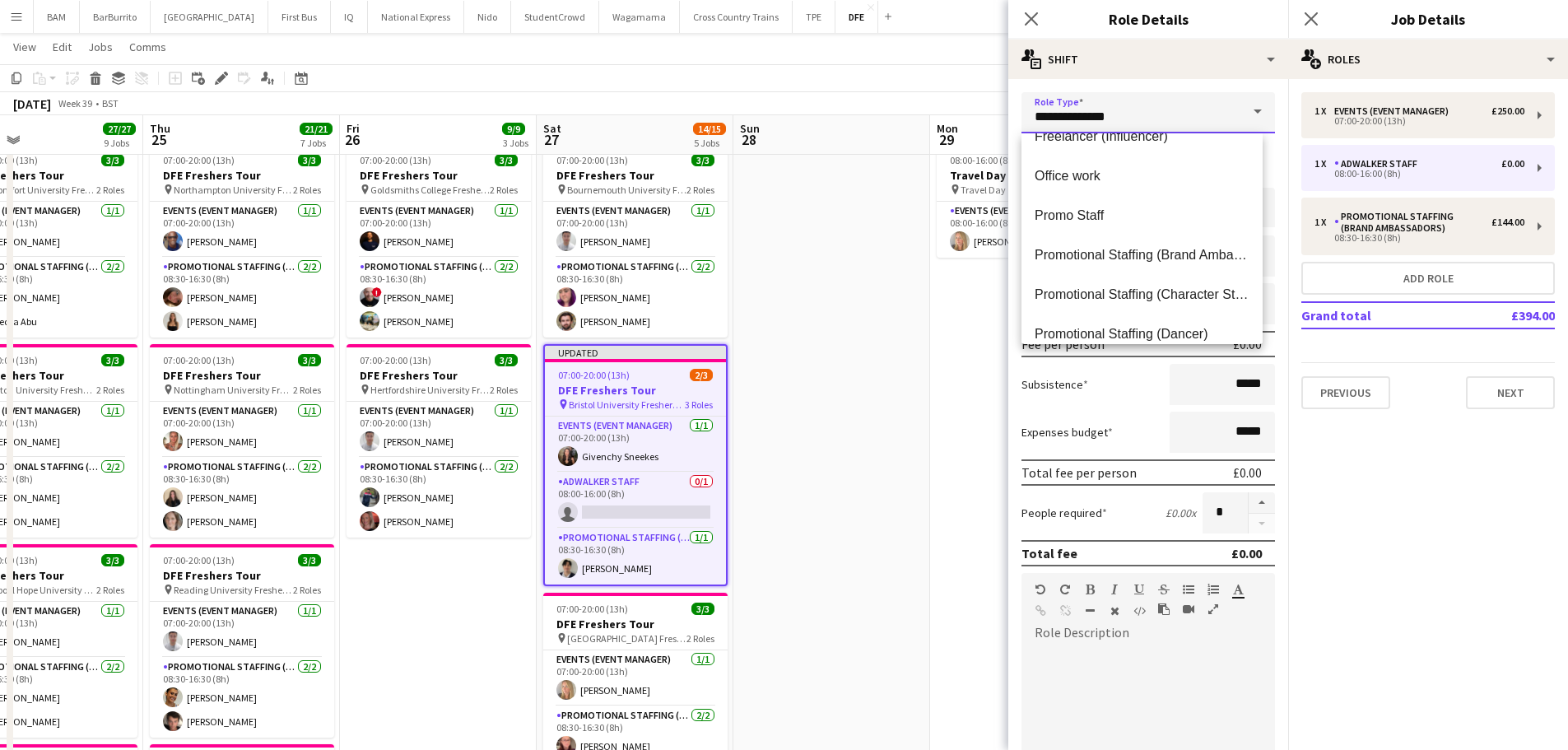
scroll to position [659, 0]
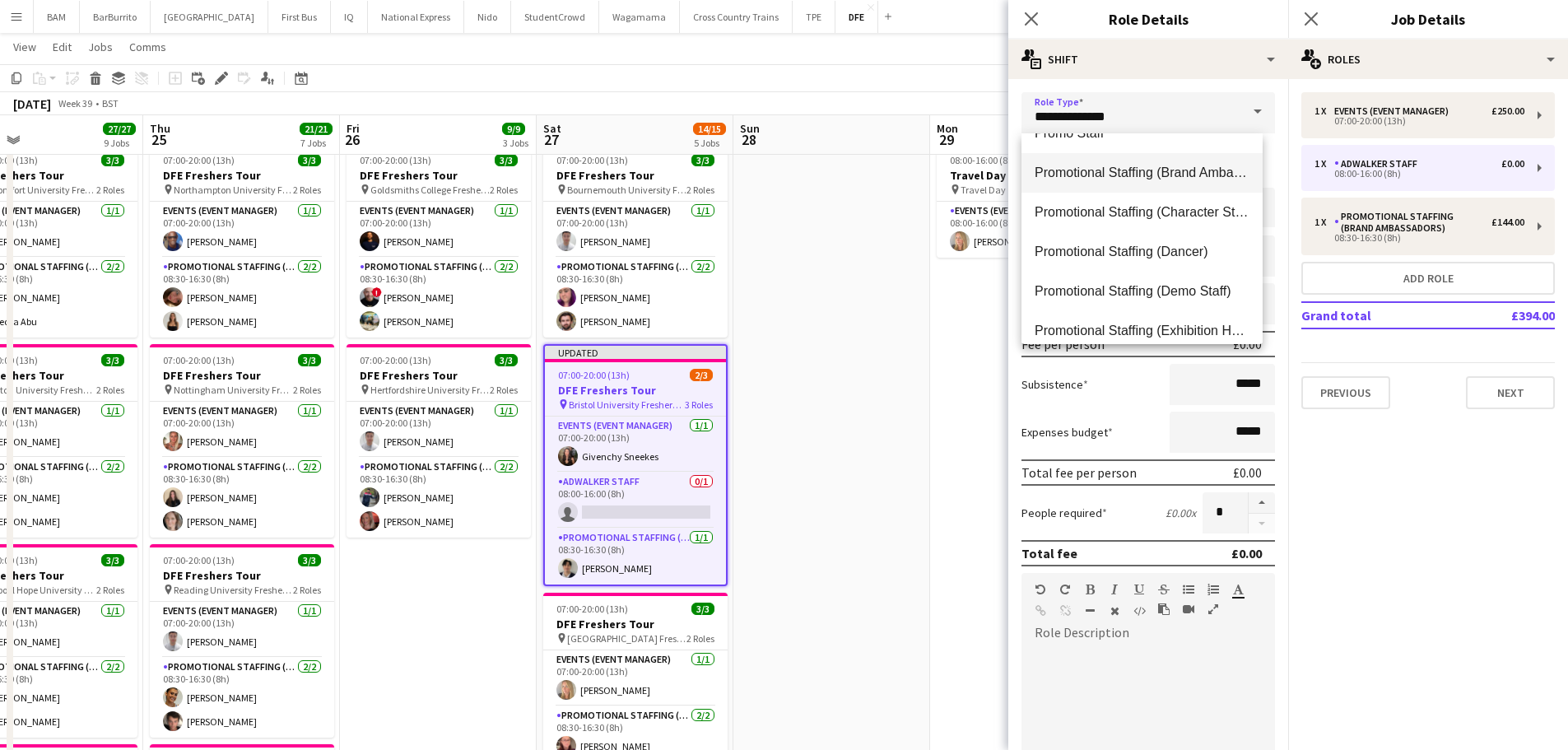
click at [1176, 156] on mat-option "Promotional Staffing (Brand Ambassadors)" at bounding box center [1142, 173] width 241 height 39
type input "**********"
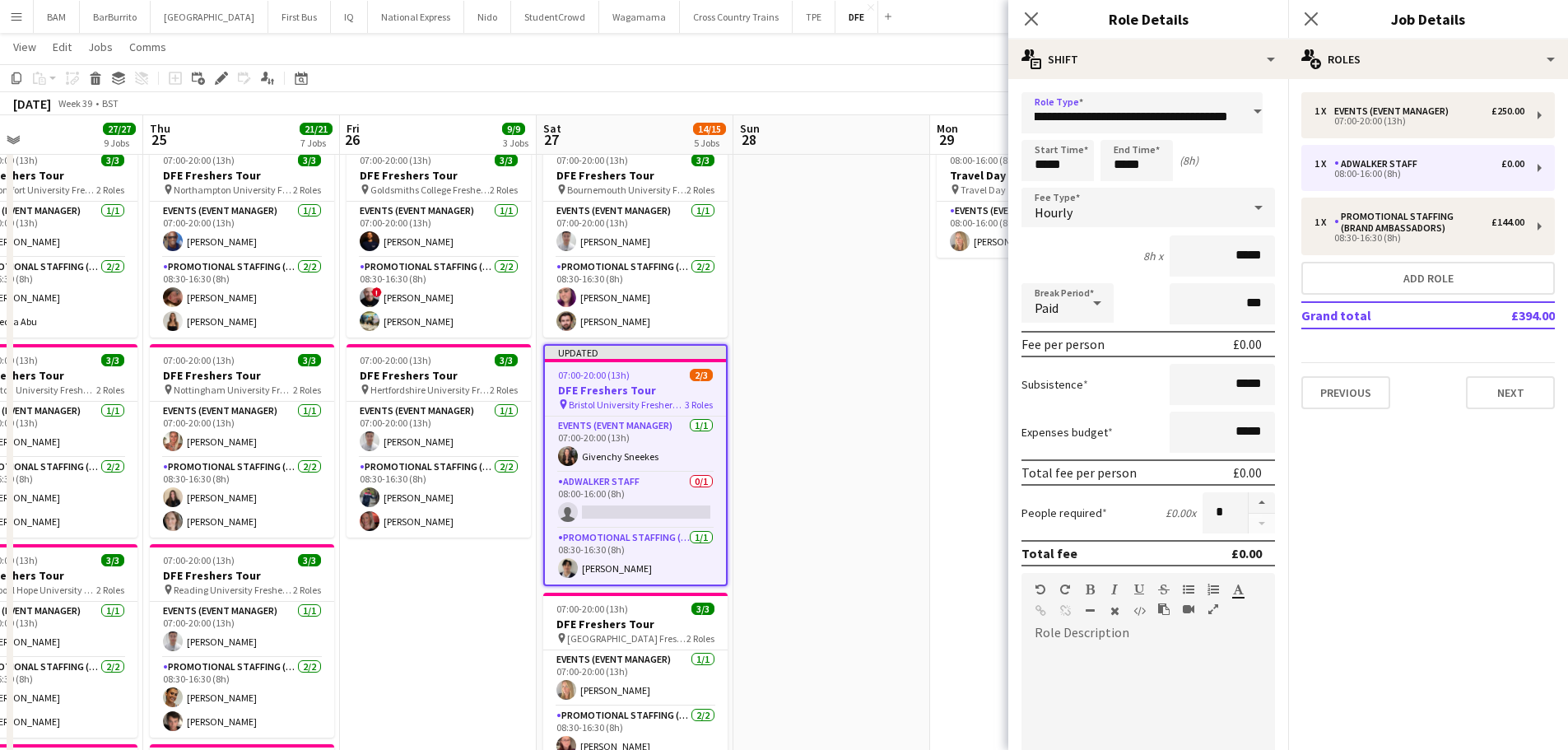
click at [1119, 641] on div at bounding box center [1148, 738] width 254 height 209
click at [1130, 641] on div at bounding box center [1148, 738] width 254 height 209
paste div
click at [1135, 208] on div "Hourly" at bounding box center [1132, 207] width 220 height 39
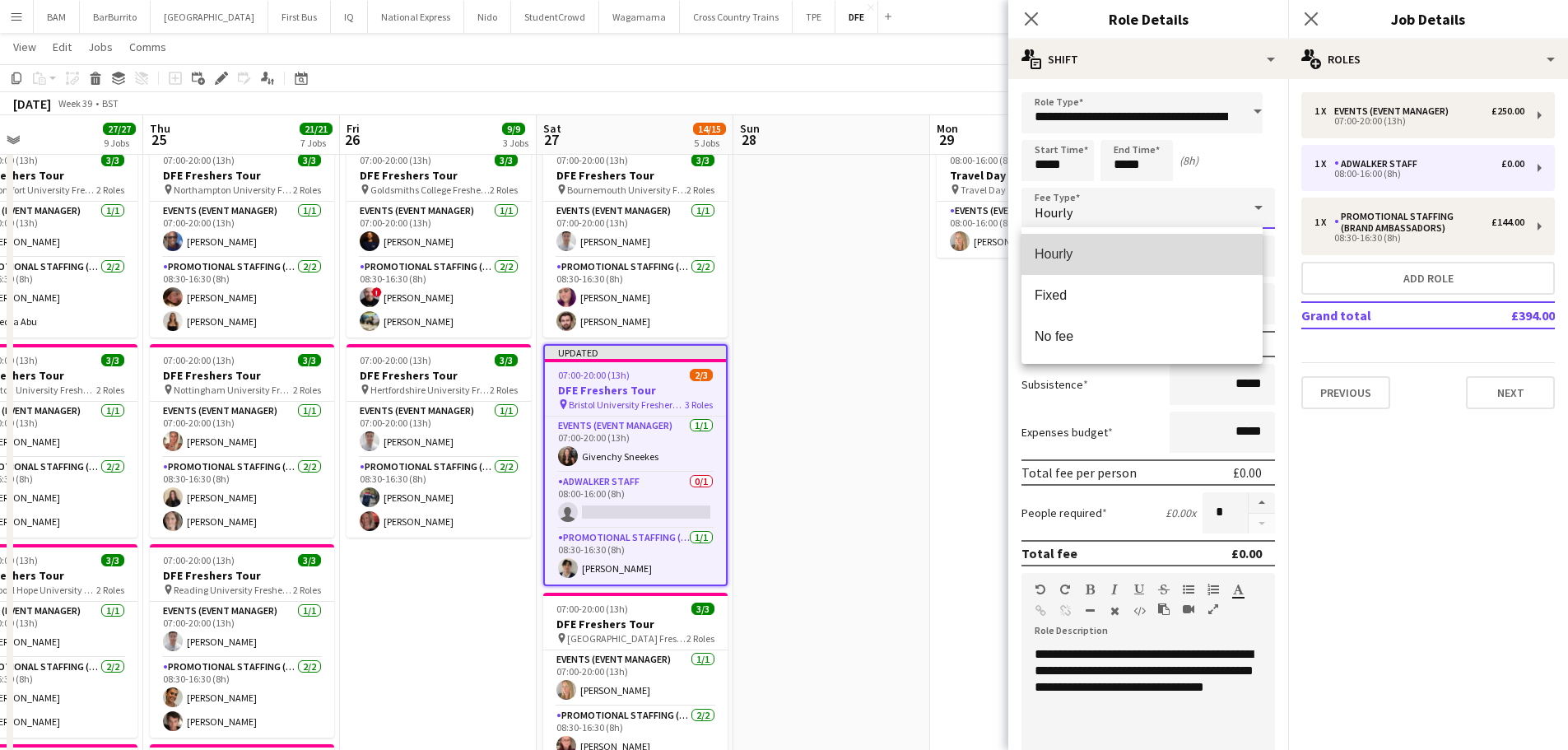
click at [1155, 250] on span "Hourly" at bounding box center [1142, 254] width 215 height 15
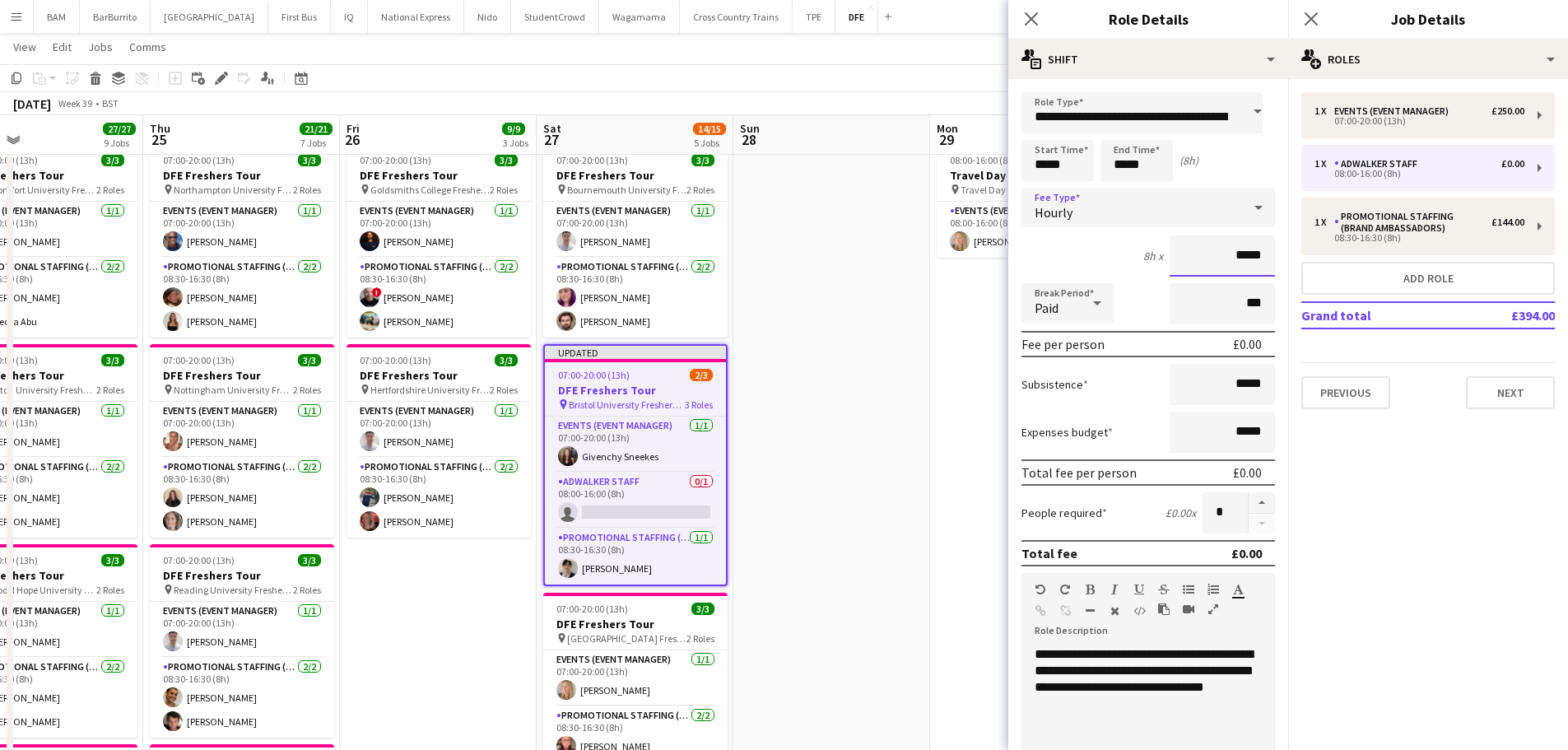
click at [1230, 258] on input "*****" at bounding box center [1222, 256] width 106 height 41
type input "**"
type input "******"
click at [1051, 161] on input "*****" at bounding box center [1057, 160] width 73 height 41
click at [1044, 131] on div at bounding box center [1040, 132] width 33 height 16
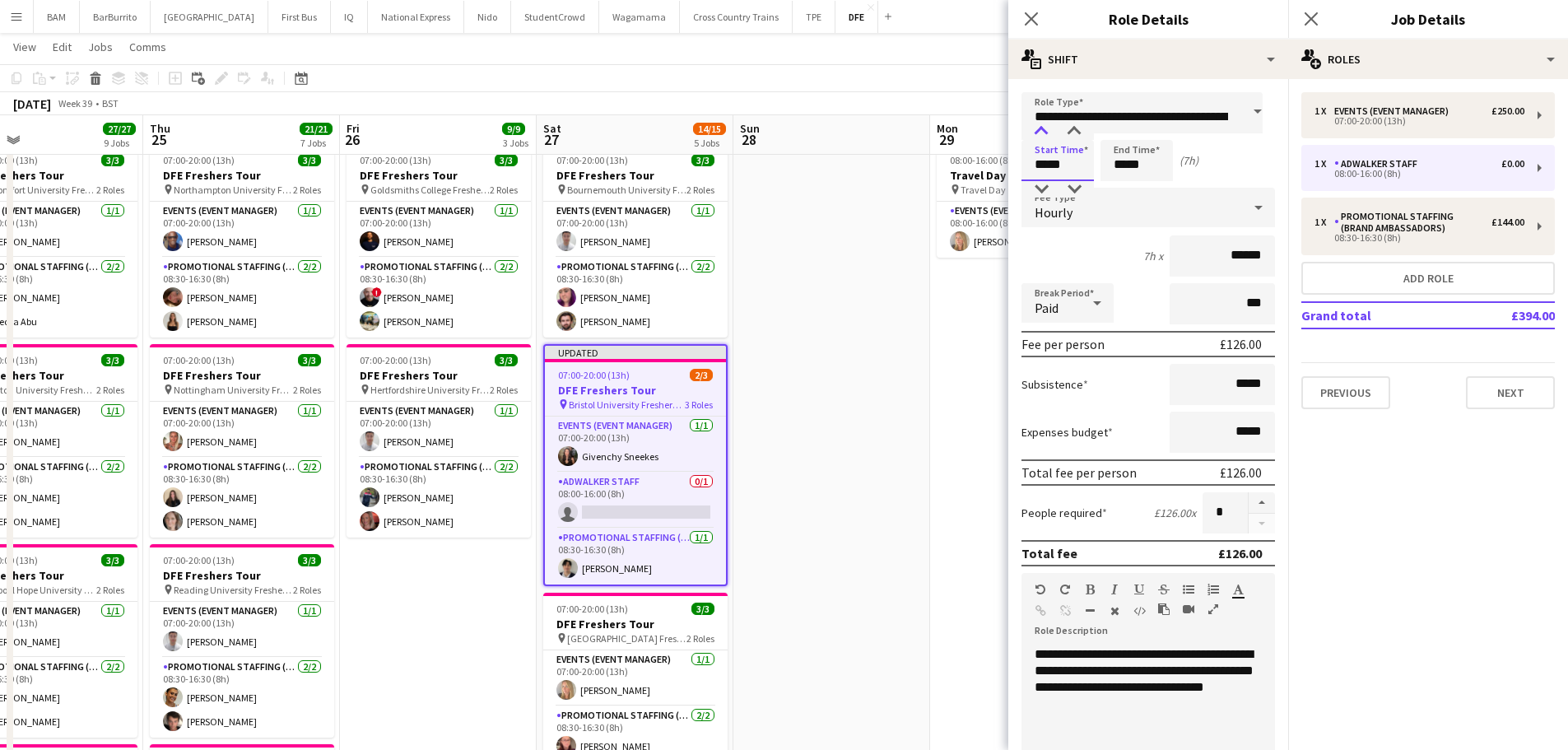
type input "*****"
click at [1044, 131] on div at bounding box center [1040, 132] width 33 height 16
click at [1134, 155] on input "*****" at bounding box center [1136, 160] width 73 height 41
click at [1111, 132] on div at bounding box center [1120, 132] width 33 height 16
type input "*****"
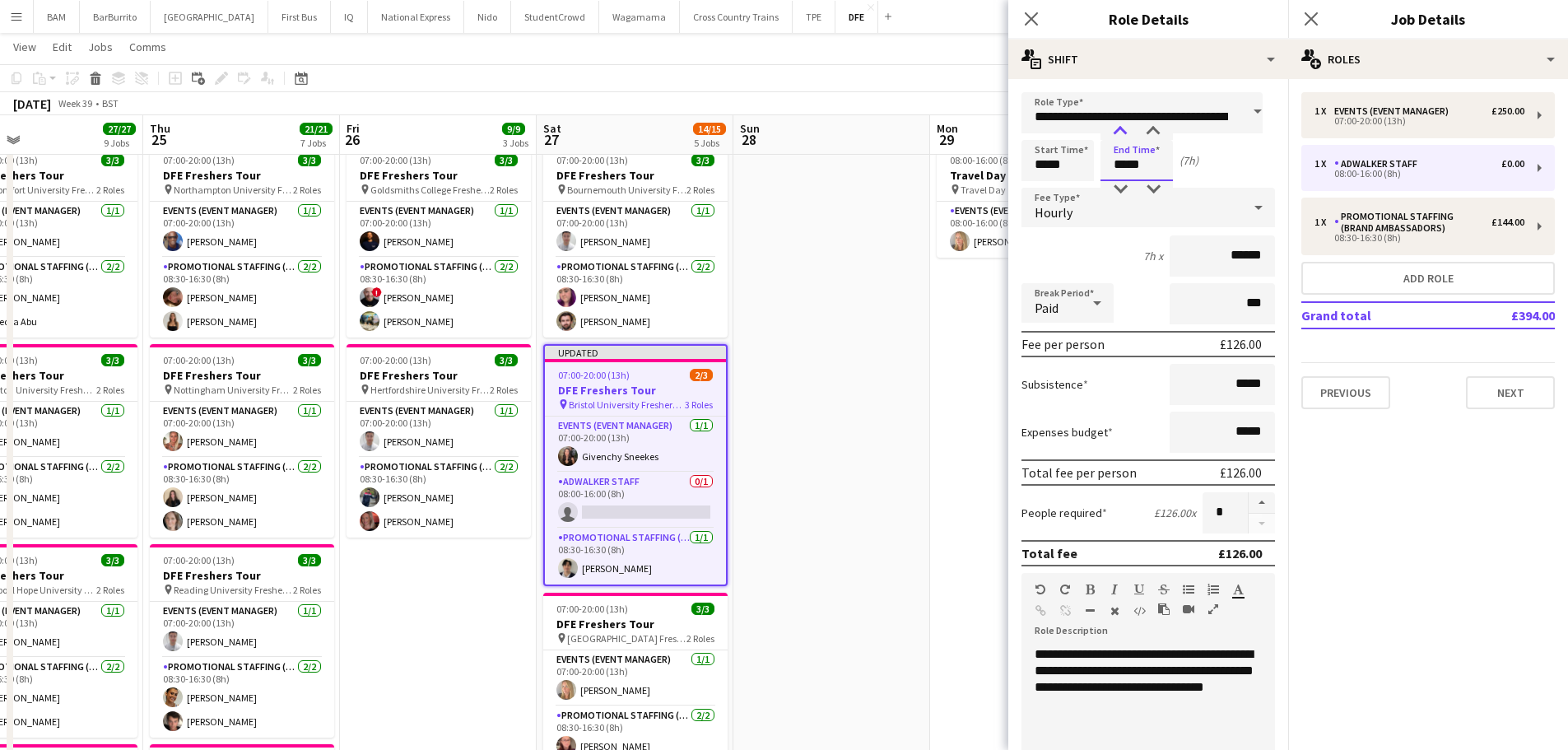
click at [1111, 132] on div at bounding box center [1120, 132] width 33 height 16
click at [1217, 168] on div "Start Time ***** End Time ***** (8h)" at bounding box center [1148, 160] width 254 height 41
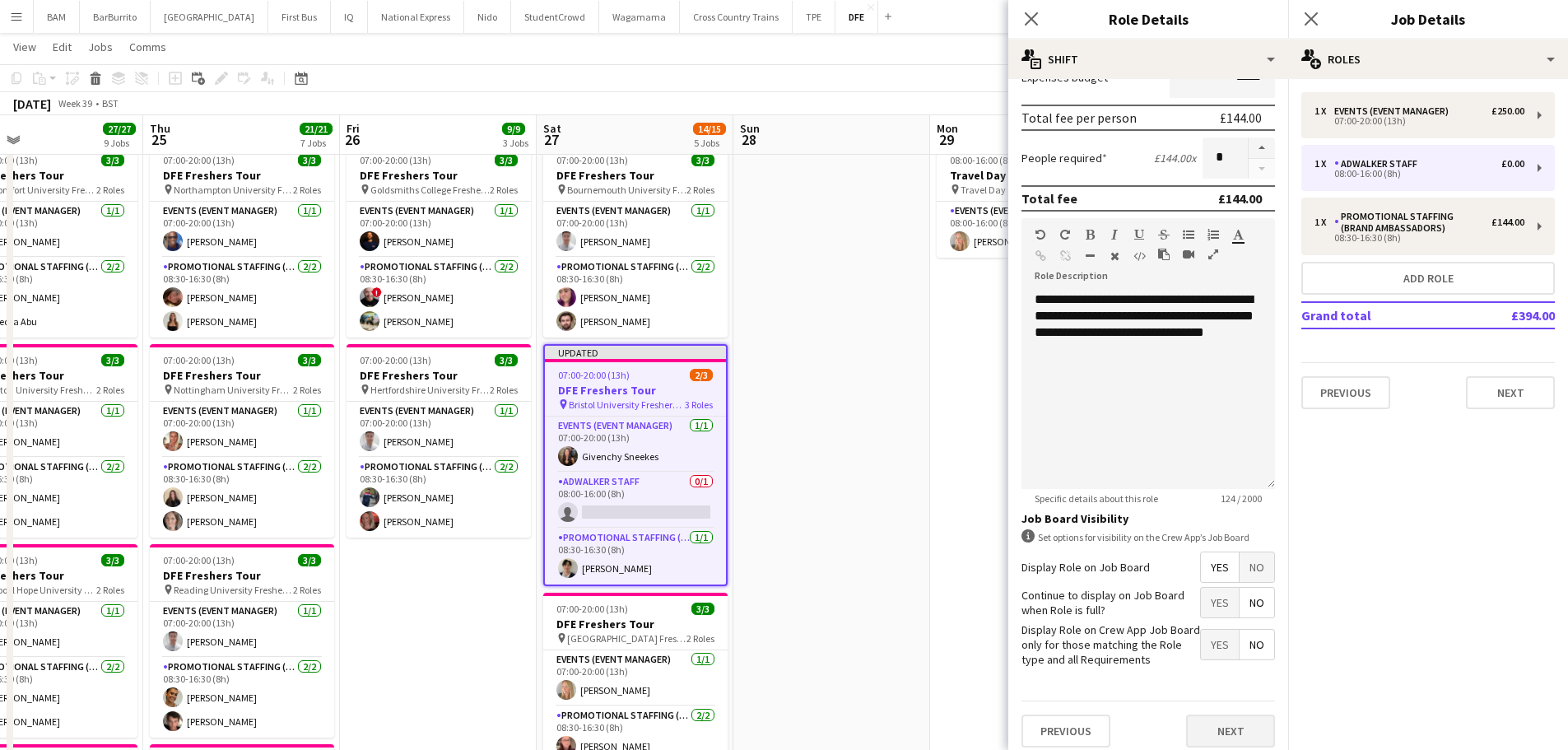
scroll to position [366, 0]
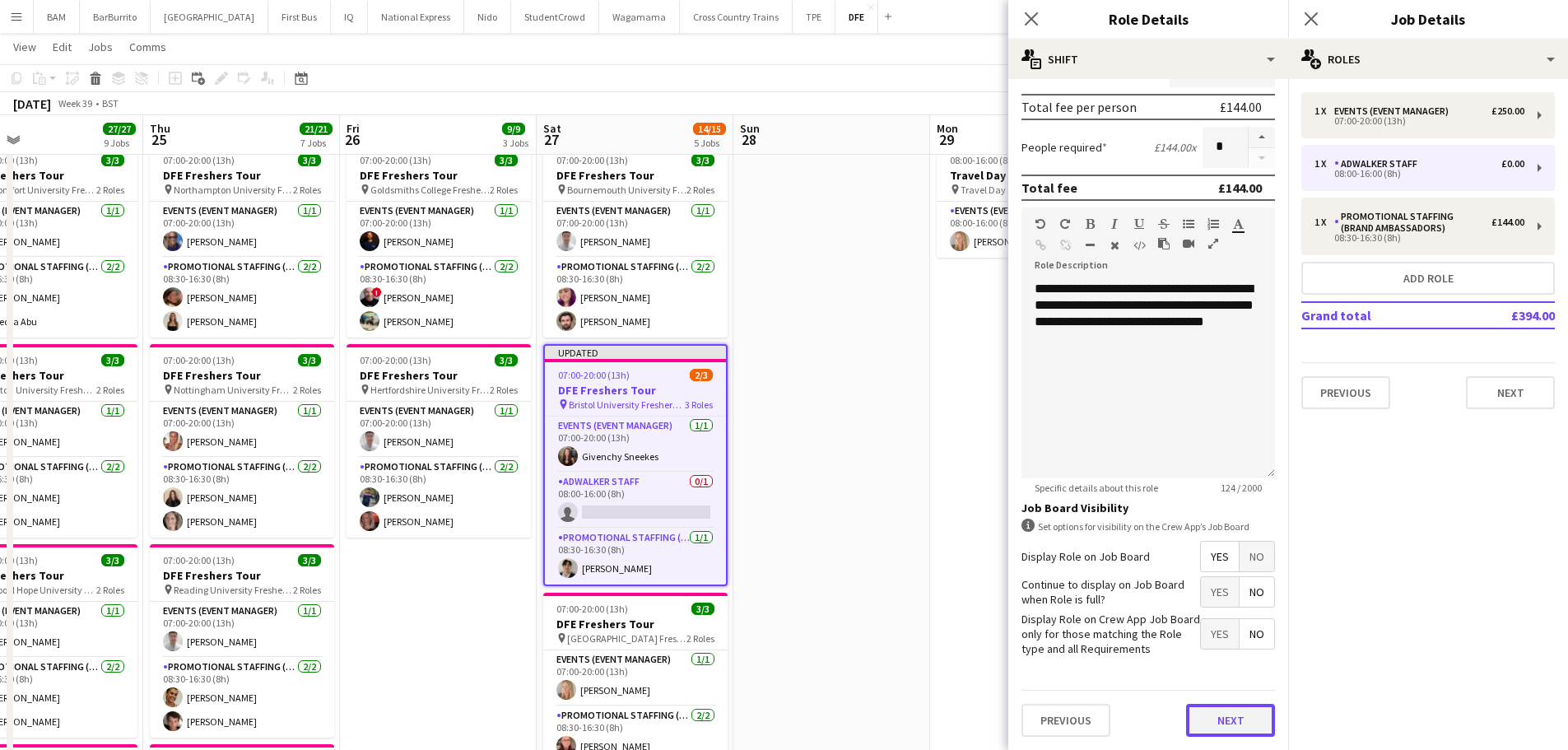
click at [1212, 723] on button "Next" at bounding box center [1229, 720] width 89 height 33
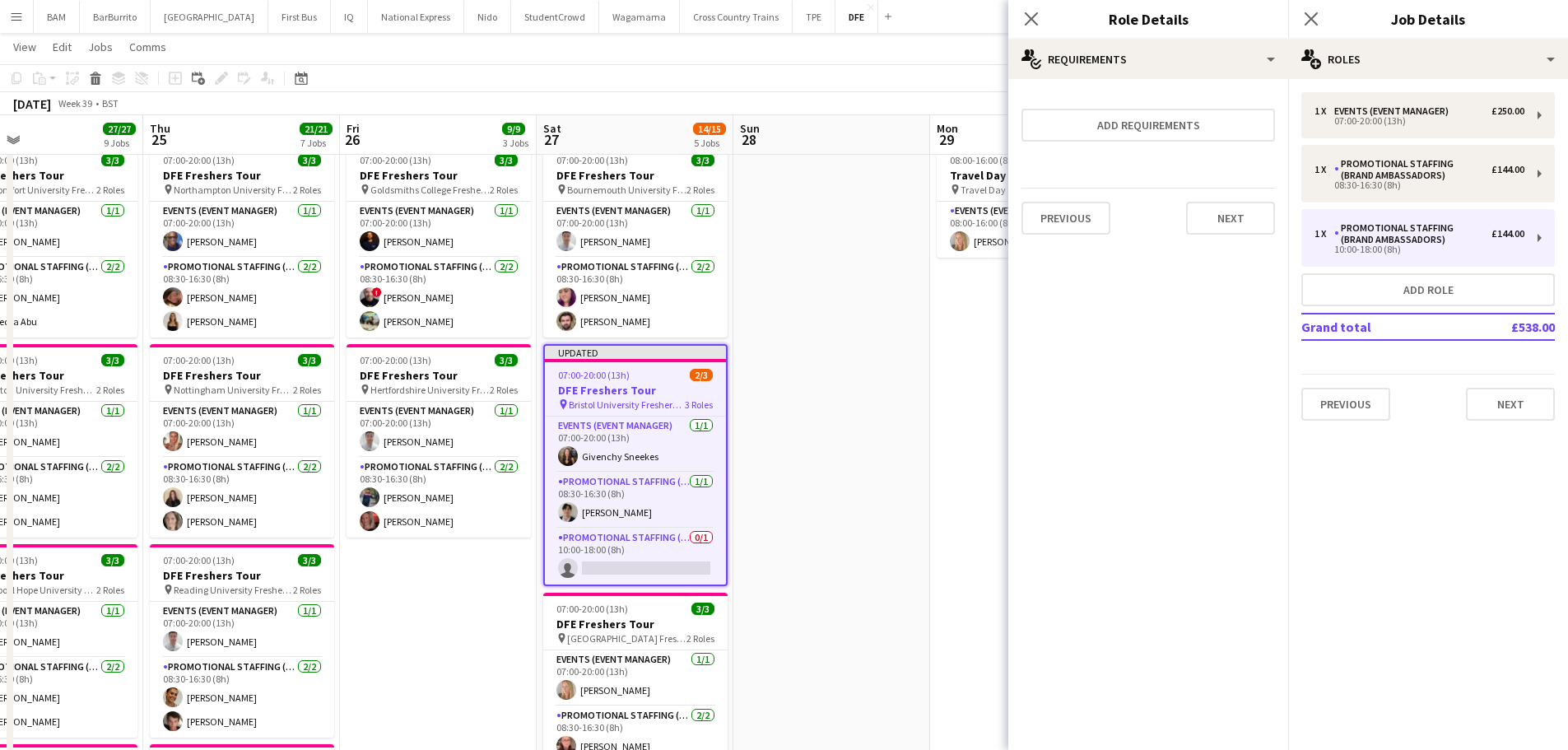
scroll to position [0, 0]
click at [843, 94] on div "[DATE] Week 39 • BST Publish 1 job Revert 1 job" at bounding box center [784, 104] width 1568 height 23
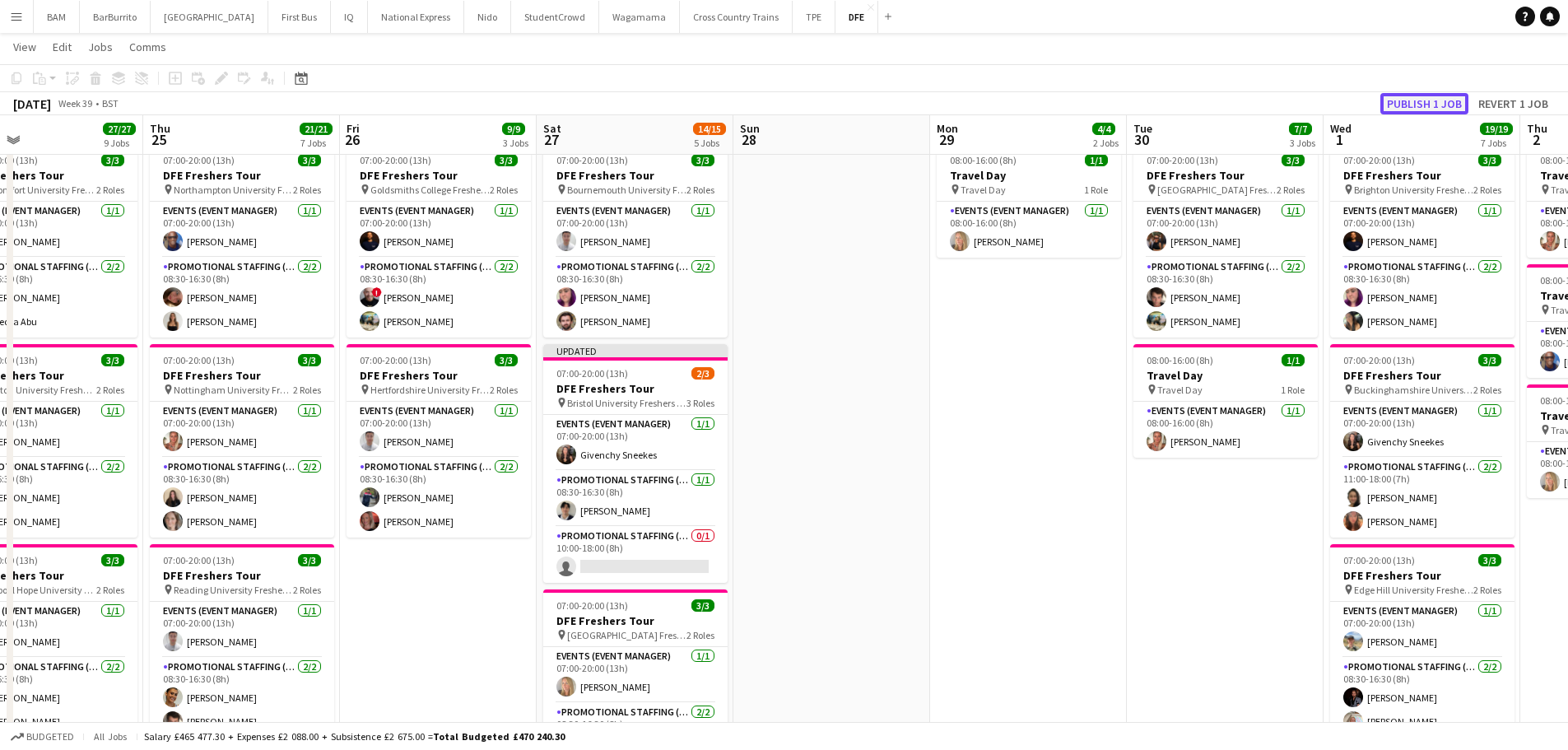
click at [1399, 100] on button "Publish 1 job" at bounding box center [1424, 104] width 88 height 22
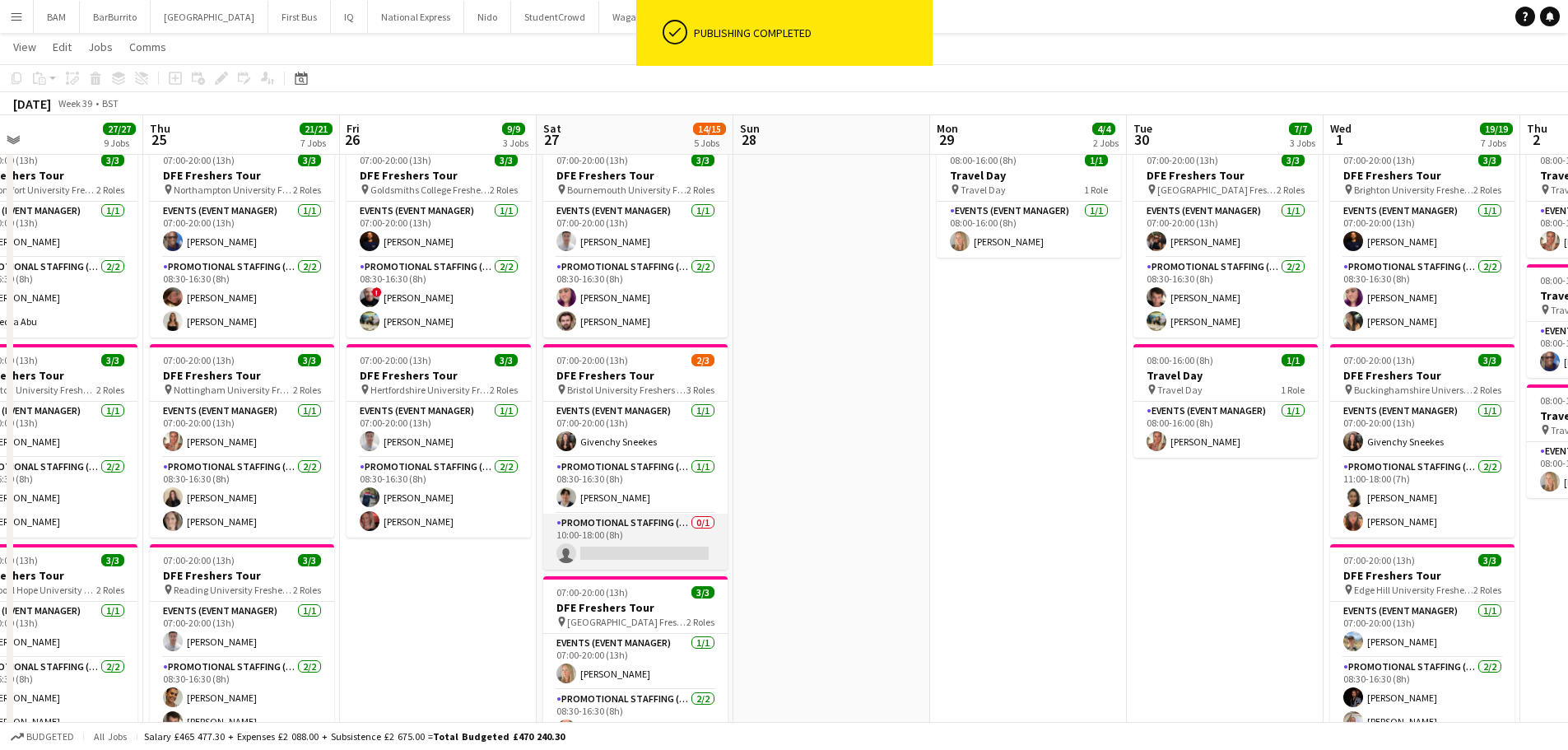
click at [625, 557] on app-card-role "Promotional Staffing (Brand Ambassadors) 0/1 10:00-18:00 (8h) single-neutral-ac…" at bounding box center [635, 541] width 185 height 56
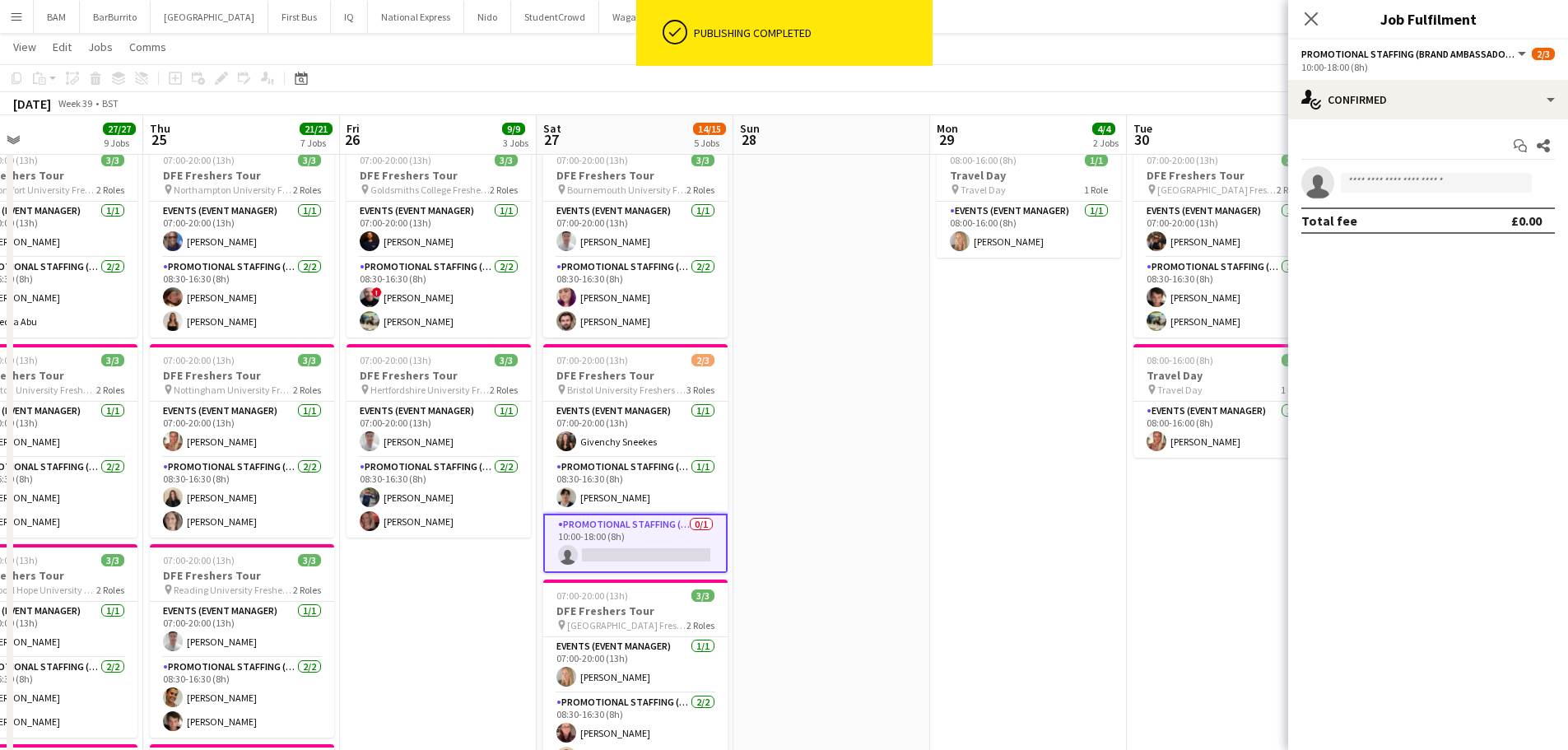
click at [1366, 191] on app-invite-slot "single-neutral-actions" at bounding box center [1427, 183] width 280 height 33
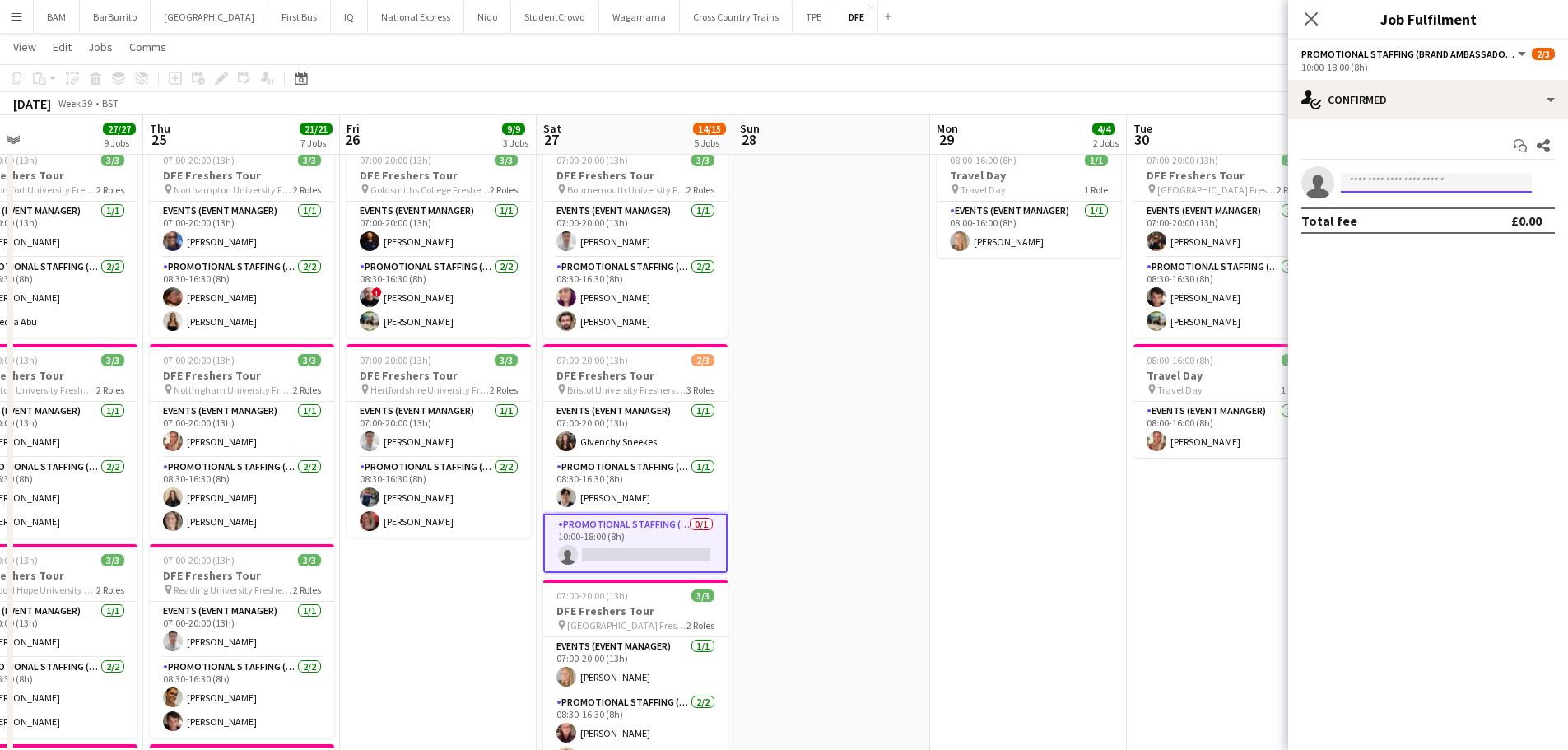
click at [1367, 185] on input at bounding box center [1435, 183] width 191 height 20
type input "*"
type input "*******"
click at [1398, 214] on span "[EMAIL_ADDRESS][DOMAIN_NAME]" at bounding box center [1436, 220] width 165 height 13
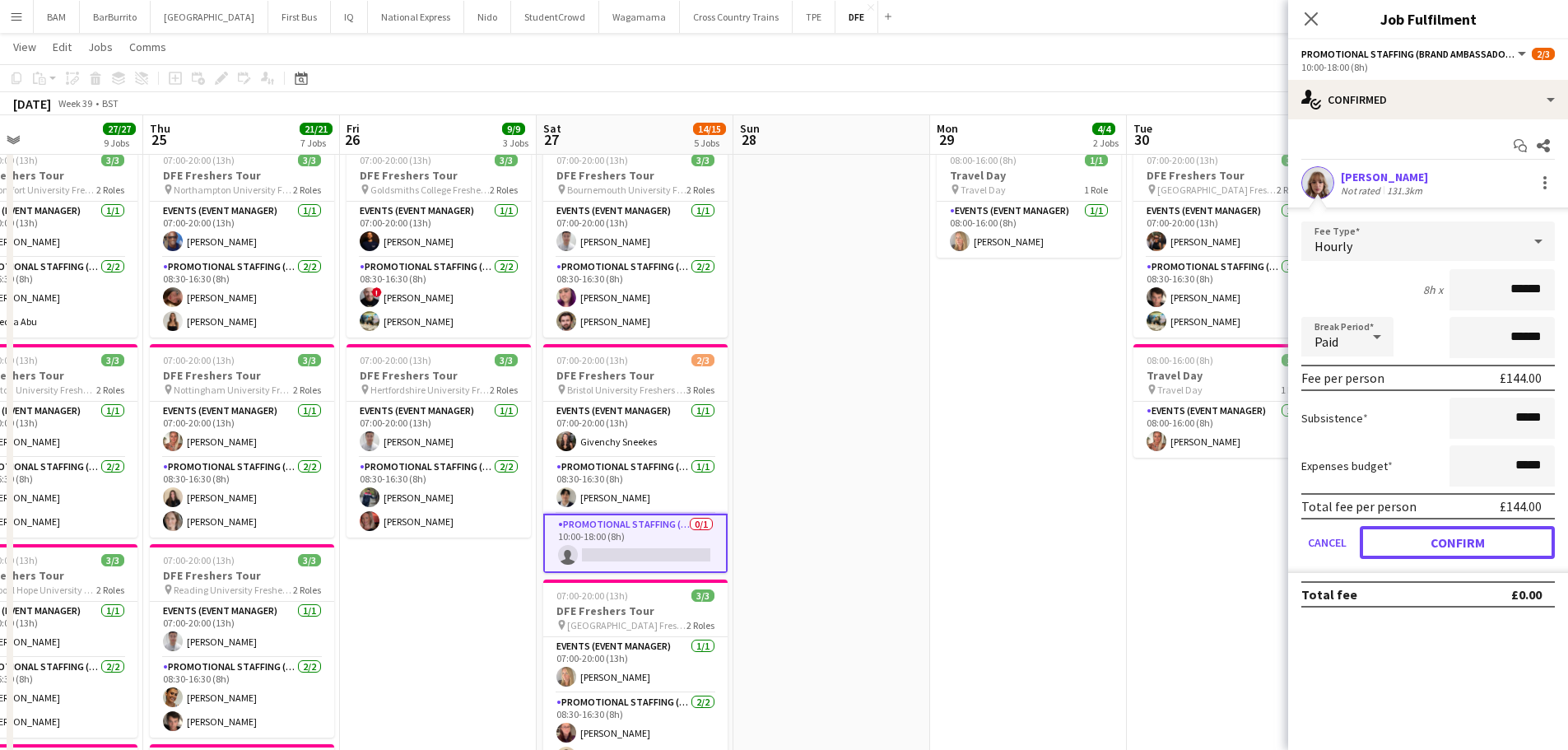
click at [1471, 550] on button "Confirm" at bounding box center [1457, 542] width 195 height 33
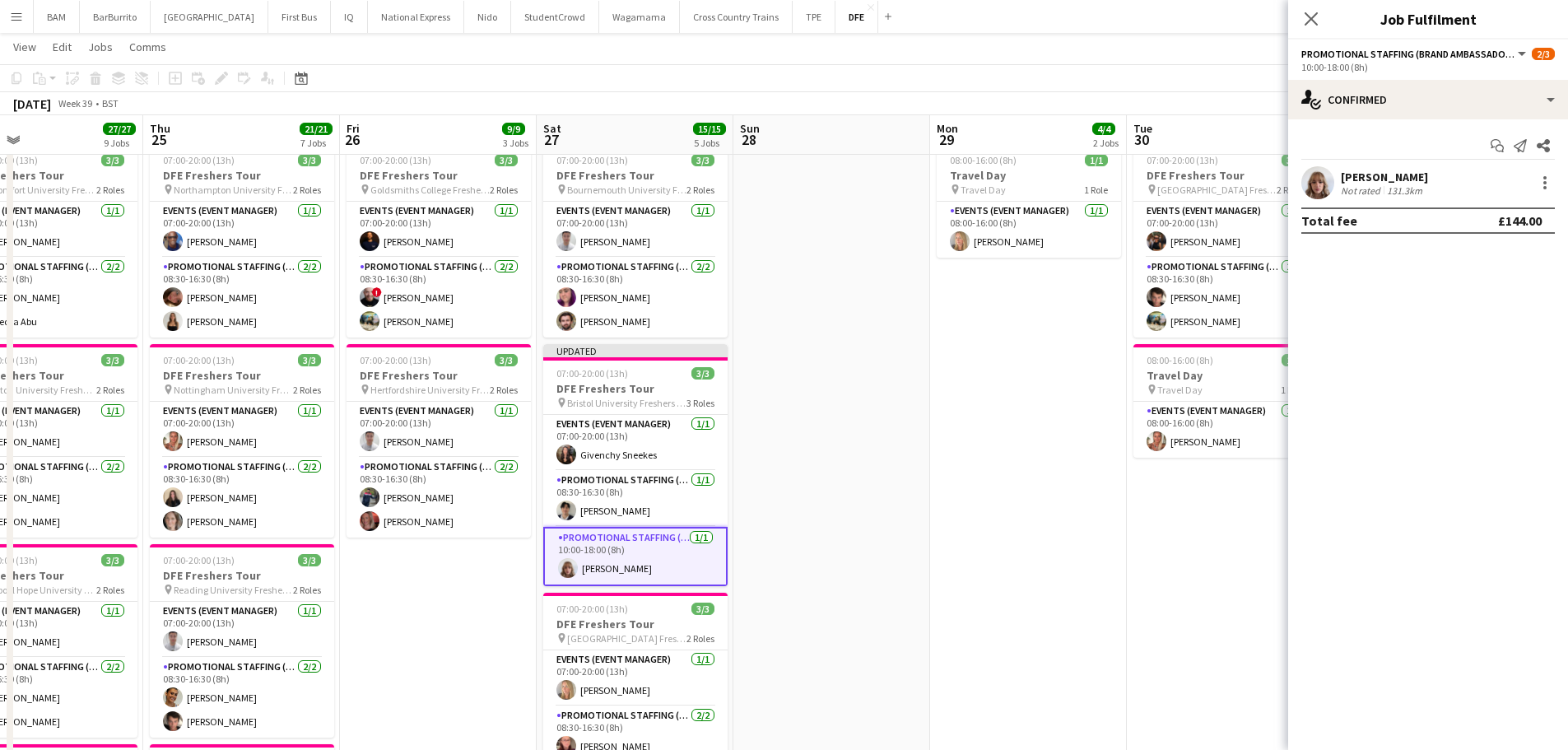
click at [1021, 59] on app-page-menu "View Day view expanded Day view collapsed Month view Date picker Jump to [DATE]…" at bounding box center [784, 48] width 1568 height 31
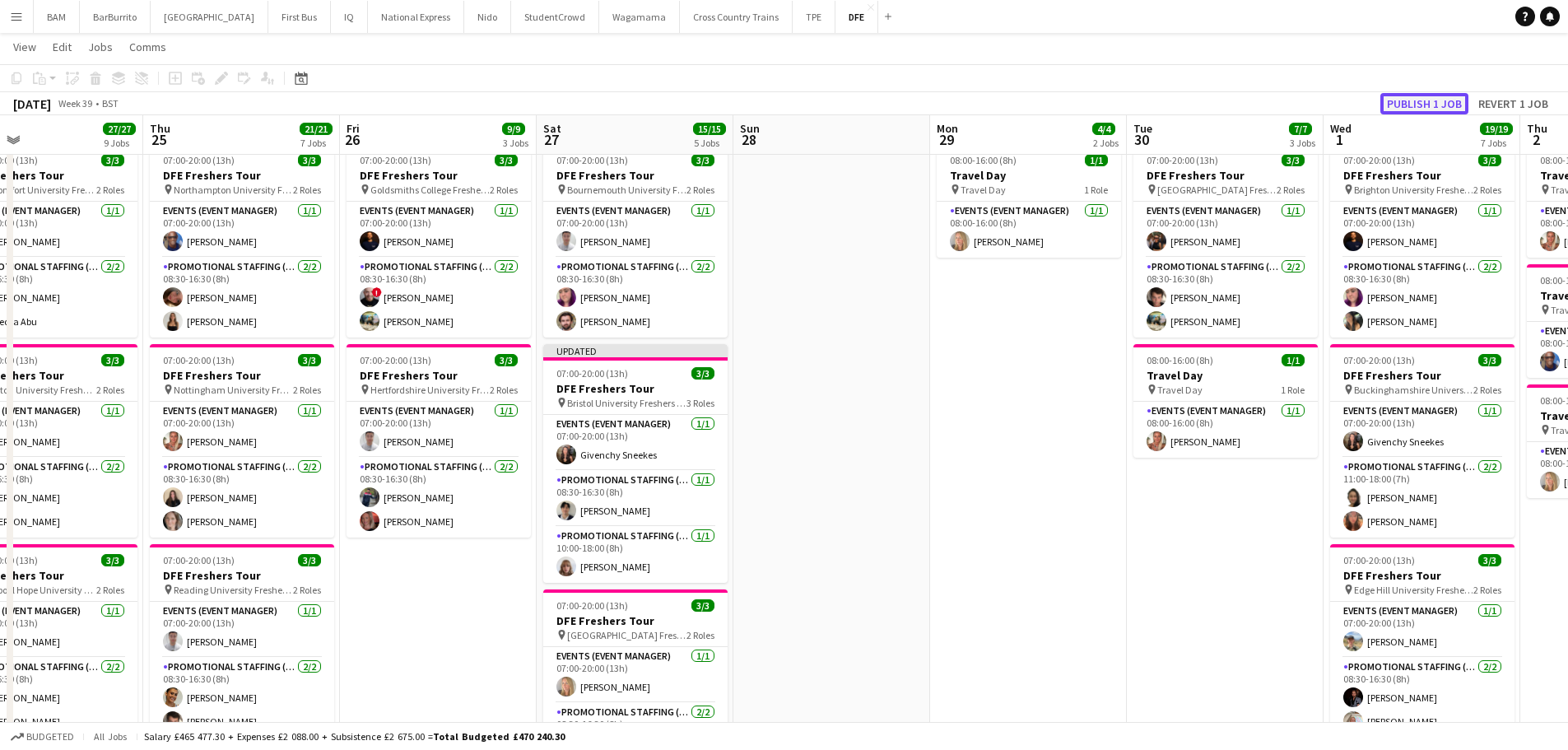
click at [1407, 110] on button "Publish 1 job" at bounding box center [1424, 104] width 88 height 22
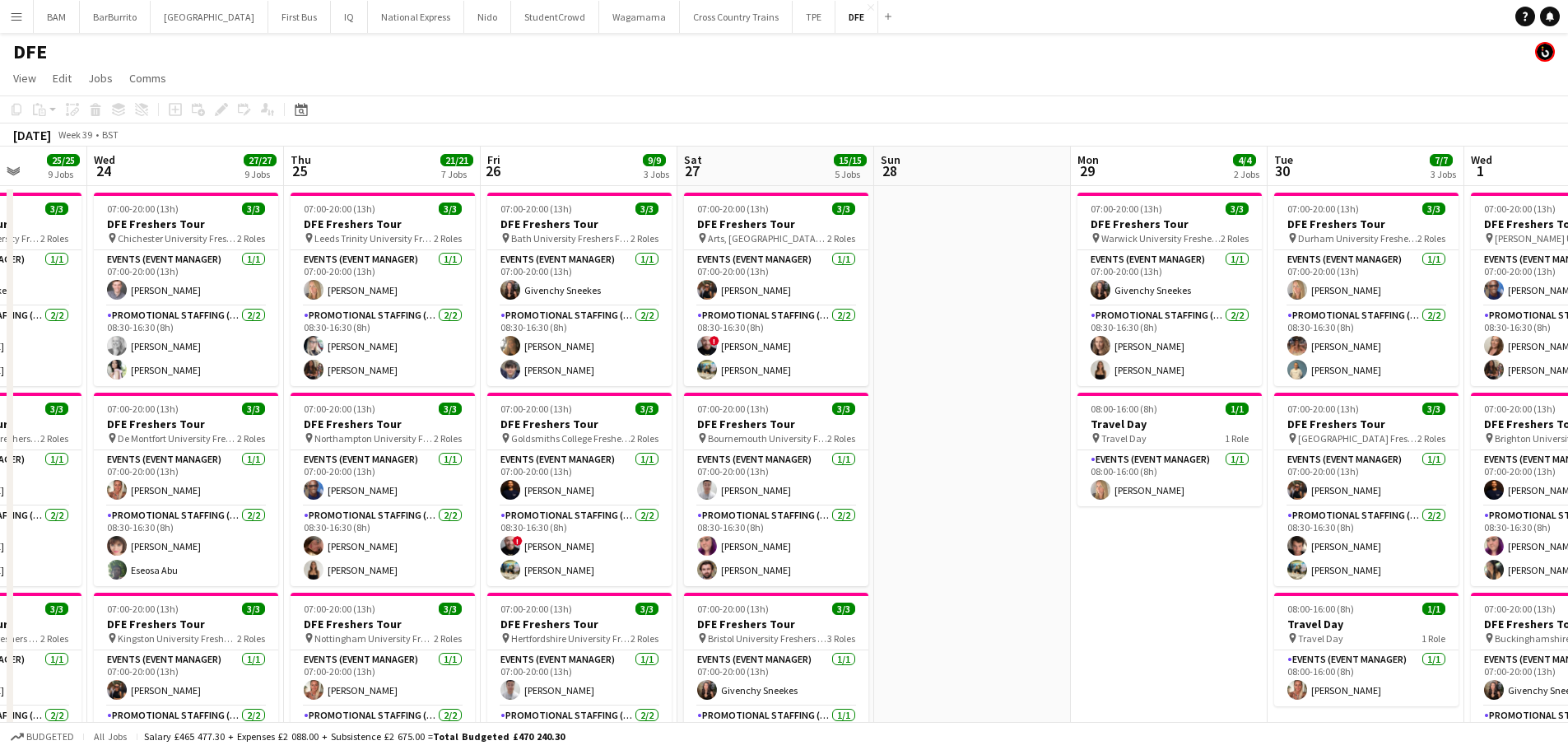
drag, startPoint x: 886, startPoint y: 388, endPoint x: 776, endPoint y: 387, distance: 110.0
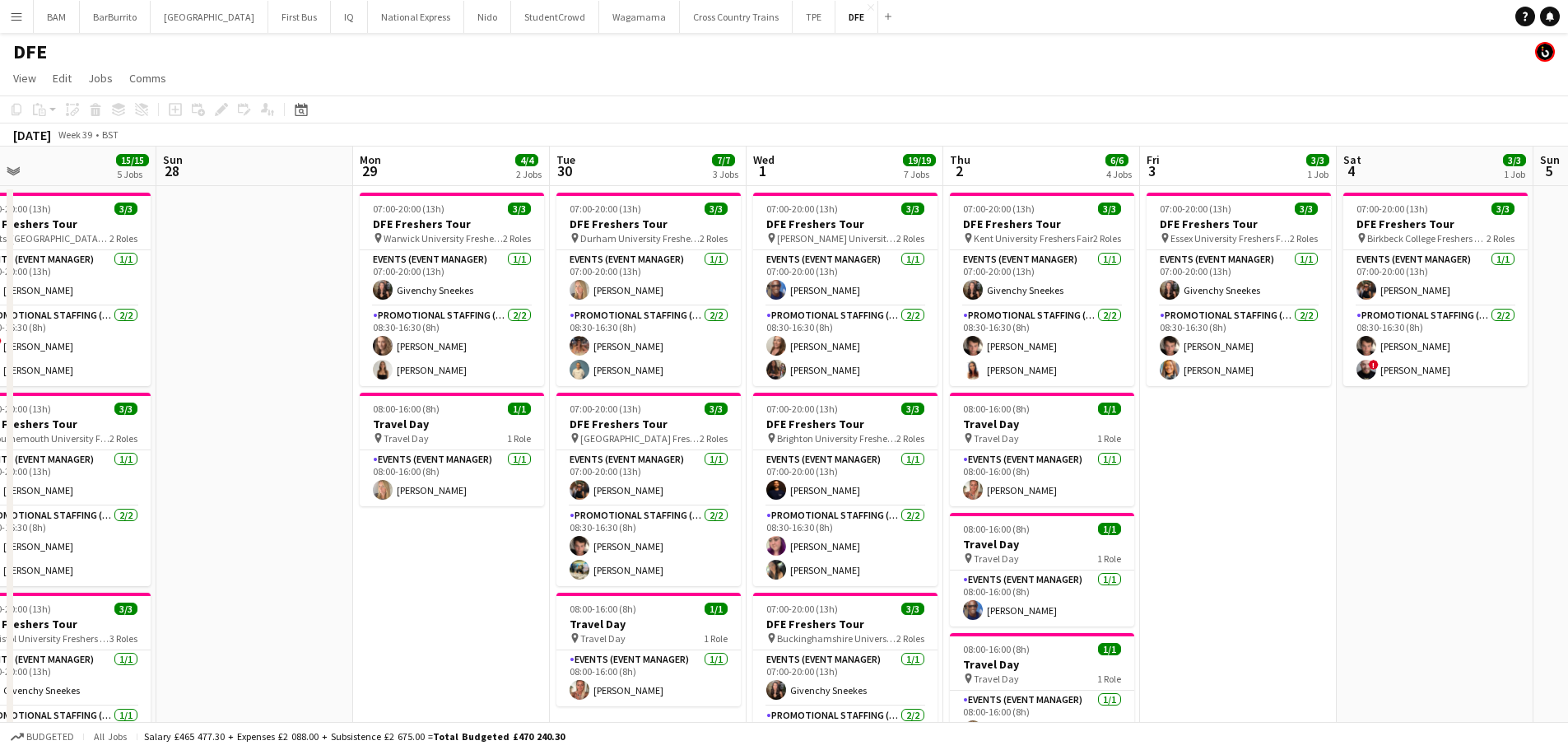
scroll to position [0, 469]
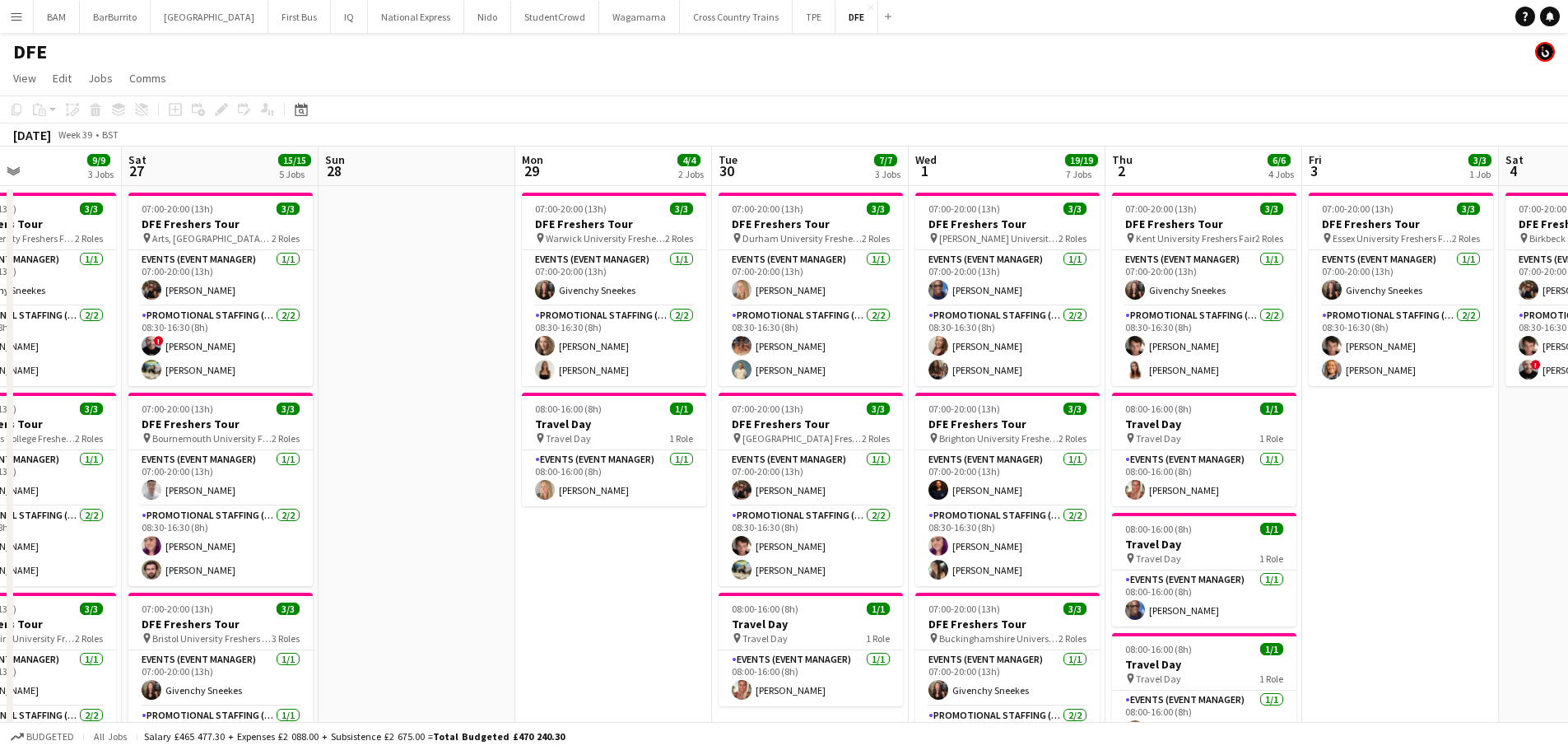
drag, startPoint x: 943, startPoint y: 405, endPoint x: 859, endPoint y: 403, distance: 84.0
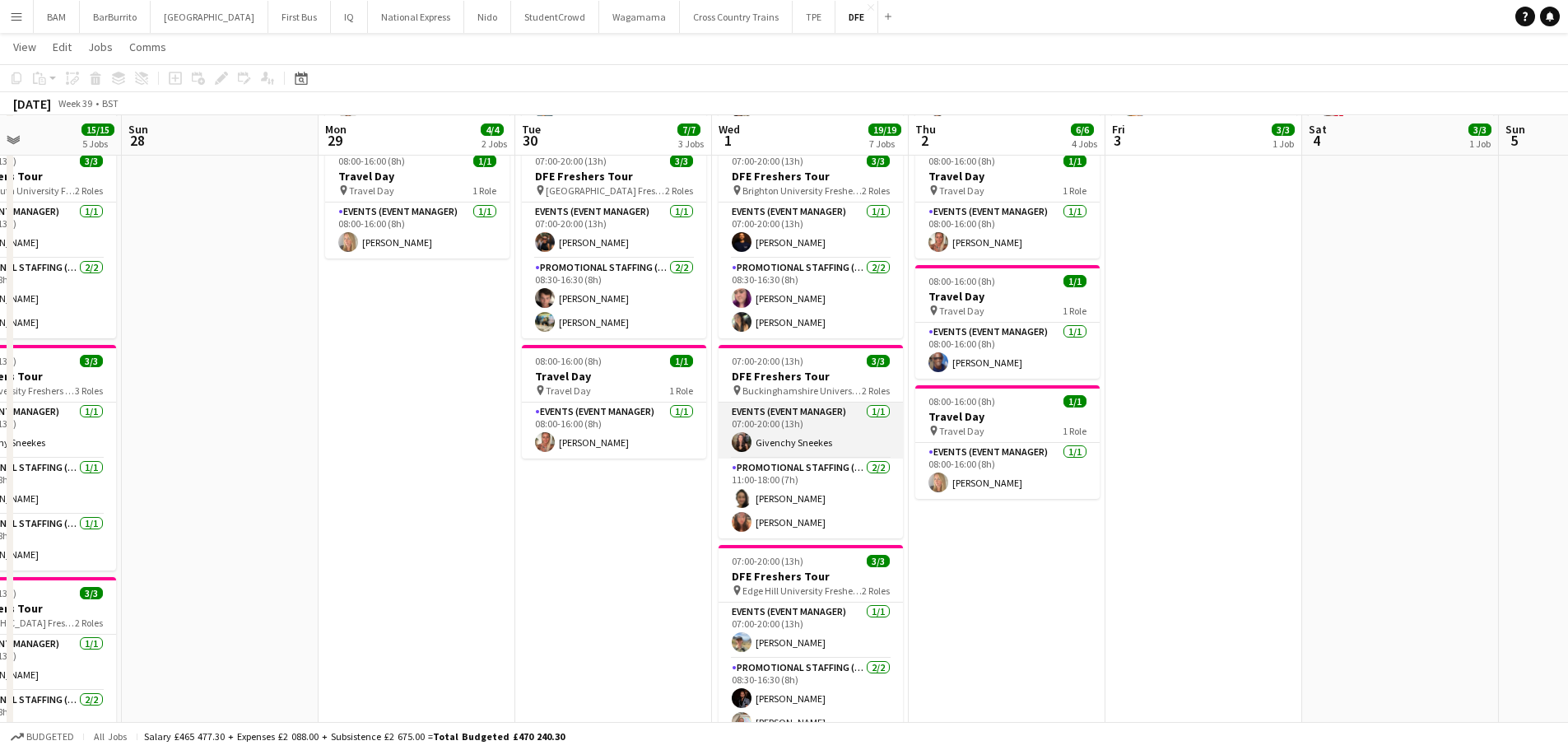
scroll to position [247, 0]
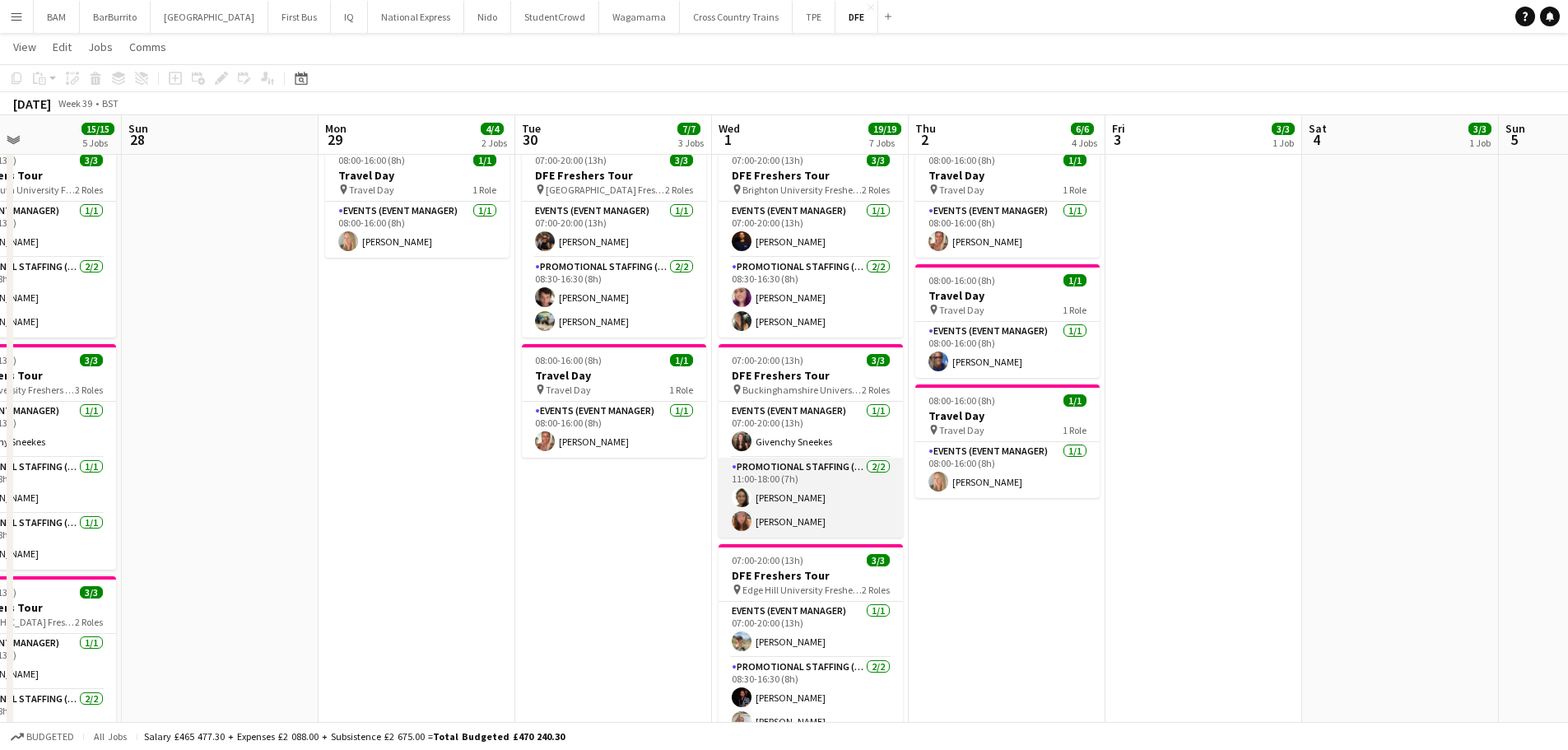
click at [839, 502] on app-card-role "Promotional Staffing (Brand Ambassadors) [DATE] 11:00-18:00 (7h) [PERSON_NAME] …" at bounding box center [811, 497] width 185 height 80
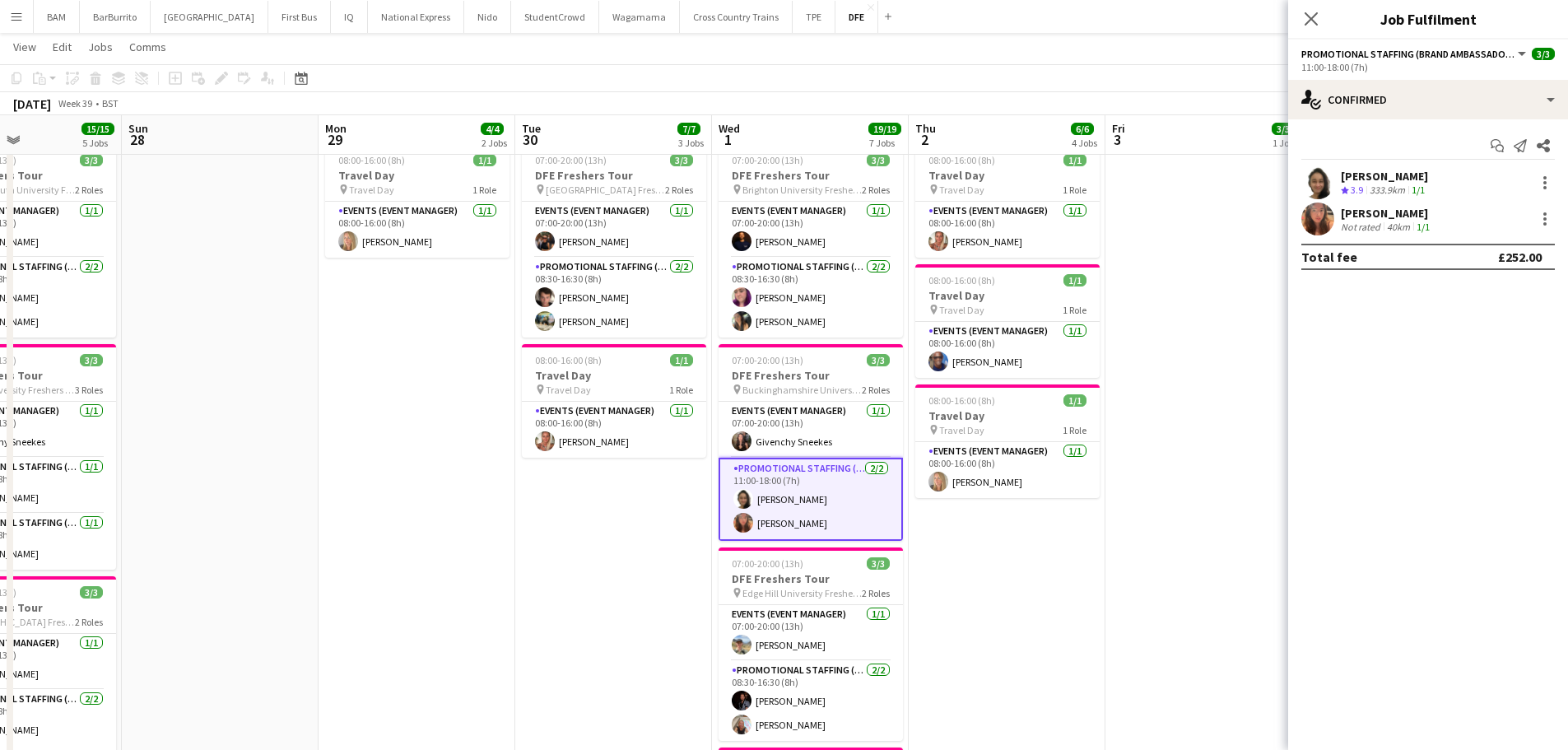
click at [1492, 186] on div "[PERSON_NAME] Crew rating 3.9 333.9km 1/1" at bounding box center [1427, 183] width 280 height 33
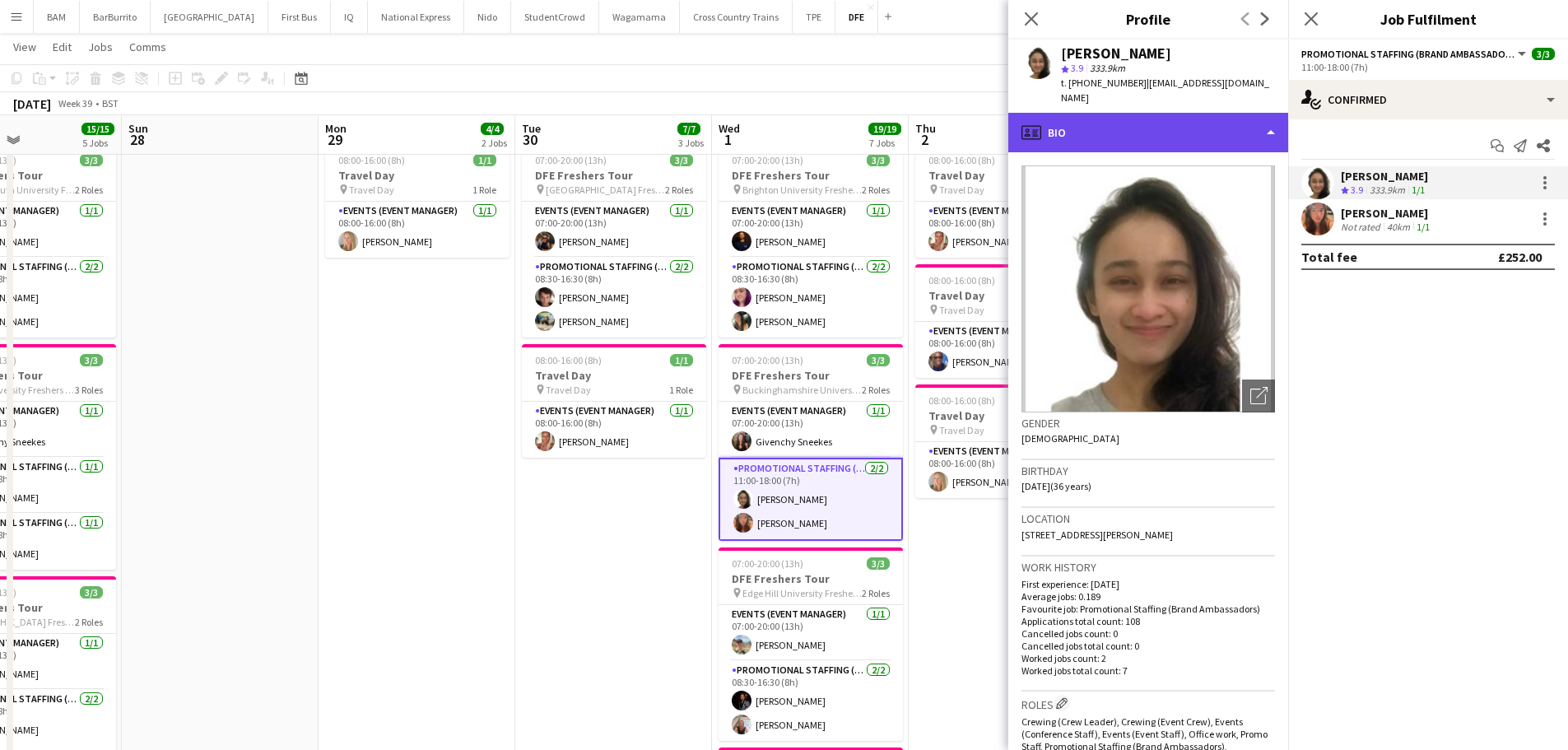
click at [1117, 114] on div "profile Bio" at bounding box center [1148, 133] width 280 height 39
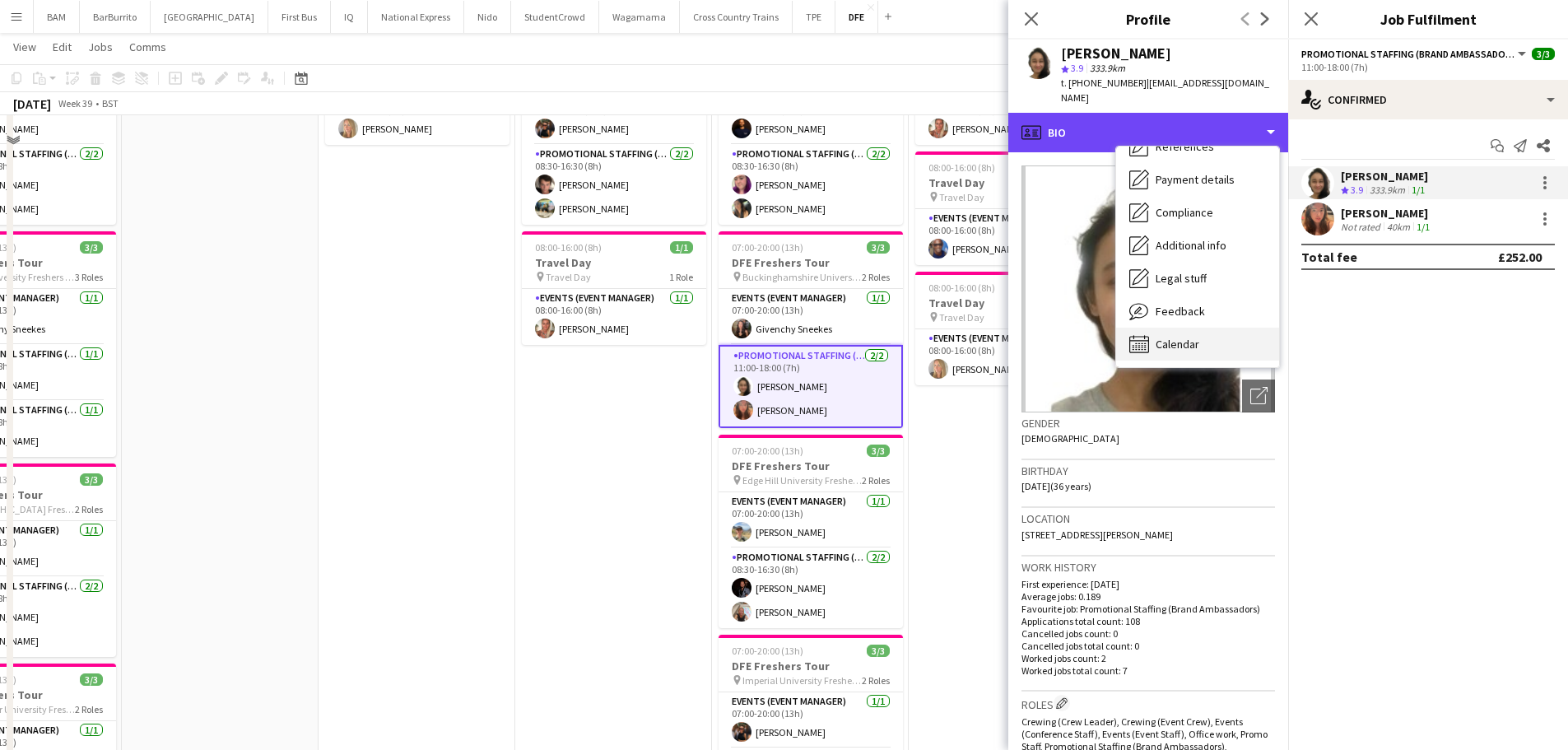
scroll to position [494, 0]
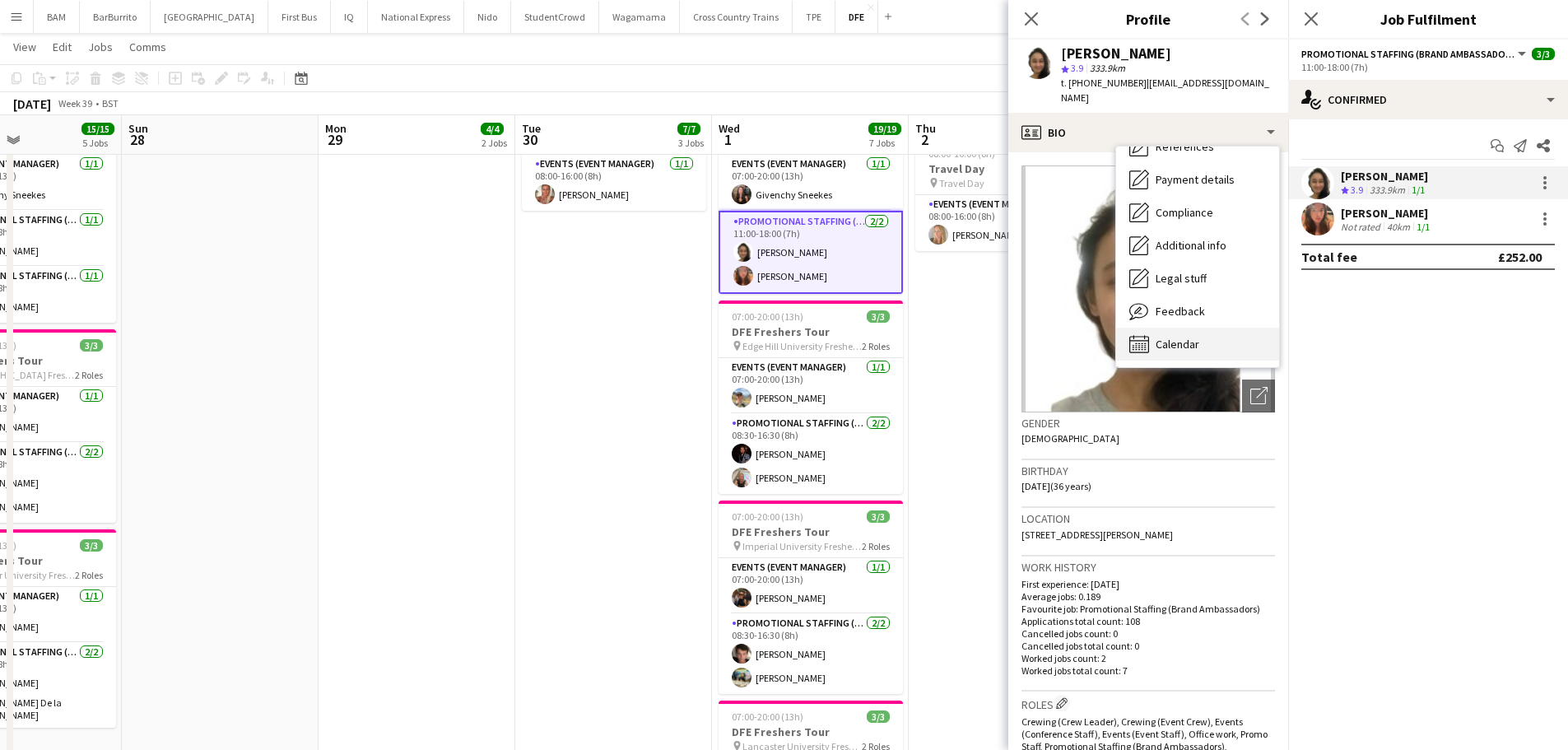
click at [1176, 337] on span "Calendar" at bounding box center [1176, 344] width 44 height 15
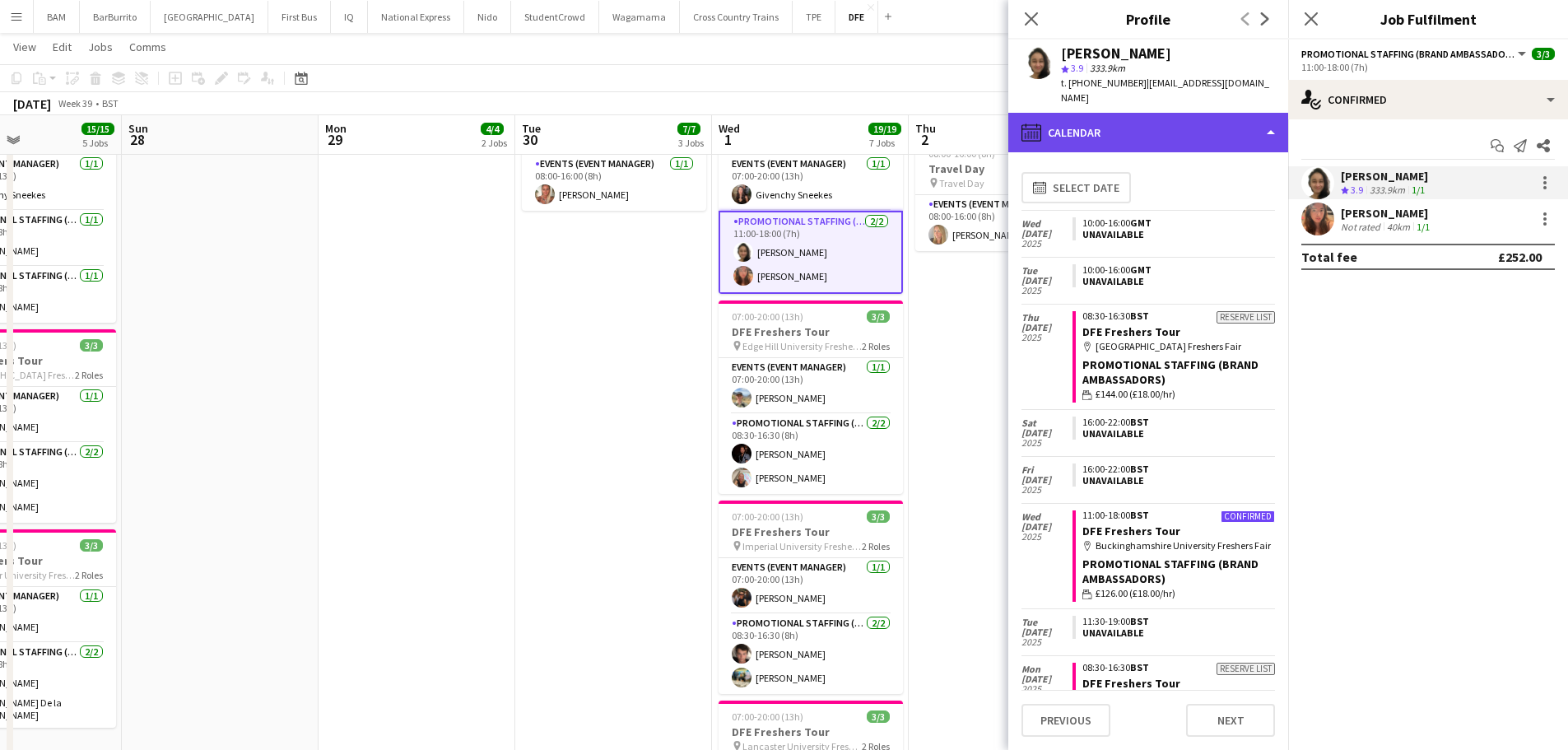
click at [1169, 124] on div "calendar-full Calendar" at bounding box center [1148, 133] width 280 height 39
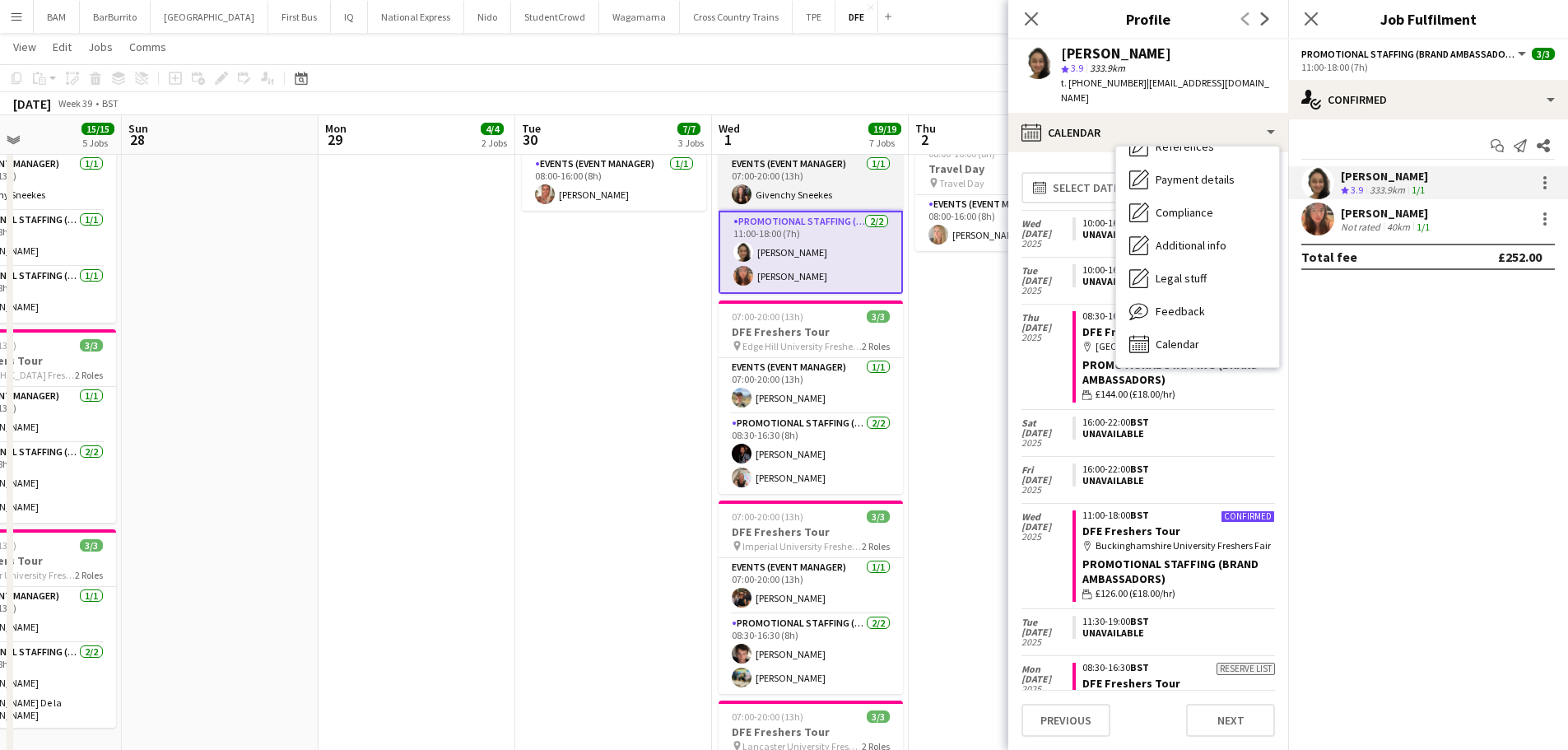
click at [852, 249] on app-card-role "Promotional Staffing (Brand Ambassadors) [DATE] 11:00-18:00 (7h) [PERSON_NAME] …" at bounding box center [811, 252] width 185 height 83
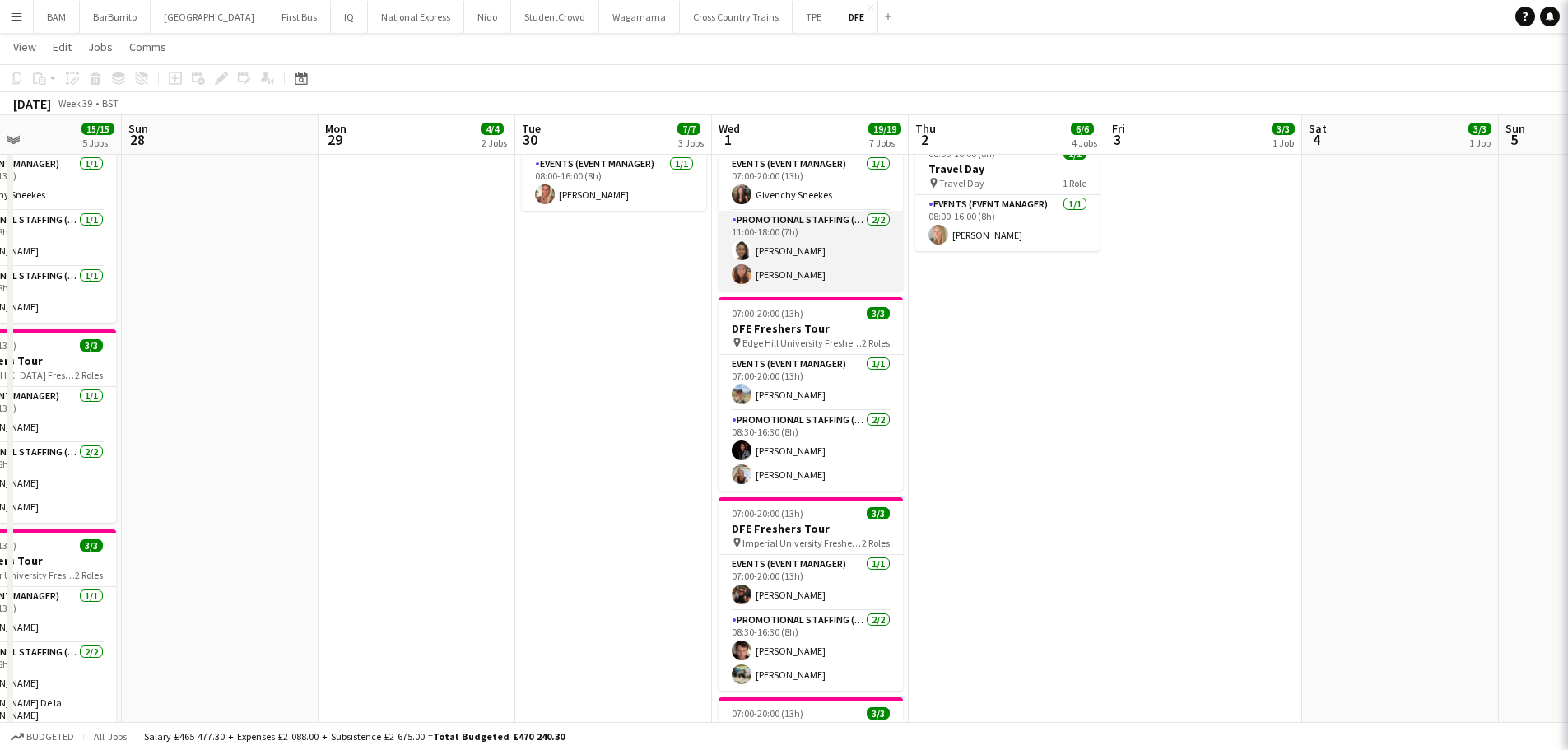
click at [845, 257] on app-card-role "Promotional Staffing (Brand Ambassadors) [DATE] 11:00-18:00 (7h) [PERSON_NAME] …" at bounding box center [811, 250] width 185 height 80
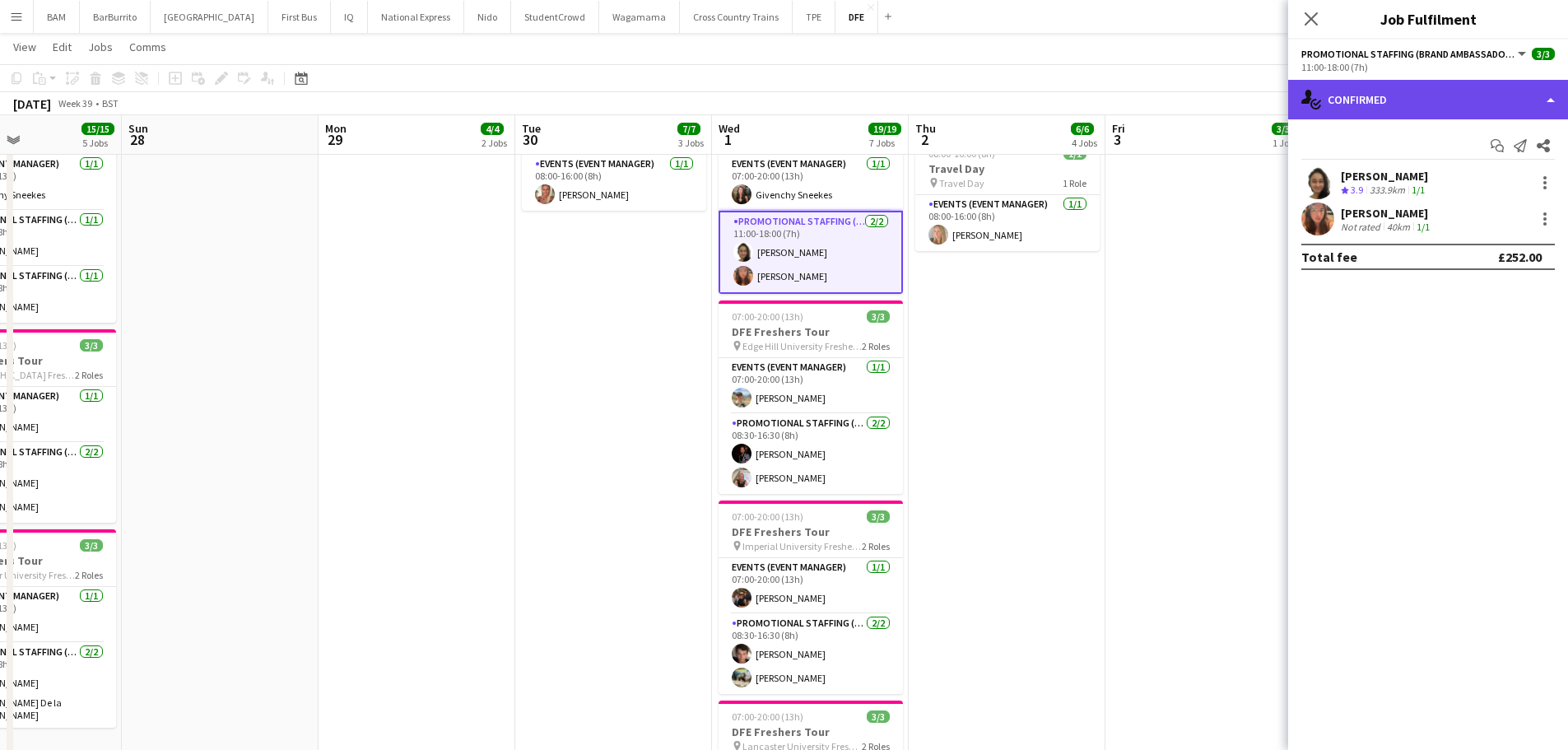
click at [1419, 116] on div "single-neutral-actions-check-2 Confirmed" at bounding box center [1427, 99] width 280 height 39
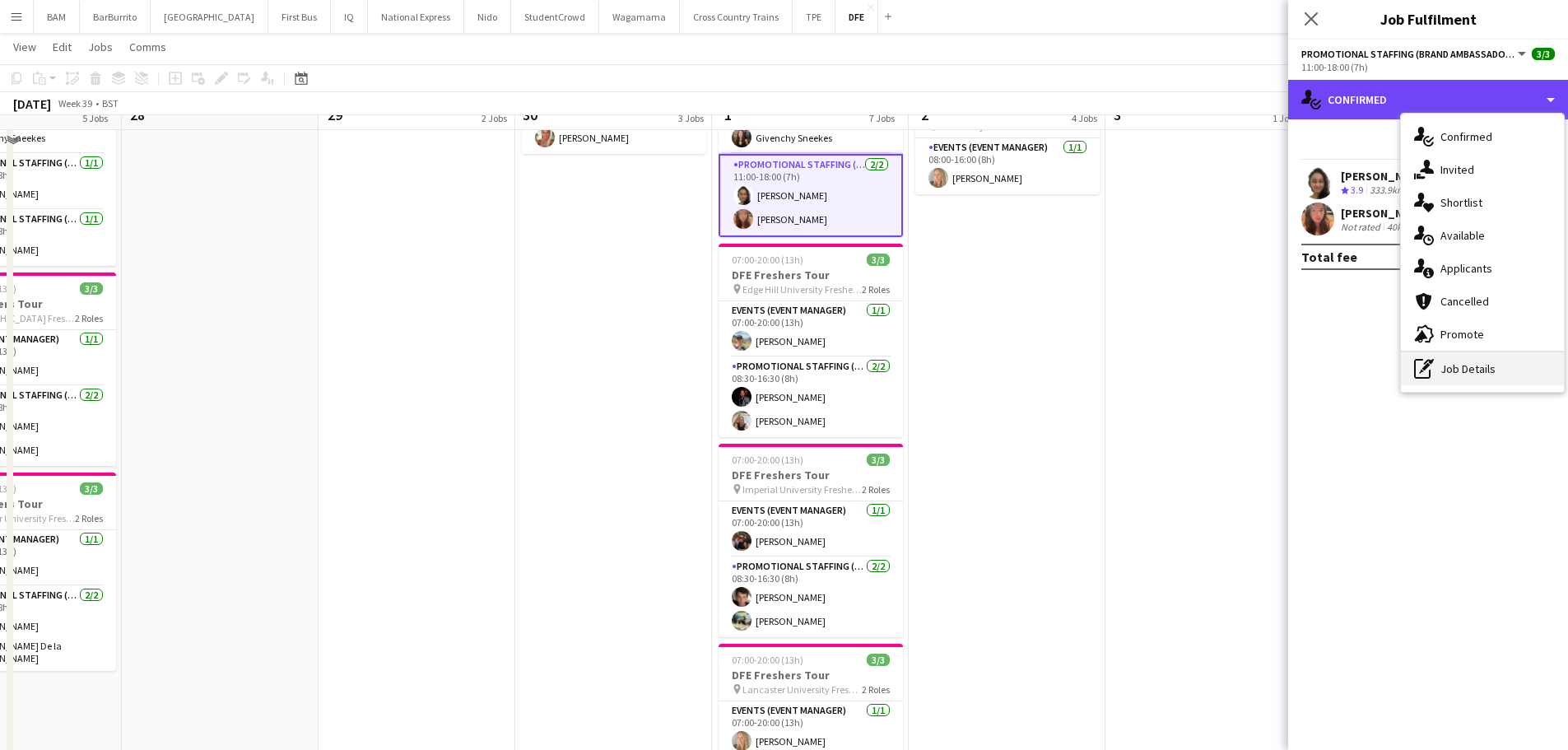
scroll to position [576, 0]
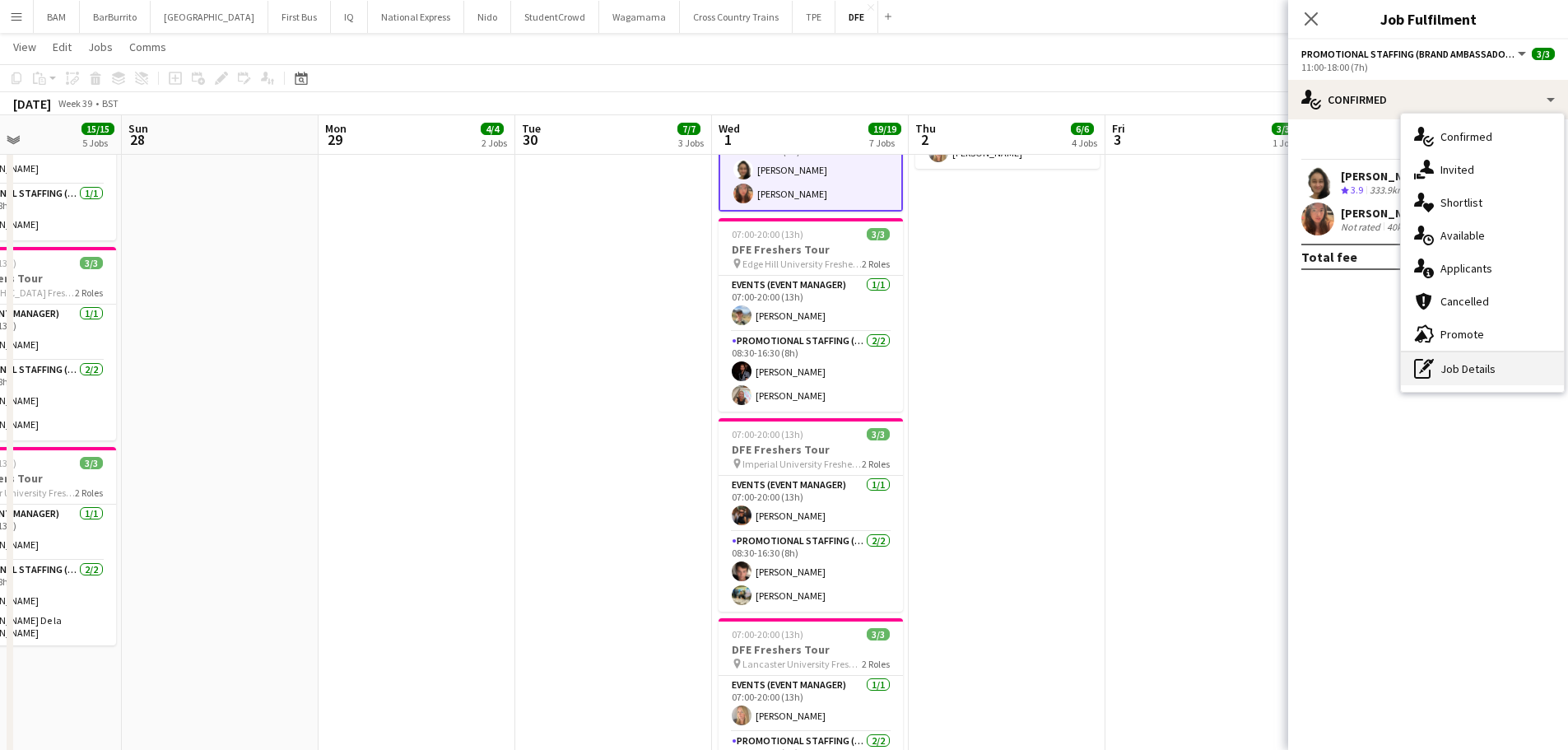
click at [1484, 377] on div "pen-write Job Details" at bounding box center [1482, 368] width 163 height 33
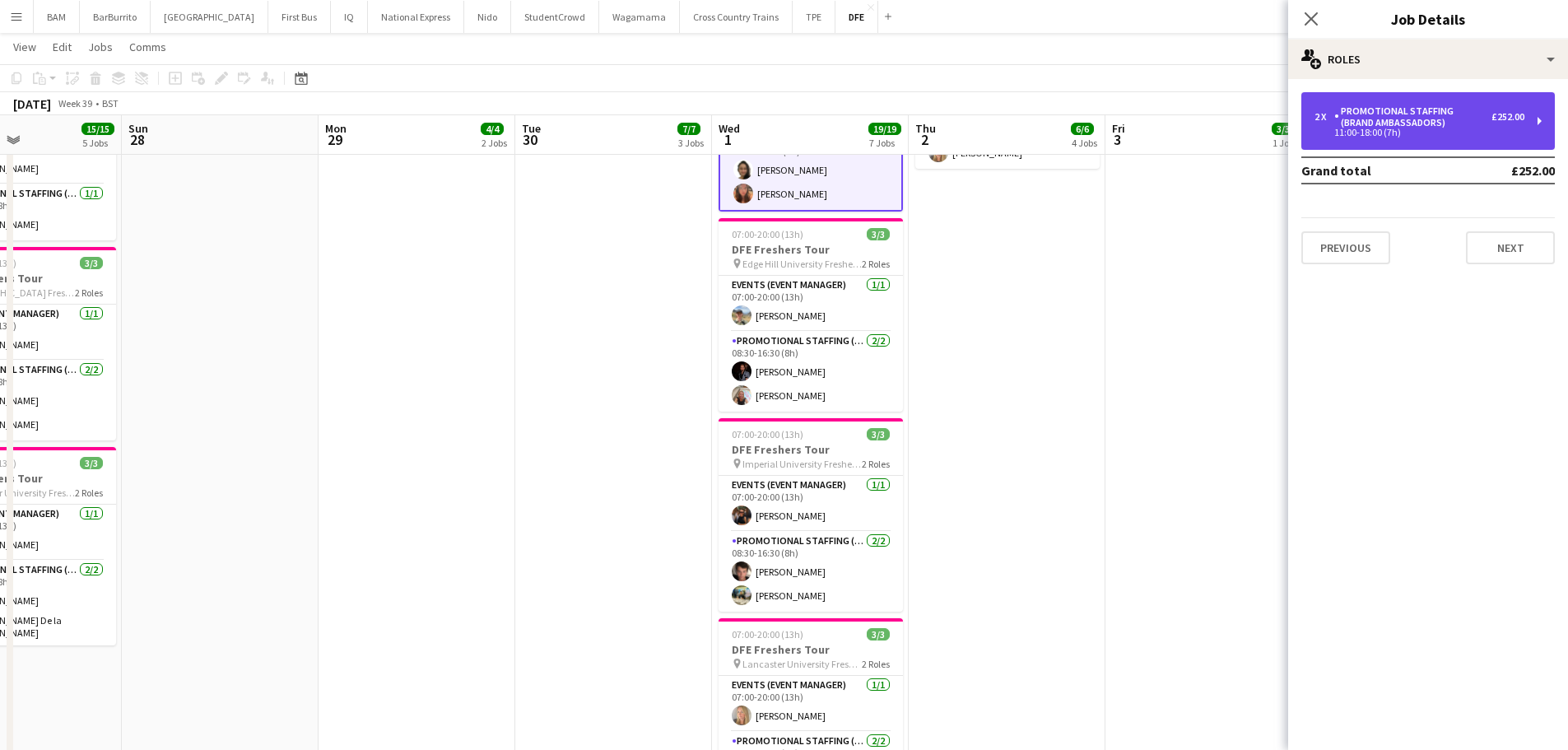
click at [1355, 131] on div "11:00-18:00 (7h)" at bounding box center [1419, 132] width 210 height 8
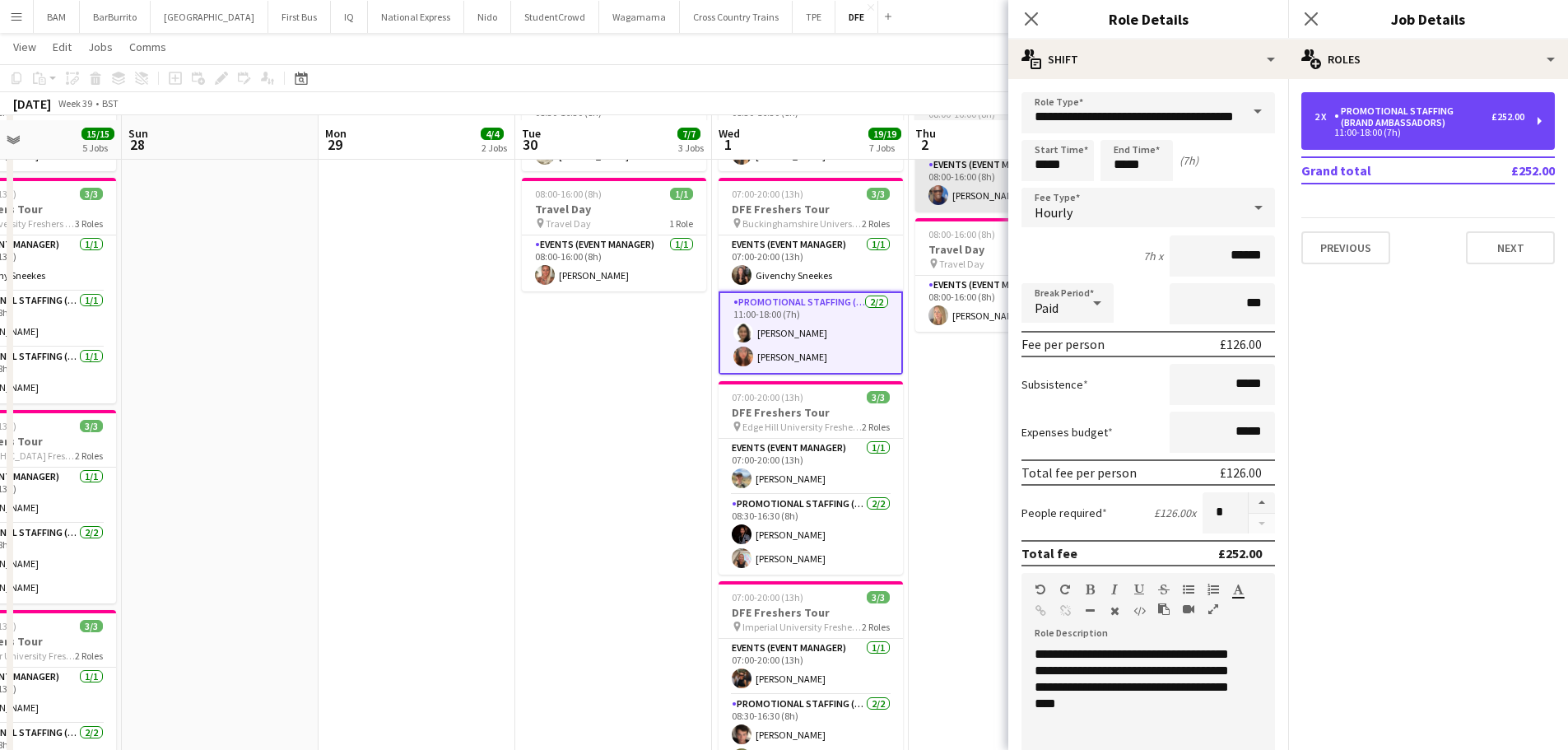
scroll to position [411, 0]
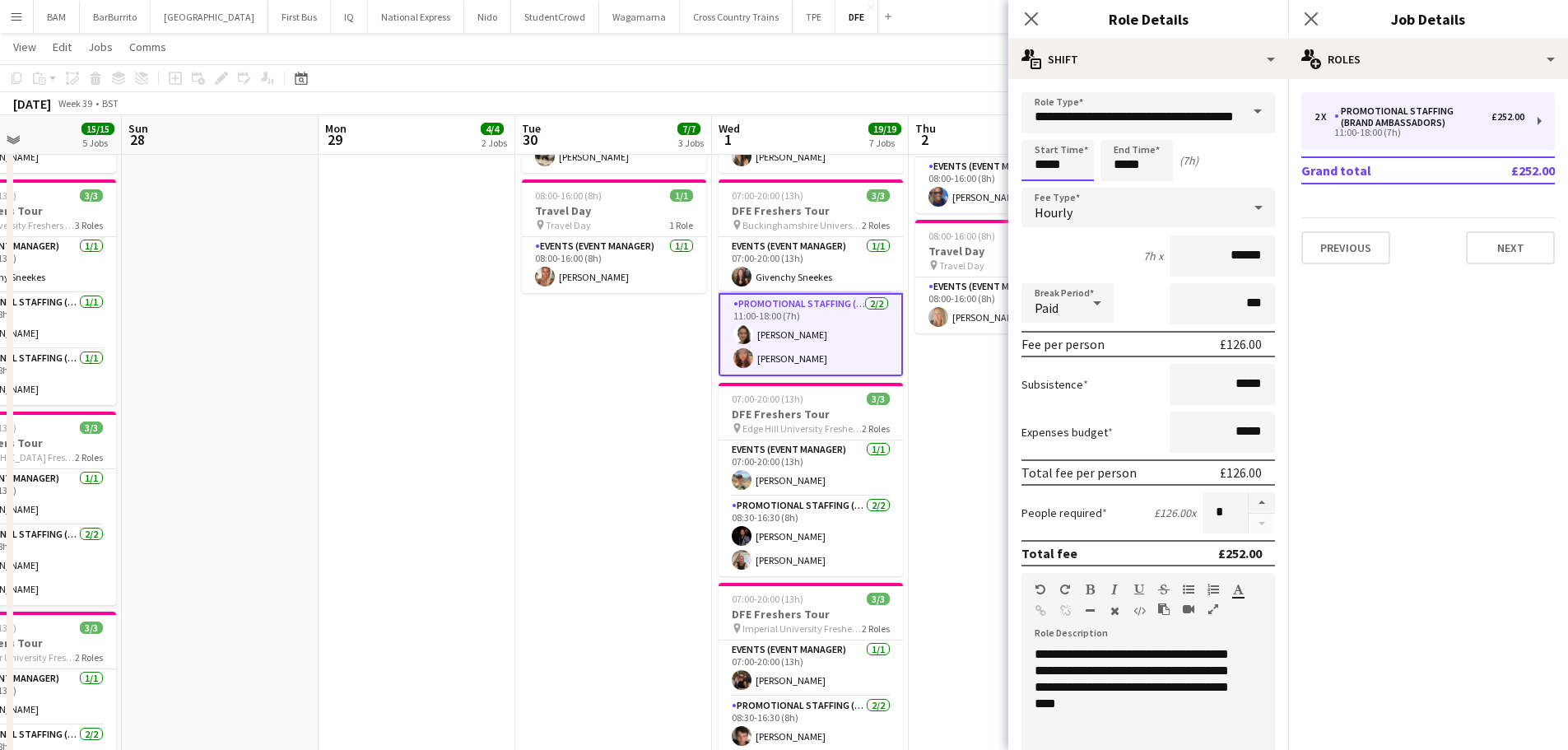
click at [1053, 176] on input "*****" at bounding box center [1057, 160] width 73 height 41
click at [1044, 184] on div at bounding box center [1040, 189] width 33 height 16
click at [1081, 117] on input "**********" at bounding box center [1148, 113] width 254 height 41
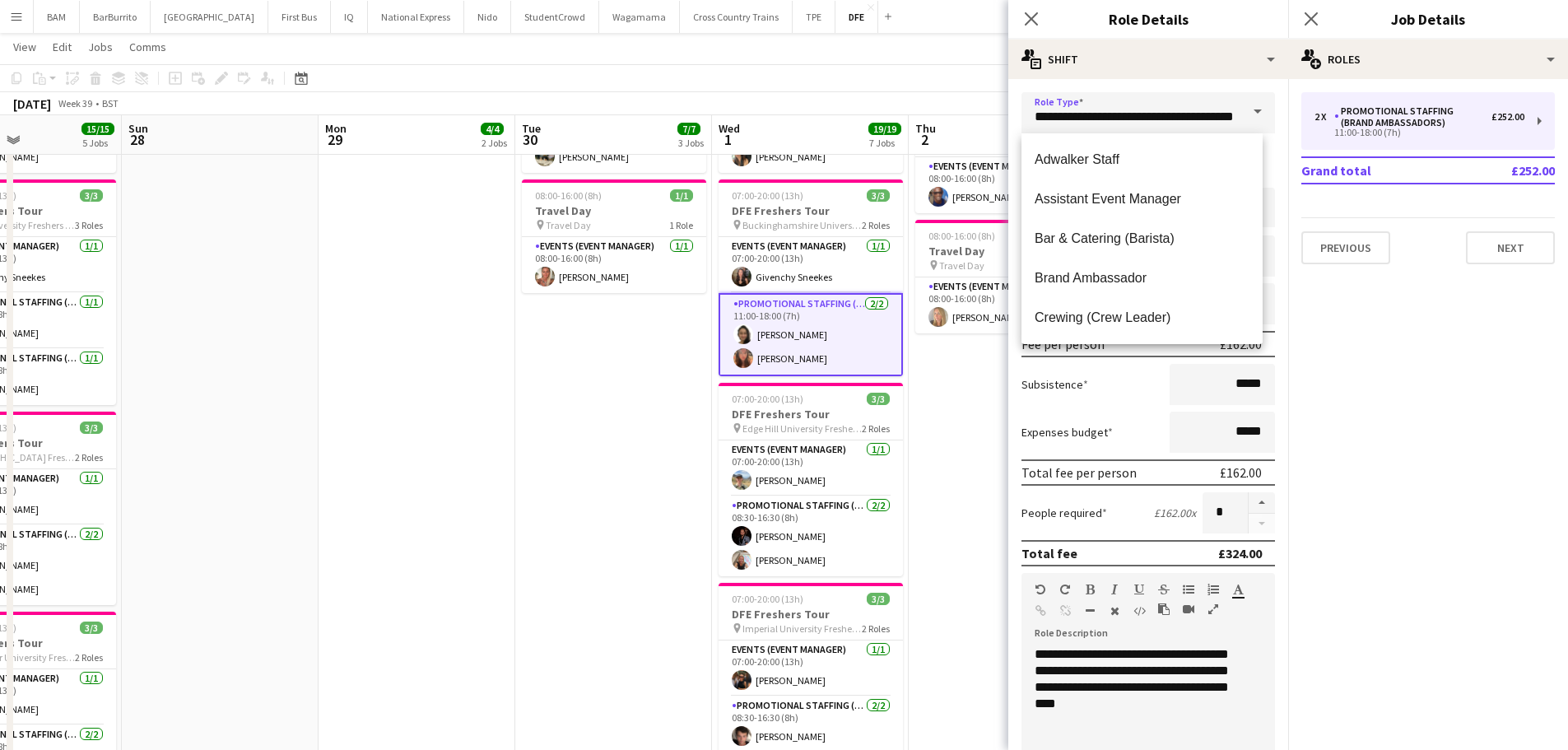
click at [1037, 85] on div "**********" at bounding box center [1148, 597] width 280 height 1036
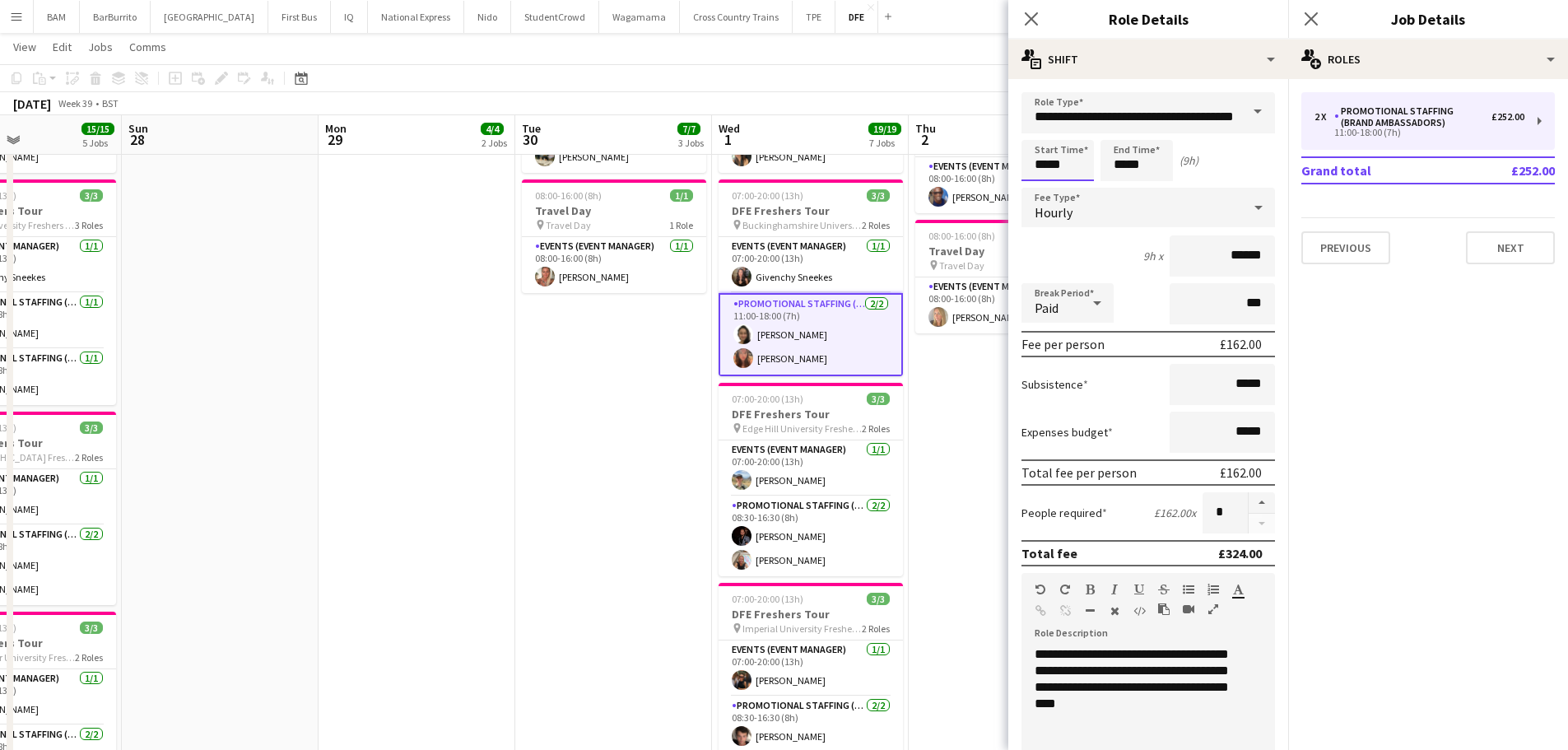
click at [1069, 175] on input "*****" at bounding box center [1057, 160] width 73 height 41
click at [1070, 136] on div at bounding box center [1073, 132] width 33 height 16
type input "*****"
click at [1074, 134] on div at bounding box center [1073, 132] width 33 height 16
click at [1146, 168] on input "*****" at bounding box center [1136, 160] width 73 height 41
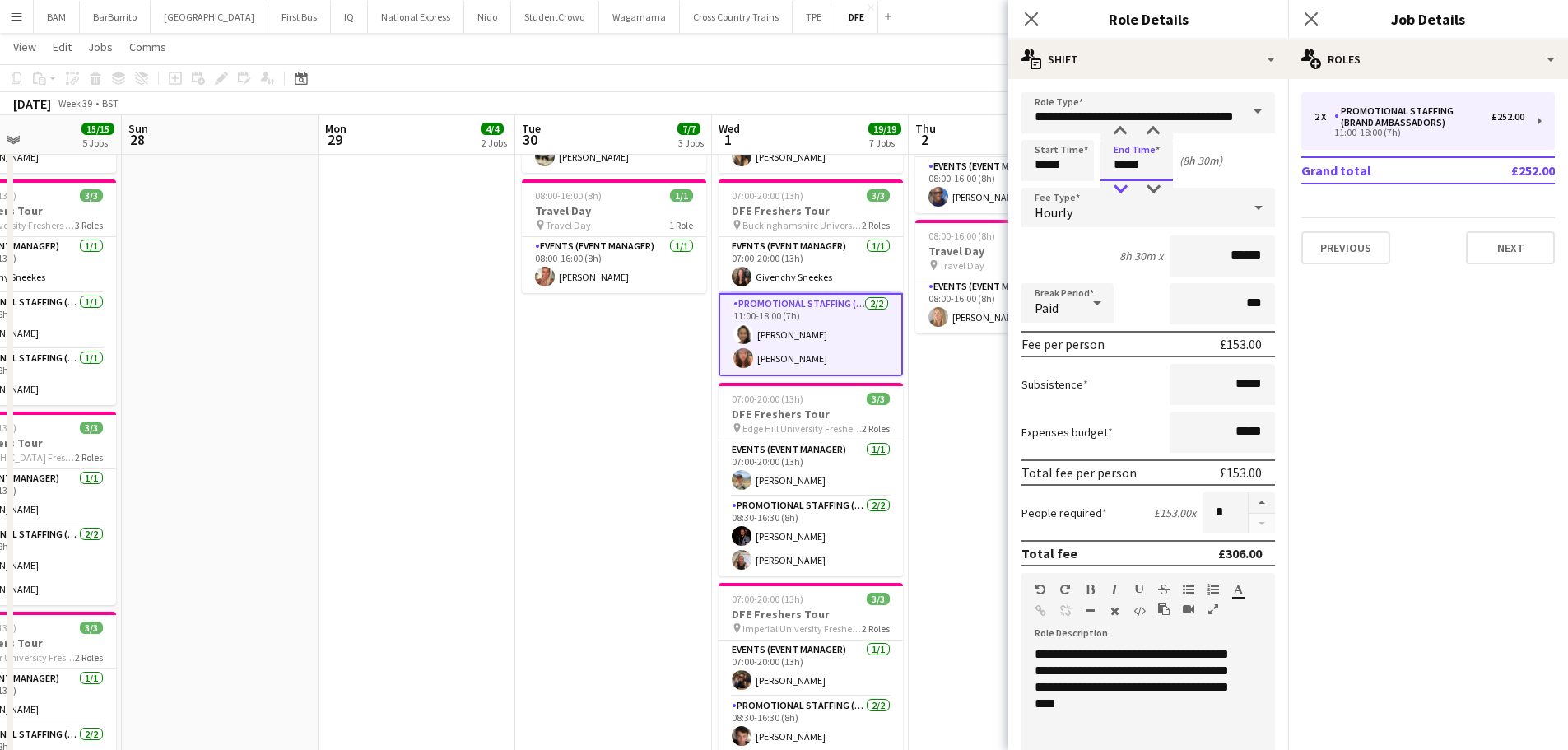
click at [1124, 194] on div at bounding box center [1120, 189] width 33 height 16
click at [1150, 128] on div at bounding box center [1152, 132] width 33 height 16
type input "*****"
click at [1150, 128] on div at bounding box center [1152, 132] width 33 height 16
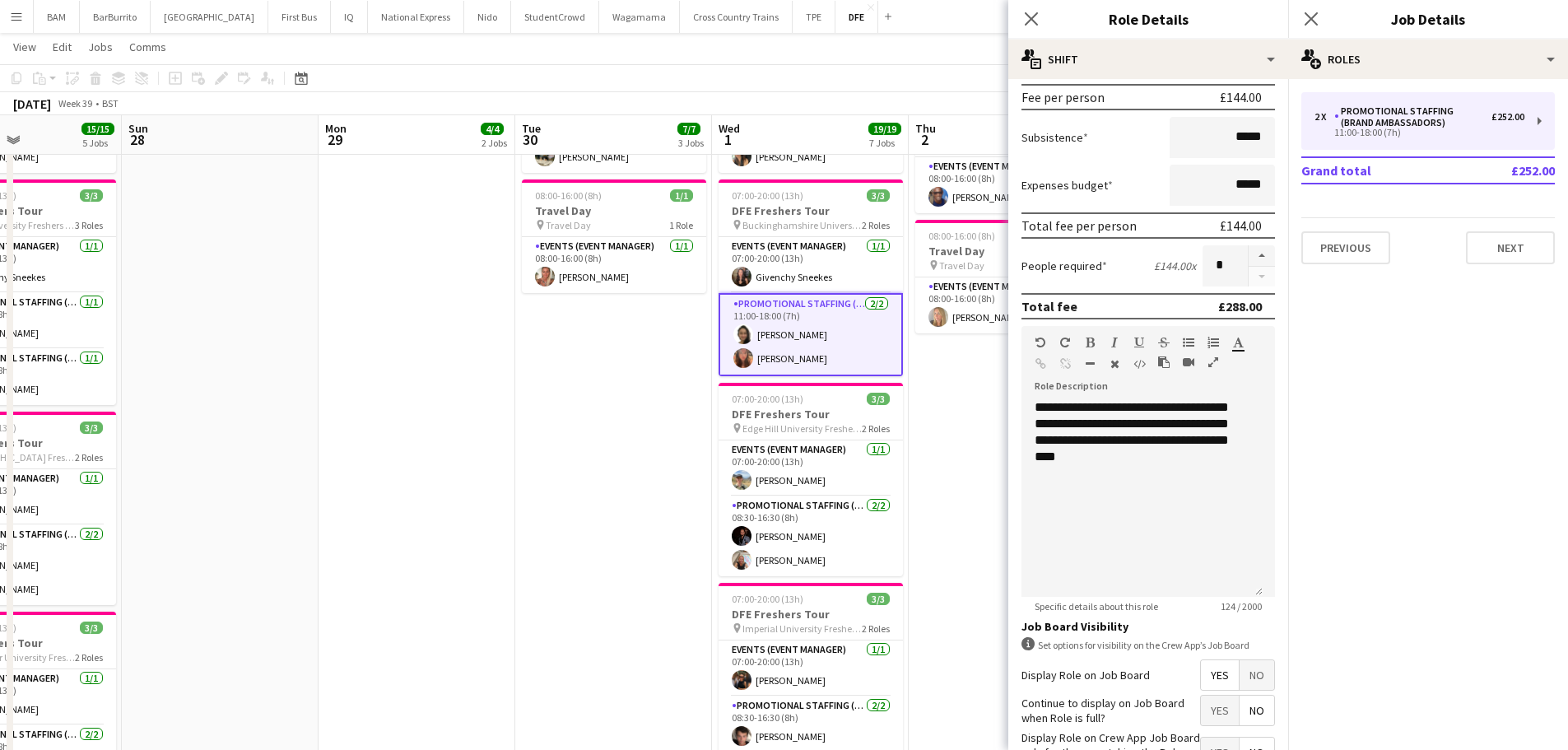
scroll to position [366, 0]
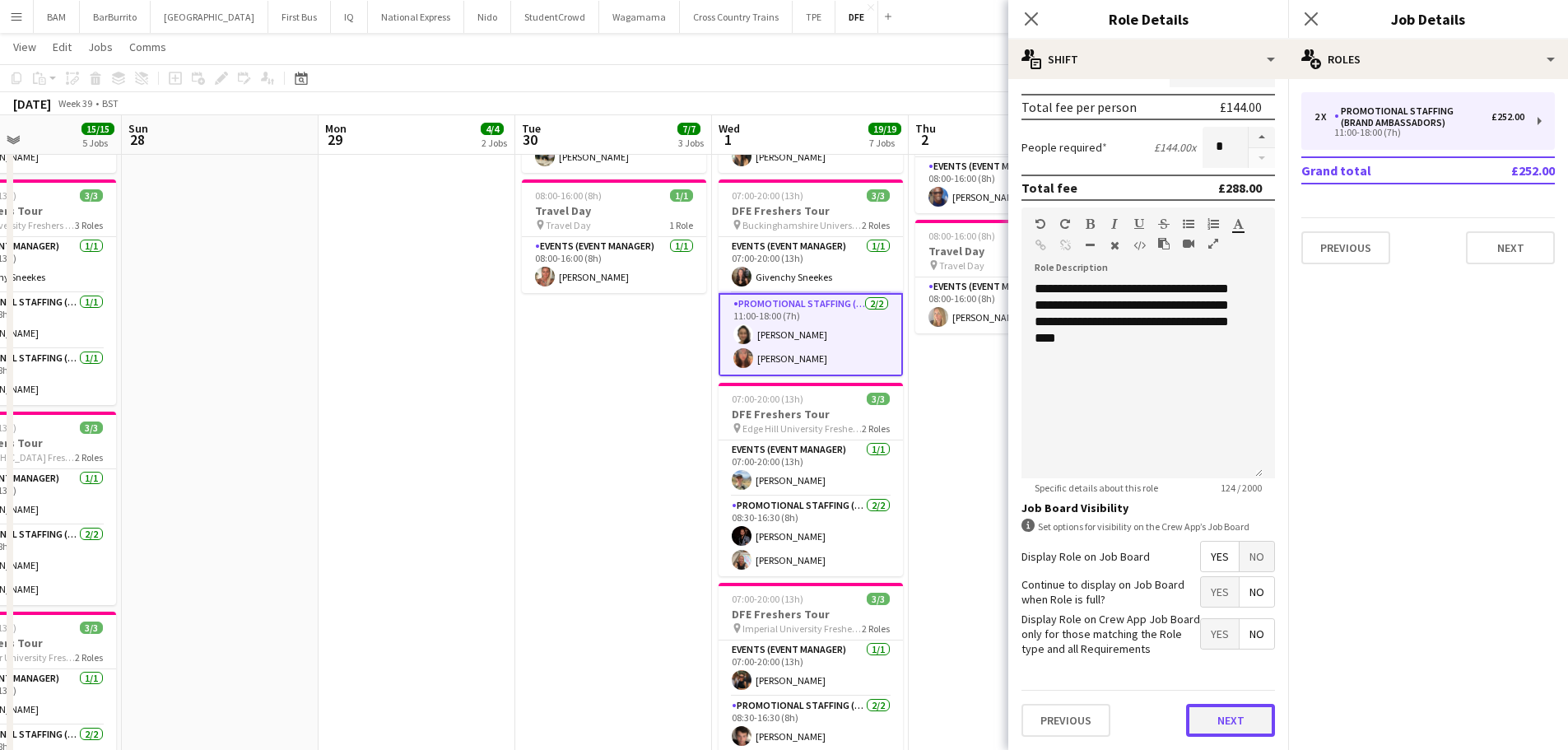
click at [1228, 725] on button "Next" at bounding box center [1229, 720] width 89 height 33
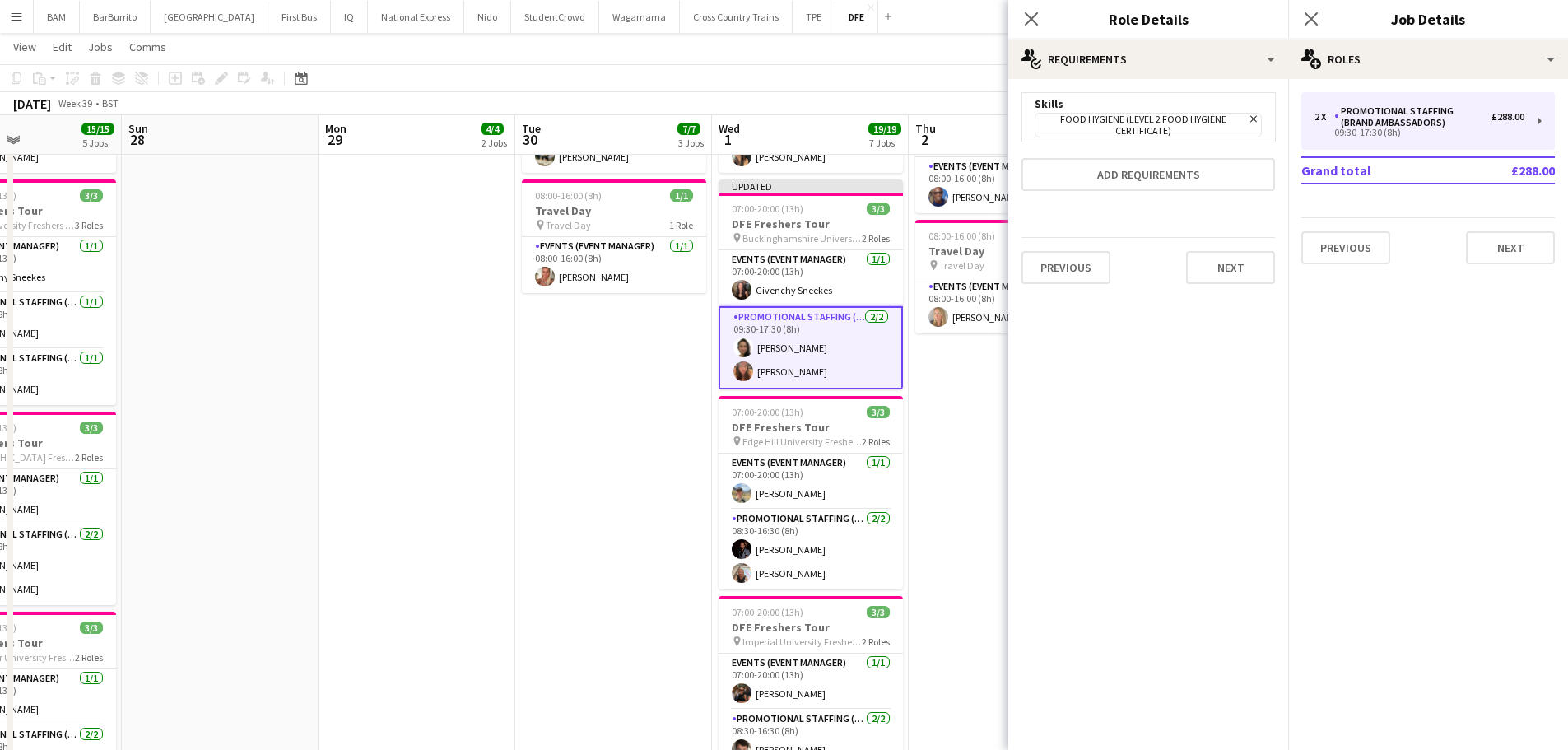
click at [940, 113] on div "[DATE] Week 39 • BST Publish 1 job Revert 1 job" at bounding box center [784, 104] width 1568 height 23
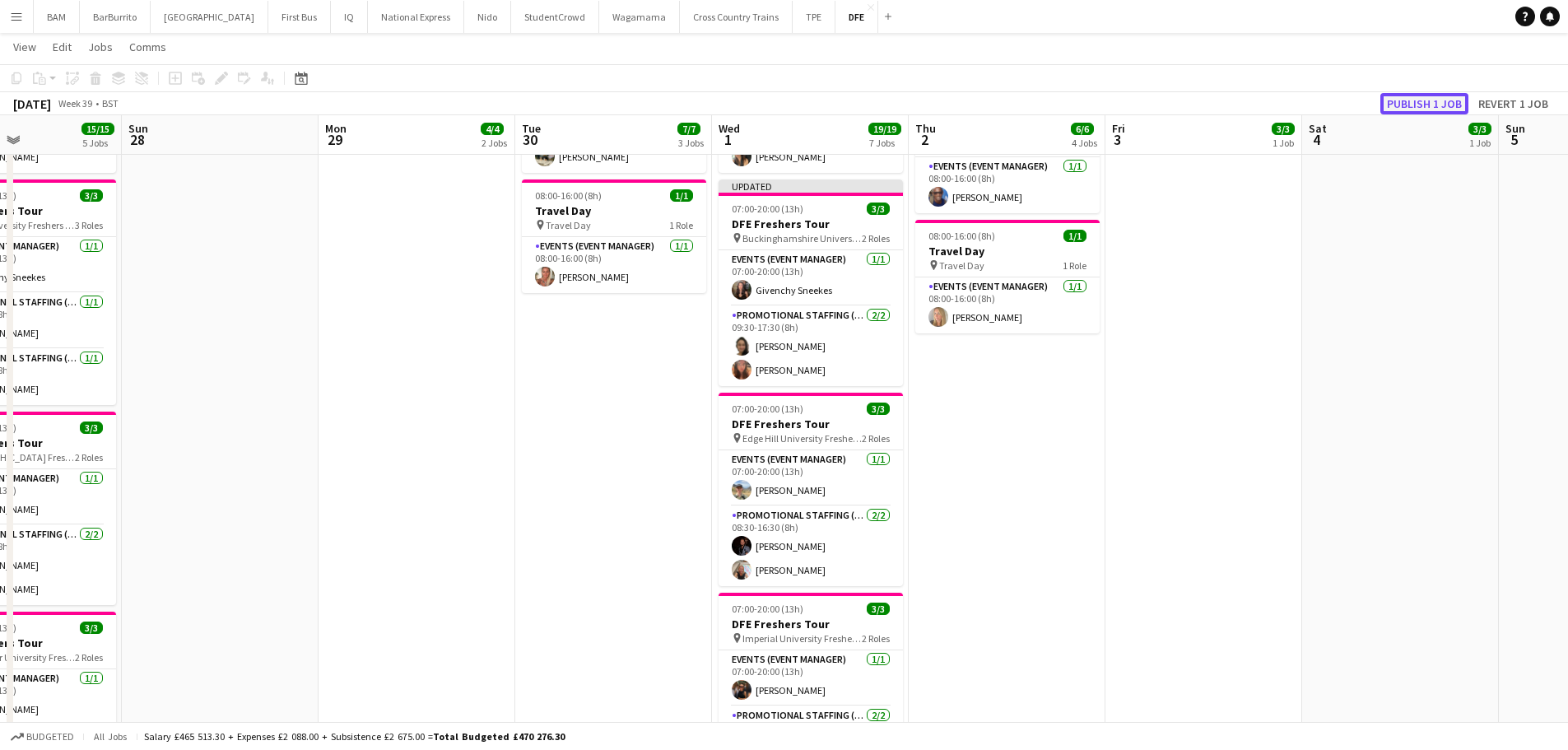
click at [1398, 106] on button "Publish 1 job" at bounding box center [1424, 104] width 88 height 22
